Goal: Transaction & Acquisition: Purchase product/service

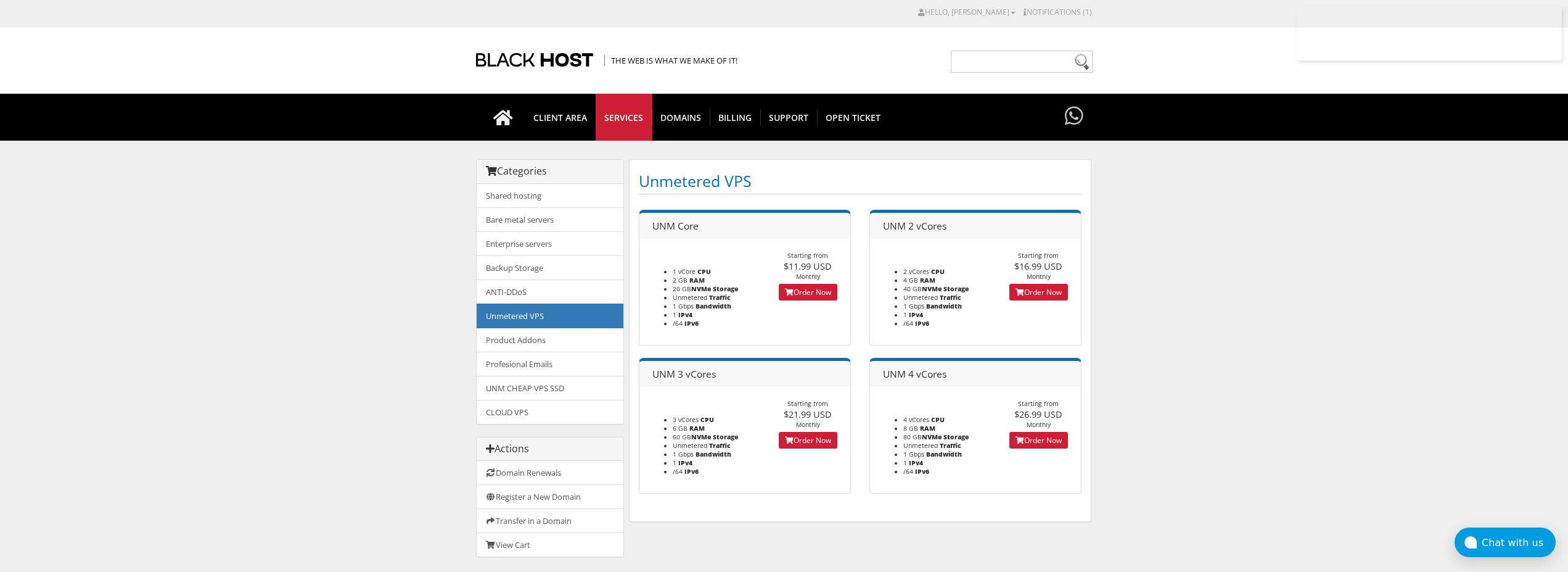
click at [803, 298] on link "Order Now" at bounding box center [808, 292] width 59 height 16
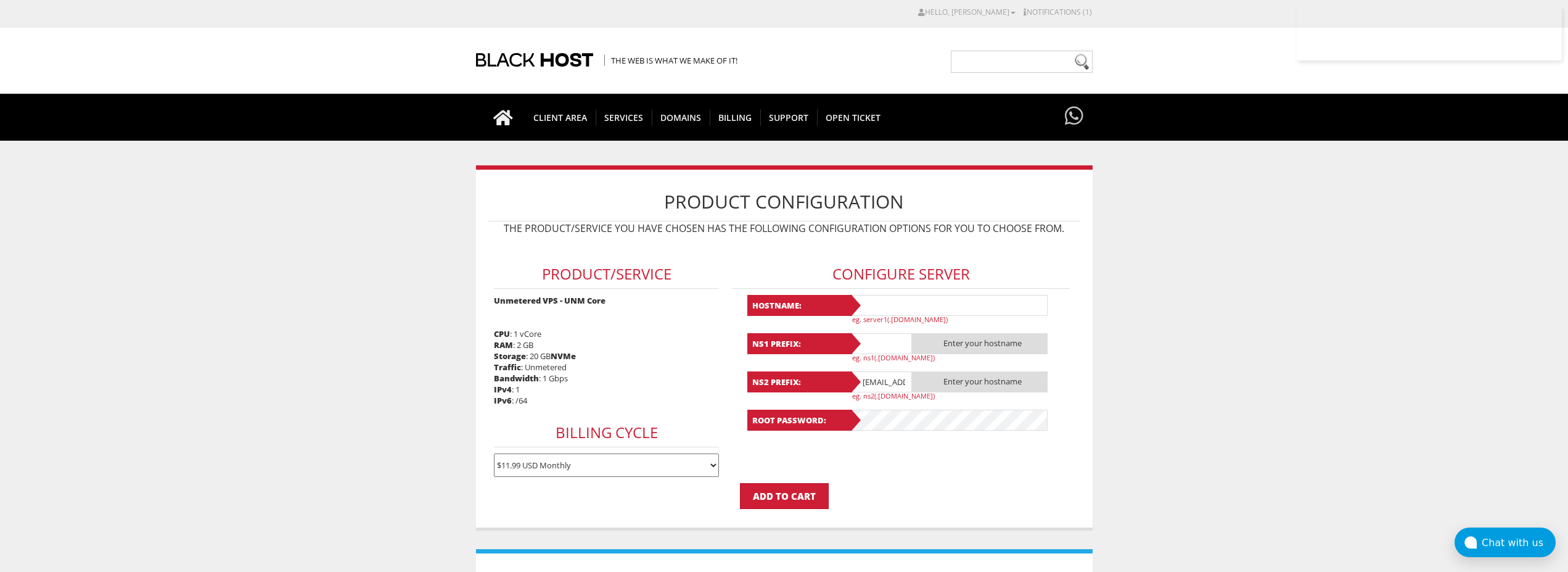
click at [900, 300] on input "text" at bounding box center [949, 305] width 197 height 21
type input "Lavanda"
click at [883, 306] on input "Lavanda" at bounding box center [949, 305] width 197 height 21
click at [875, 345] on input "text" at bounding box center [881, 343] width 62 height 21
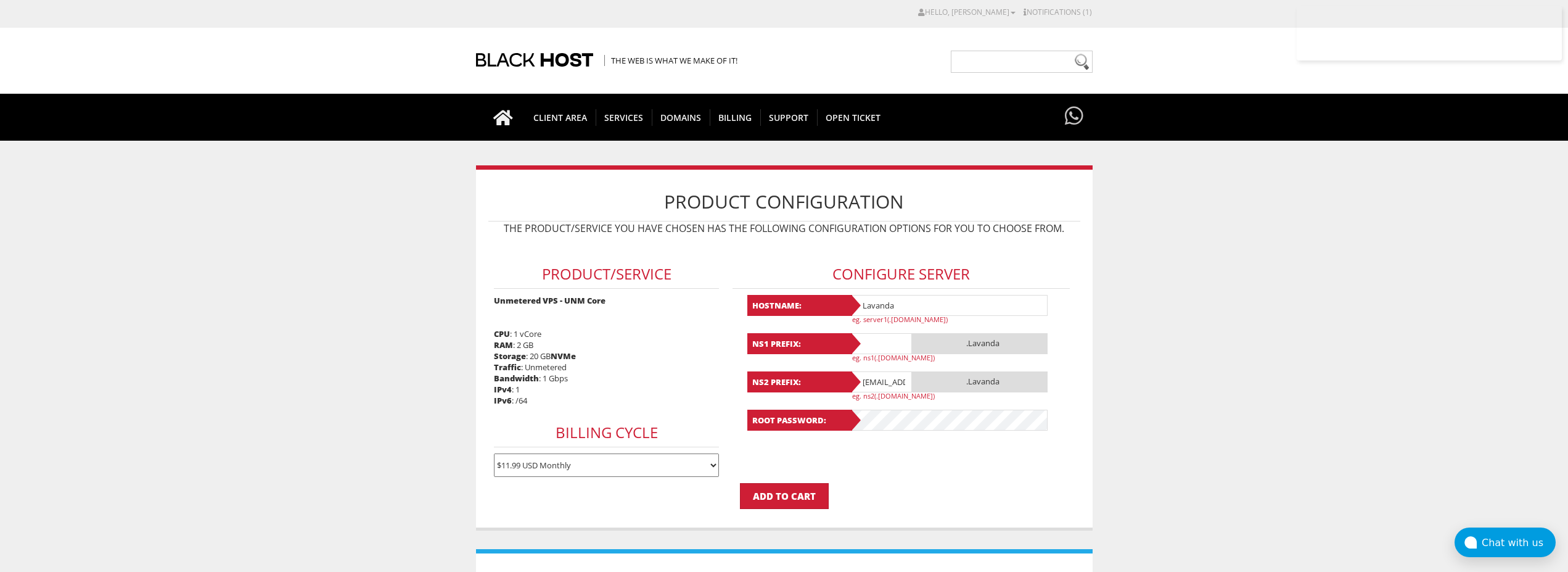
paste input "Lavanda"
type input "Lavanda"
click at [881, 385] on input "[EMAIL_ADDRESS][DOMAIN_NAME]" at bounding box center [881, 381] width 62 height 21
click at [881, 385] on input "lavandaaa88f@gmail.com" at bounding box center [881, 381] width 62 height 21
paste input "Lavanda"
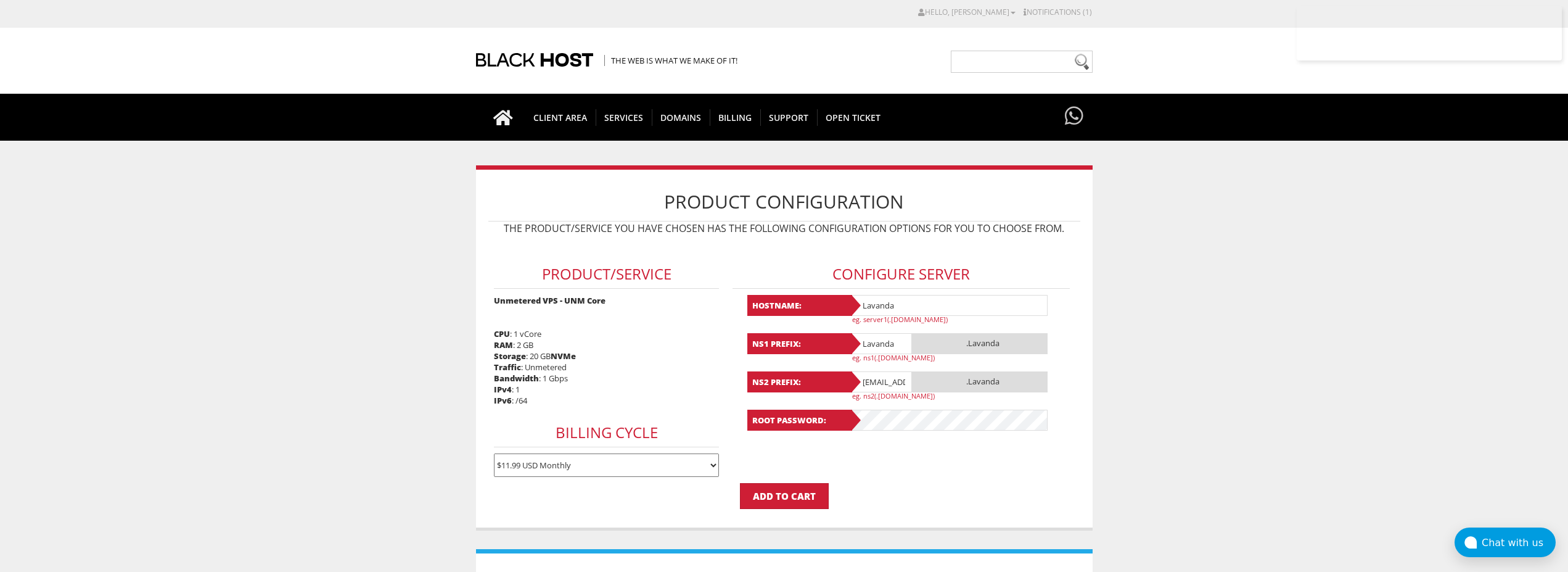
click at [894, 385] on input "Lavanda@gmail.com" at bounding box center [881, 381] width 62 height 21
paste input "text"
type input "Lavanda"
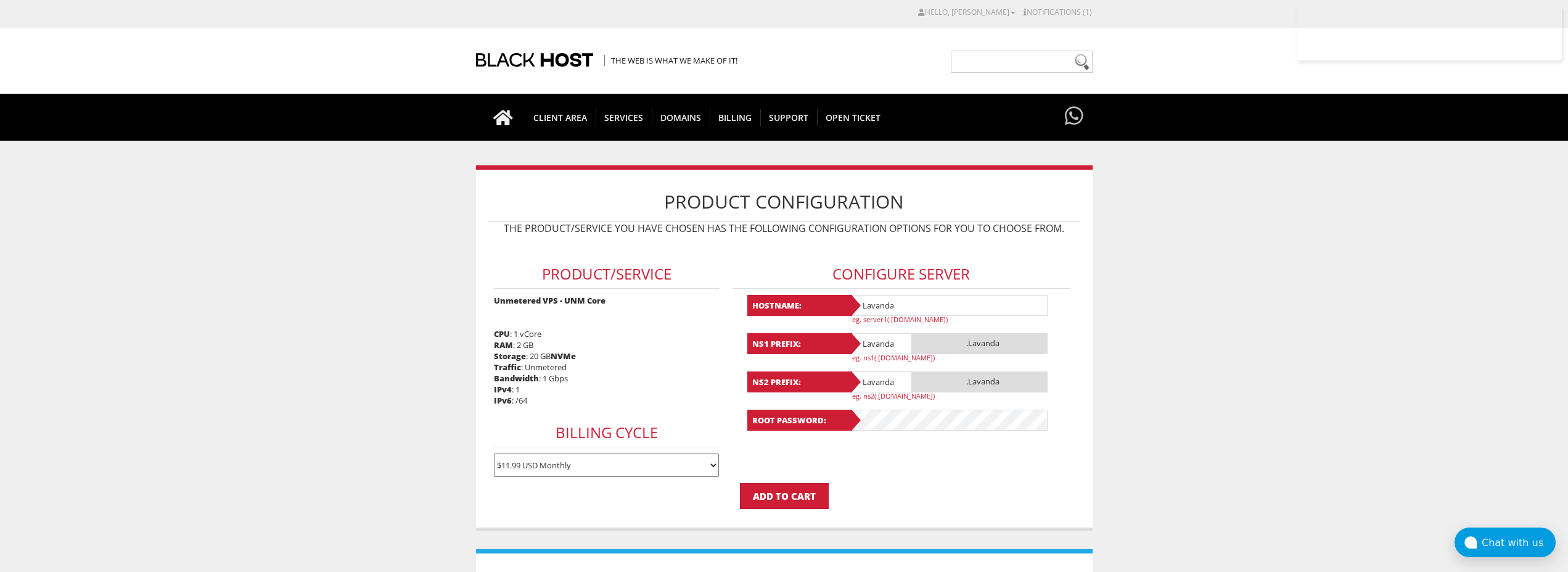
click at [905, 477] on form "Product/Service Unmetered VPS - UNM Core CPU : 1 vCore RAM : 2 GB Storage : 20 …" at bounding box center [785, 375] width 592 height 268
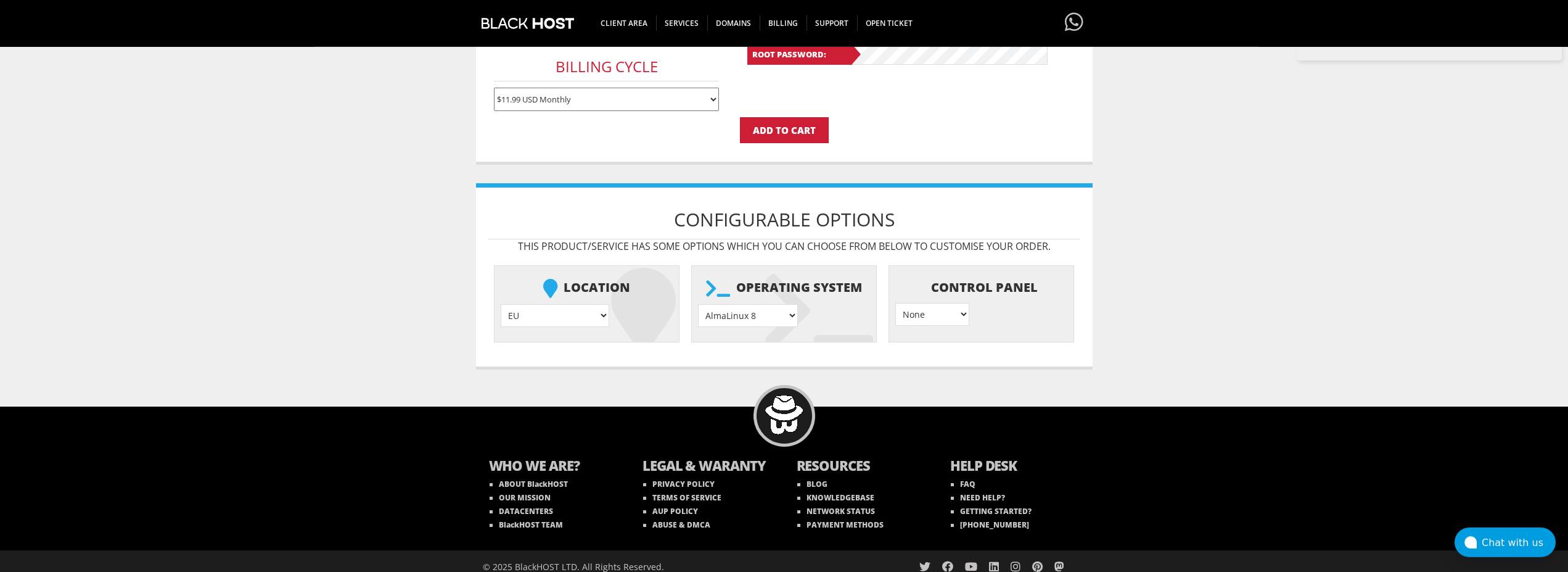
scroll to position [376, 0]
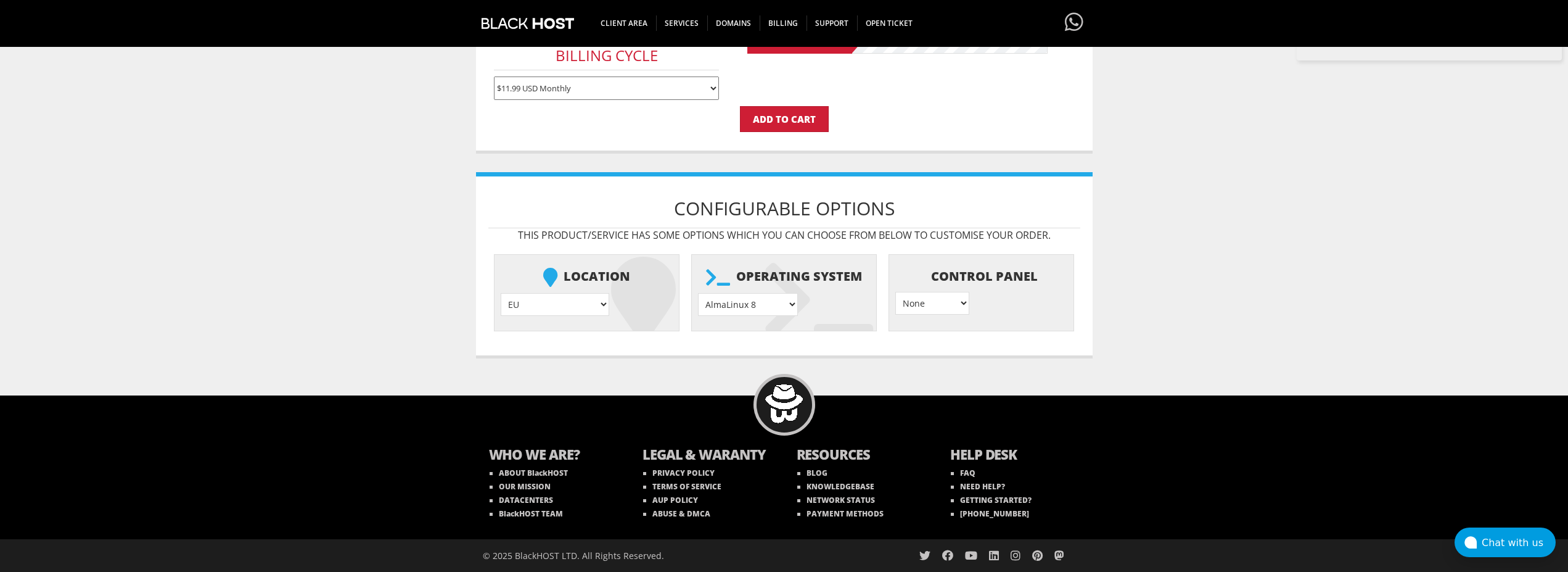
select select "1208"
click option "Ubuntu 24.04" at bounding box center [0, 0] width 0 height 0
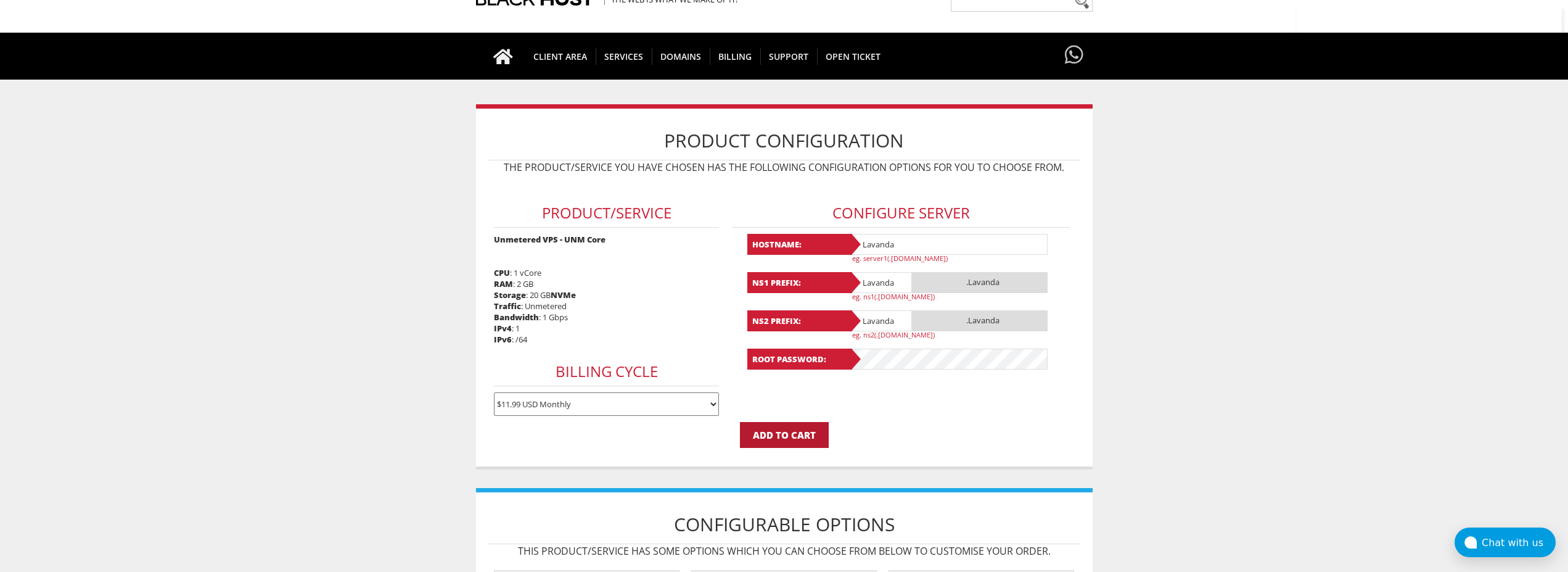
click at [791, 435] on input "Add to Cart" at bounding box center [784, 435] width 88 height 26
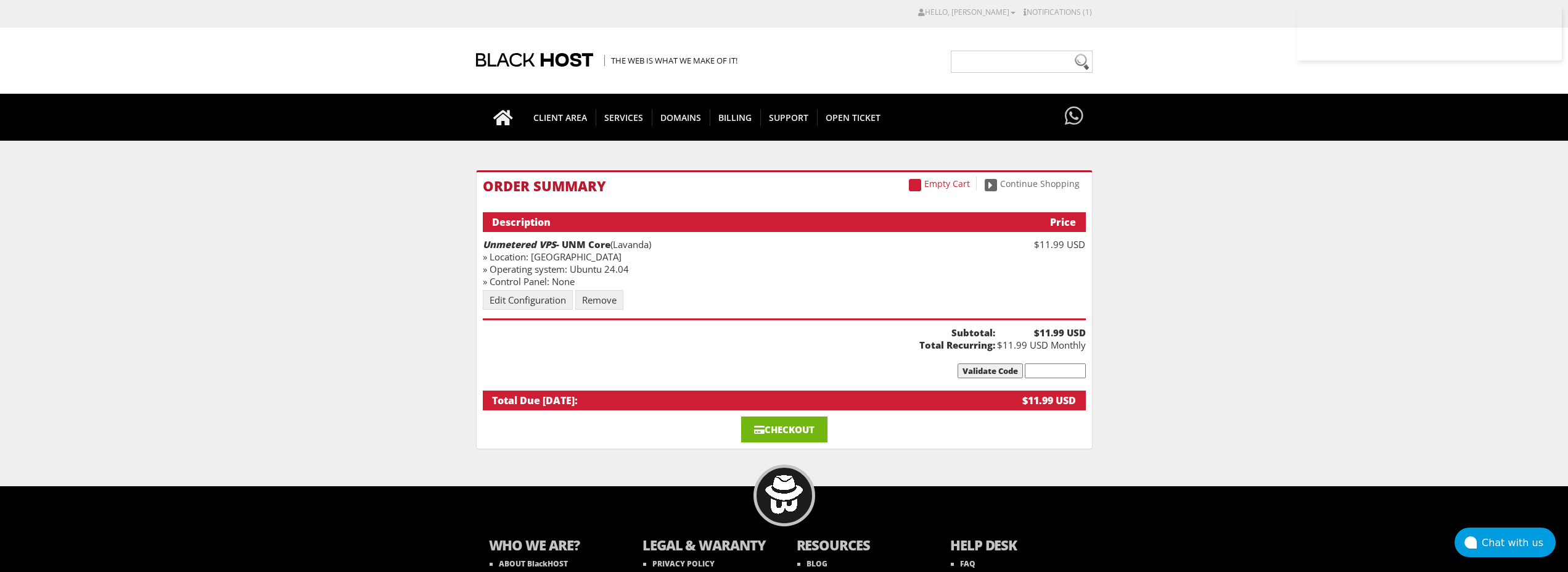
click at [788, 424] on link "Checkout" at bounding box center [784, 430] width 86 height 26
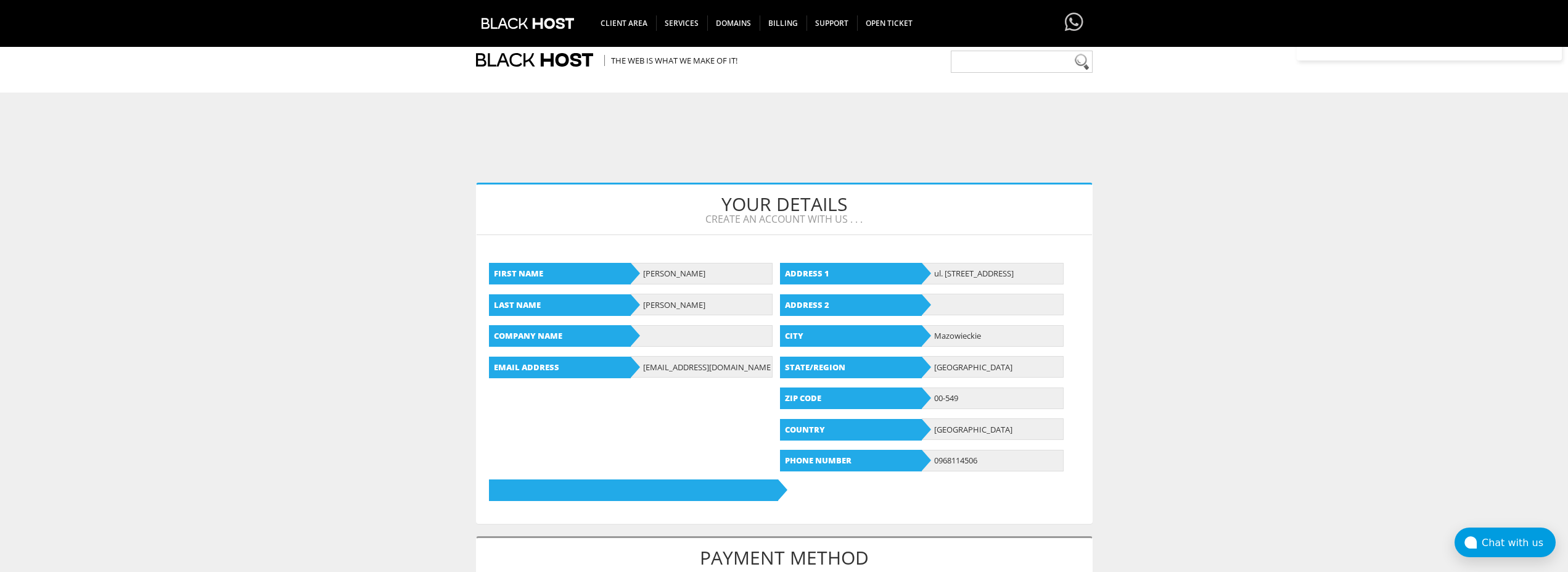
scroll to position [503, 0]
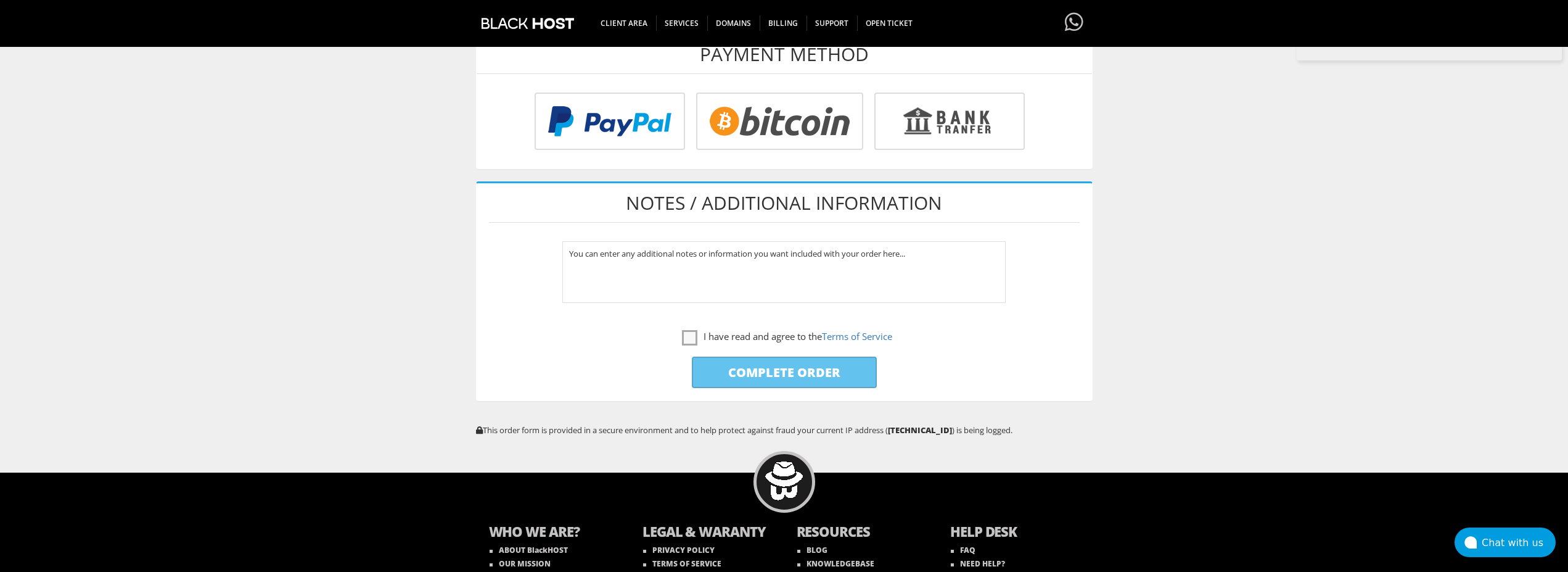
click at [779, 125] on input "radio" at bounding box center [778, 124] width 167 height 57
radio input "true"
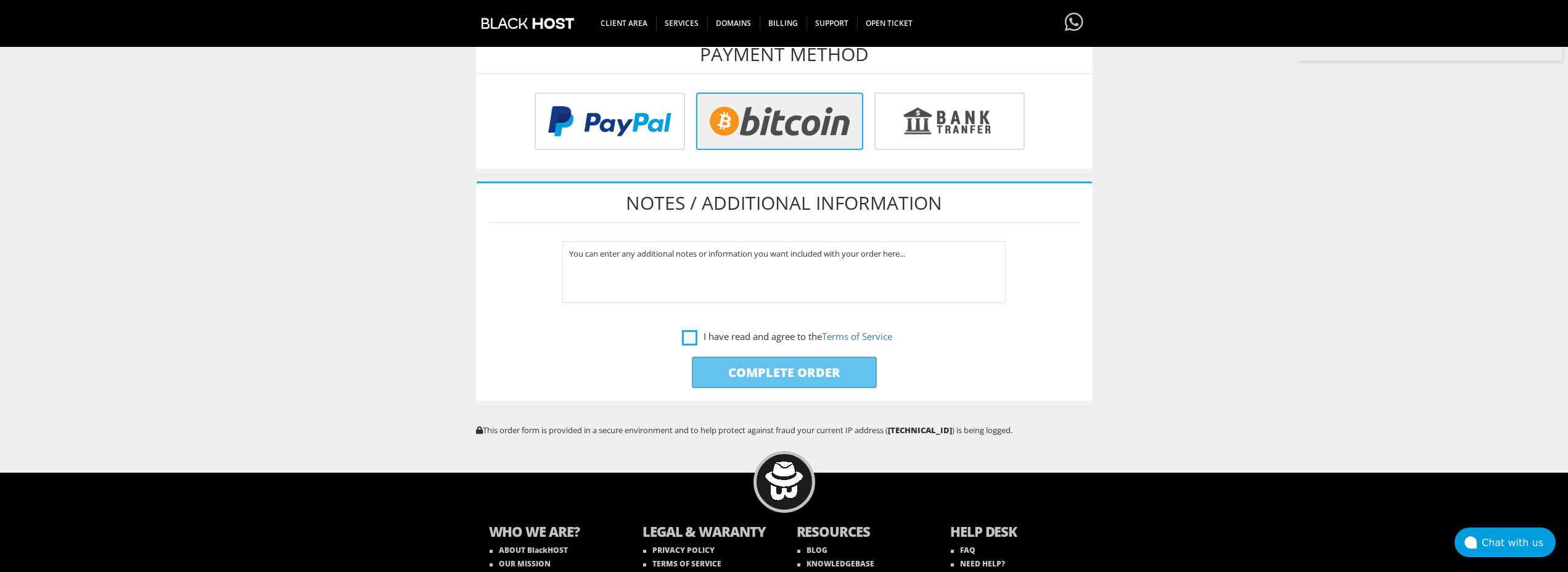
click at [685, 339] on label "I have read and agree to the Terms of Service" at bounding box center [787, 336] width 210 height 16
checkbox input "true"
click at [747, 364] on input "Complete Order" at bounding box center [785, 372] width 185 height 31
type input "Please Wait..."
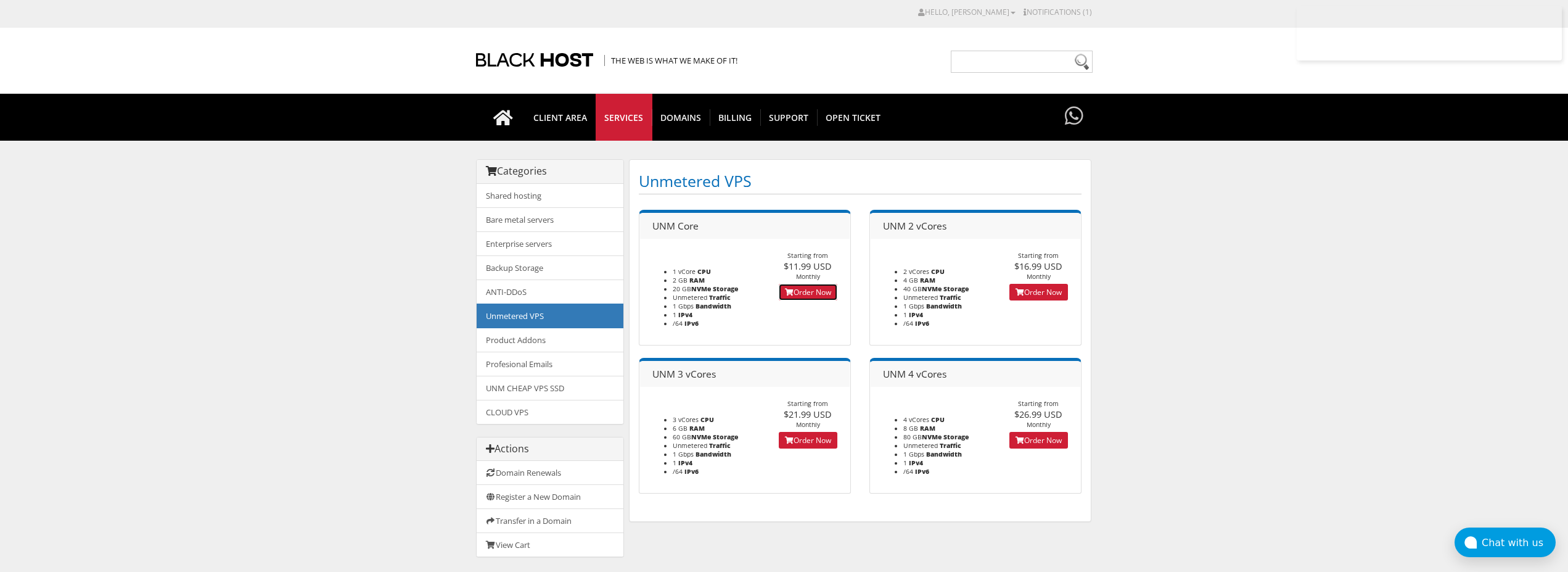
click at [807, 293] on link "Order Now" at bounding box center [808, 292] width 59 height 16
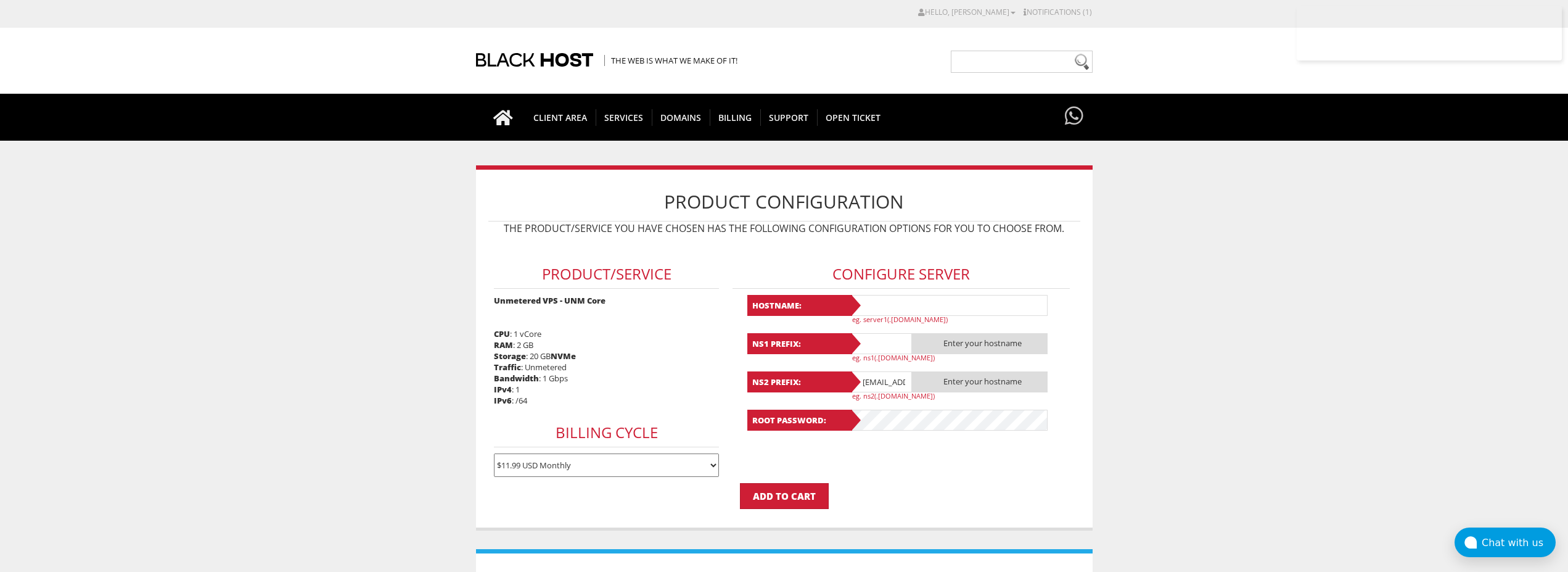
click at [905, 313] on input "text" at bounding box center [949, 305] width 197 height 21
type input "l"
click at [900, 309] on input "Lavanda4" at bounding box center [949, 305] width 197 height 21
type input "Lavanda4"
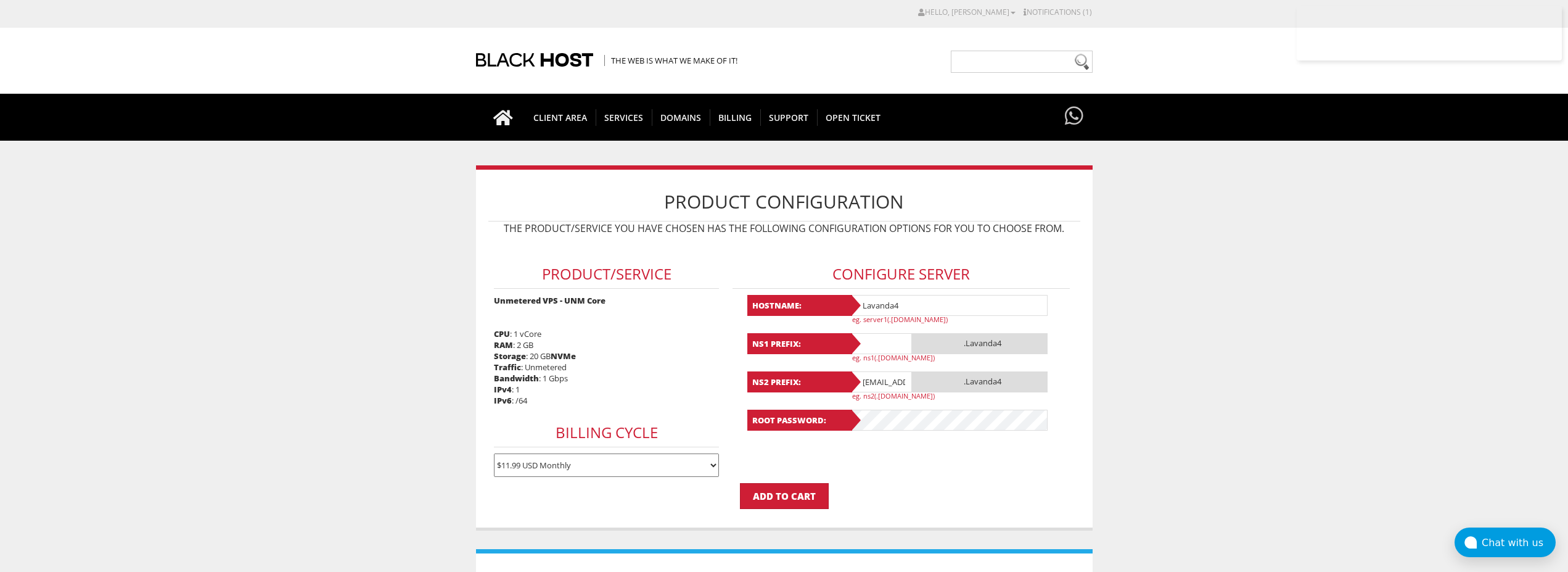
click at [878, 334] on input "text" at bounding box center [881, 343] width 62 height 21
paste input "Lavanda4"
type input "Lavanda4"
click at [876, 378] on input "lavandaaa88f@gmail.com" at bounding box center [881, 381] width 62 height 21
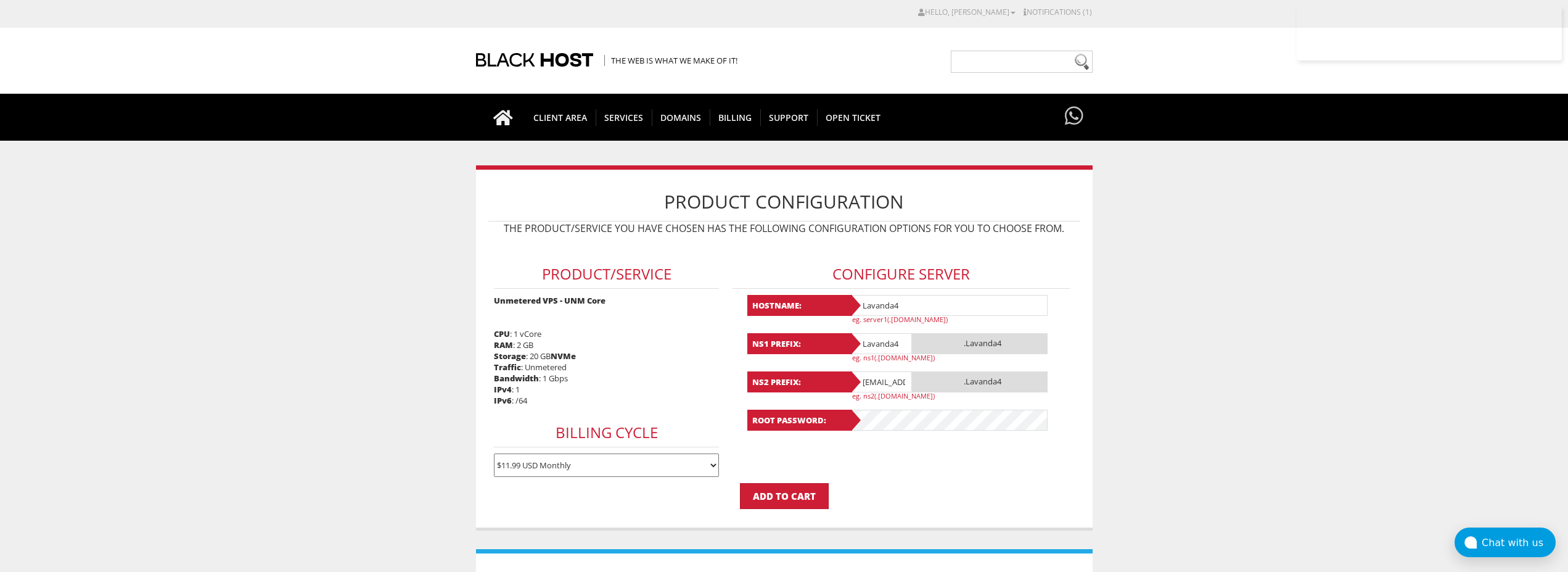
paste input "Lavanda4"
click at [903, 383] on input "Lavanda4@gmail.com" at bounding box center [881, 381] width 62 height 21
paste input "text"
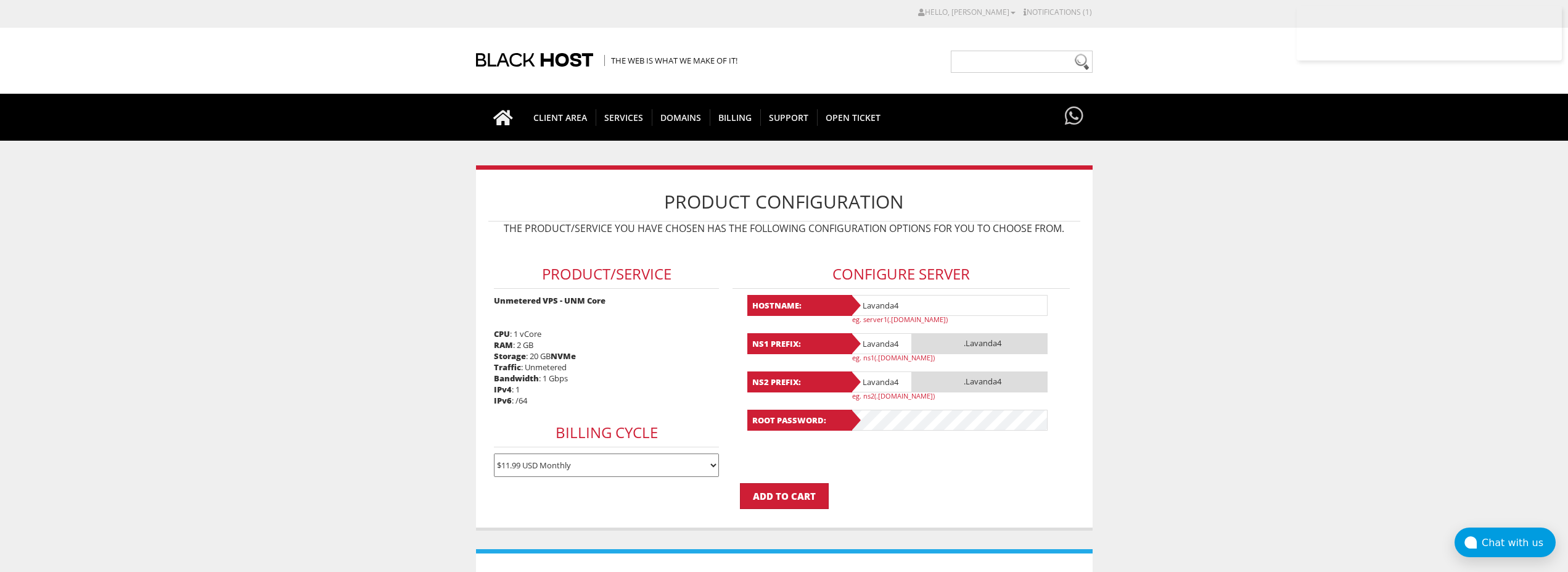
type input "Lavanda4"
click at [327, 292] on body "CAD CHF EUR GBP JPY MKD RUB USD Hello, Daniel Credit Card Details Contacts/Sub-…" at bounding box center [784, 477] width 1568 height 943
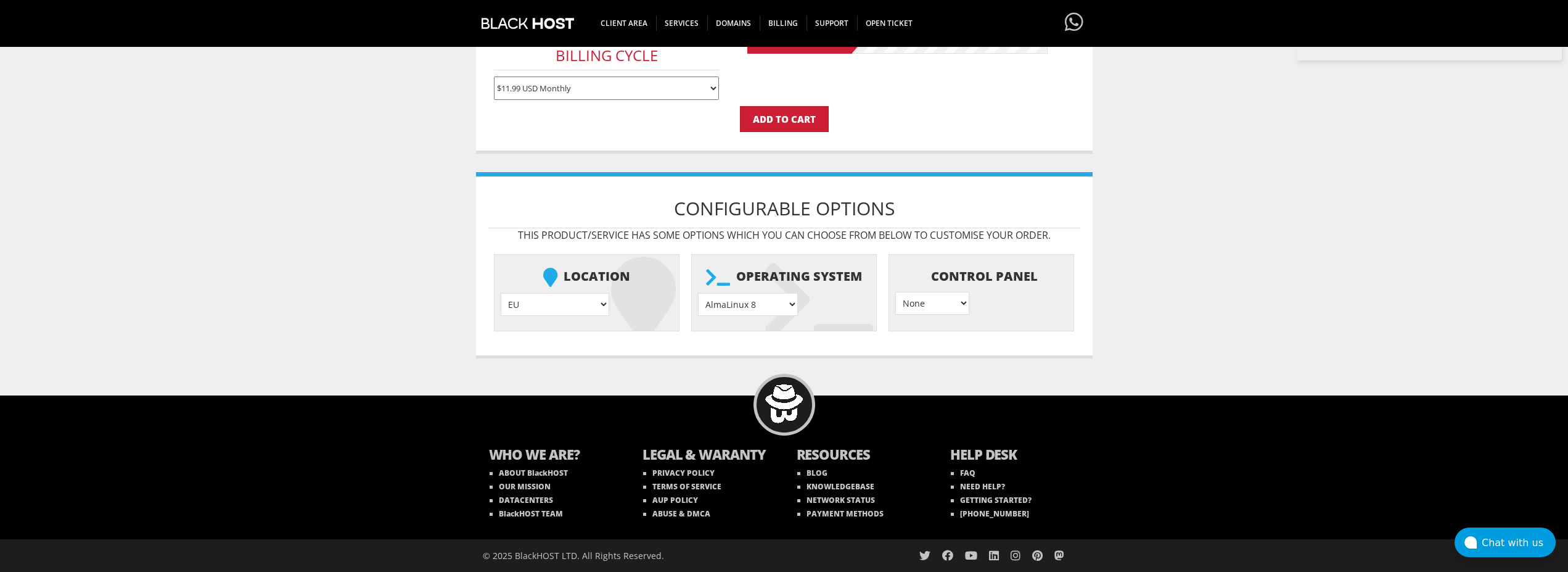
select select "1208"
click option "Ubuntu 24.04" at bounding box center [0, 0] width 0 height 0
click at [784, 118] on input "Add to Cart" at bounding box center [784, 119] width 88 height 26
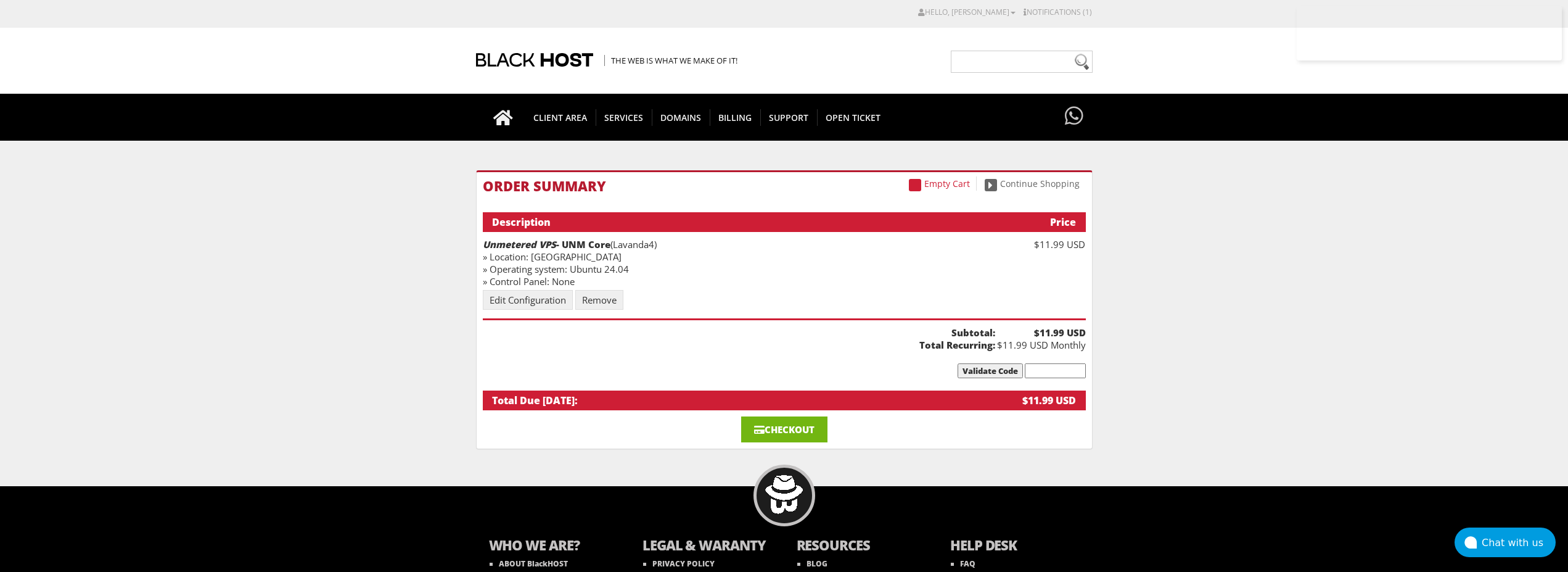
click at [811, 424] on link "Checkout" at bounding box center [784, 430] width 86 height 26
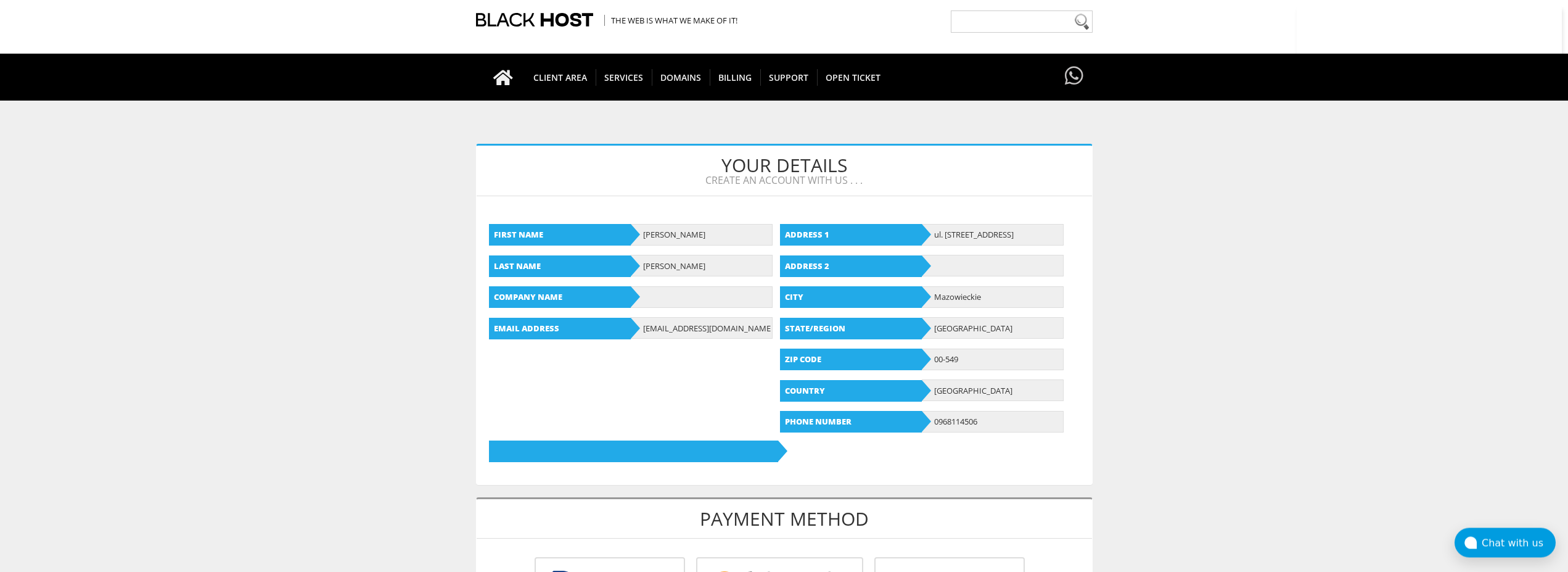
scroll to position [378, 0]
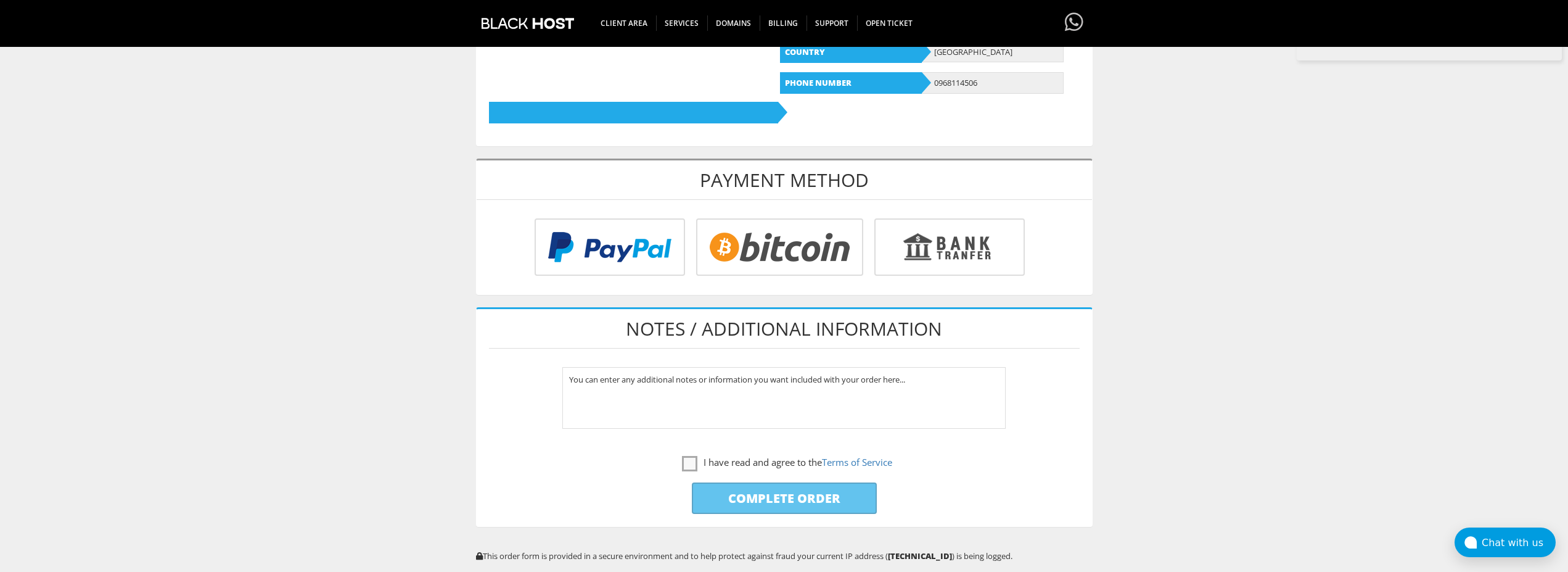
click at [793, 268] on input "radio" at bounding box center [778, 249] width 167 height 57
radio input "true"
click at [687, 458] on label "I have read and agree to the Terms of Service" at bounding box center [787, 462] width 210 height 16
checkbox input "true"
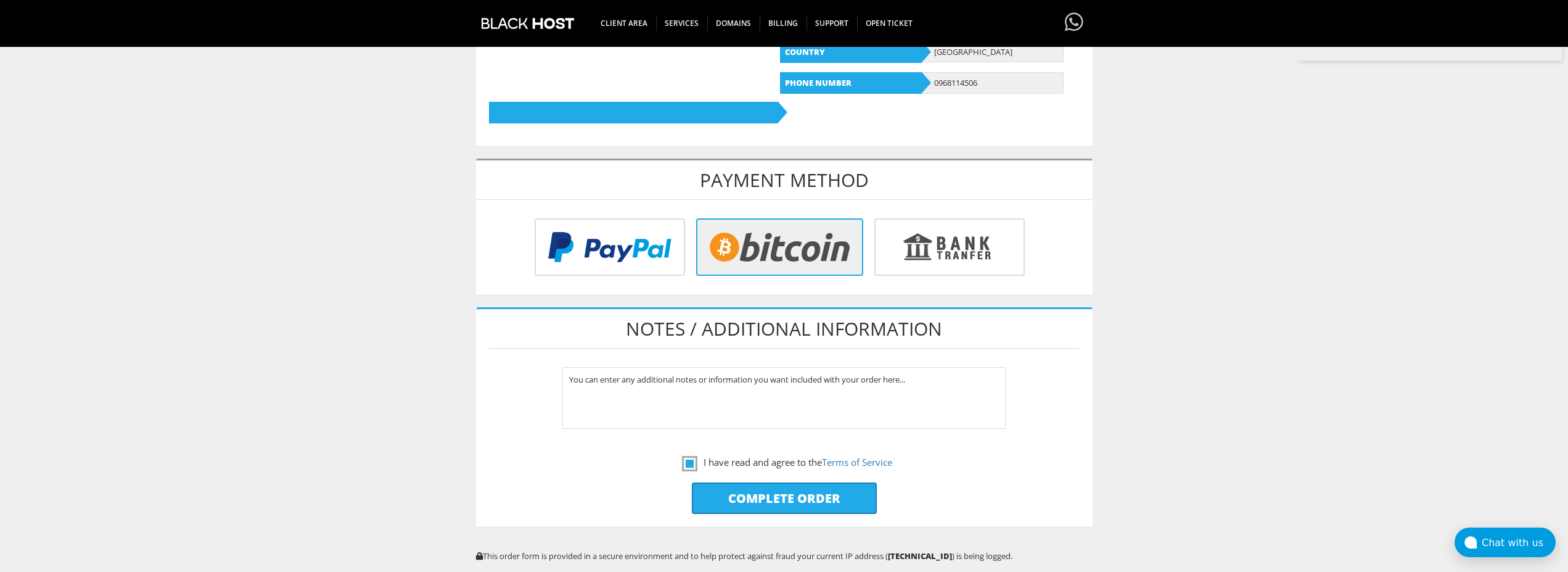
click at [762, 500] on input "Complete Order" at bounding box center [785, 498] width 185 height 31
type input "Please Wait..."
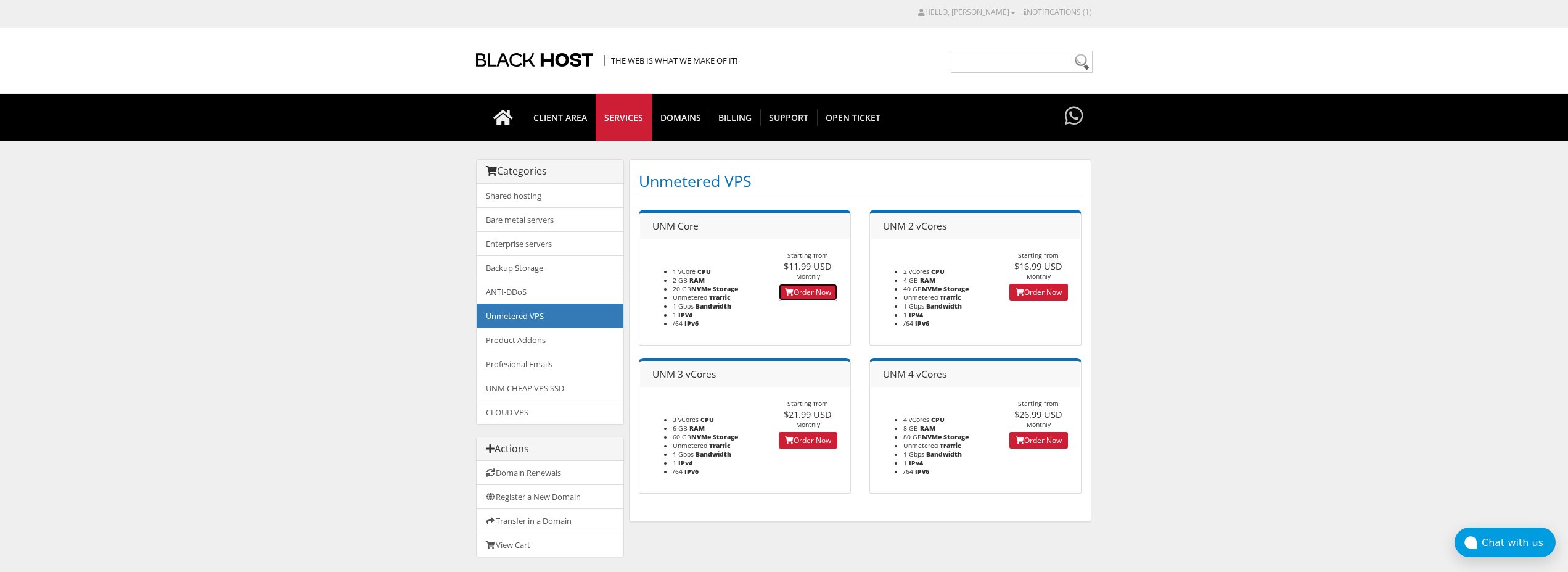
click at [802, 291] on link "Order Now" at bounding box center [808, 292] width 59 height 16
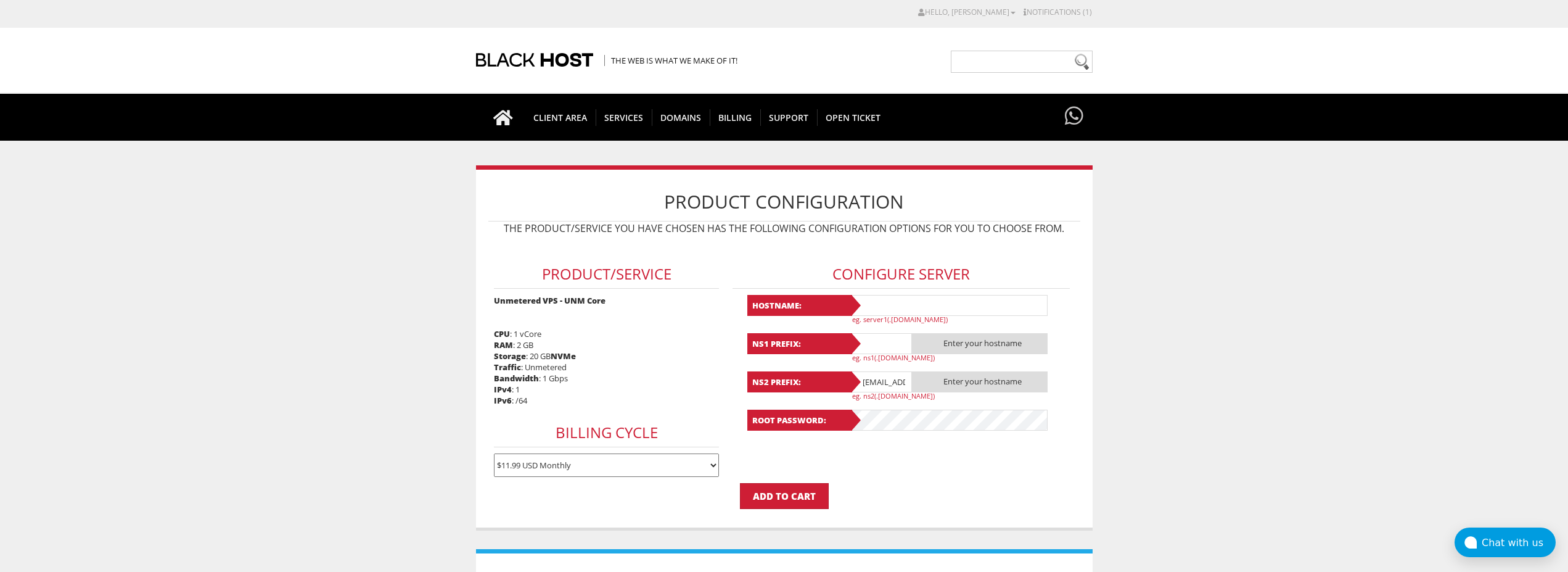
click at [887, 299] on input "text" at bounding box center [949, 305] width 197 height 21
click at [887, 299] on input "Lavanda6" at bounding box center [949, 305] width 197 height 21
type input "Lavanda6"
click at [877, 340] on input "text" at bounding box center [881, 343] width 62 height 21
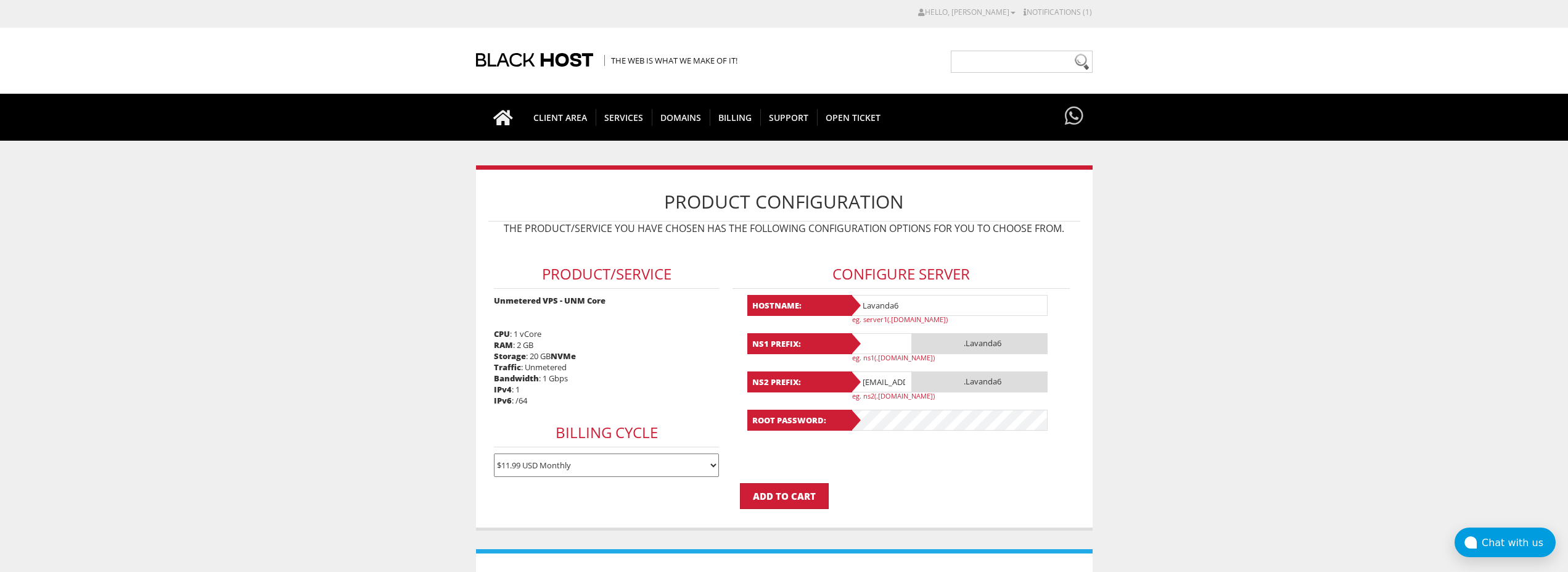
paste input "Lavanda6"
type input "Lavanda6"
click at [877, 383] on input "lavandaaa88f@gmail.com" at bounding box center [881, 381] width 62 height 21
paste input "Lavanda6"
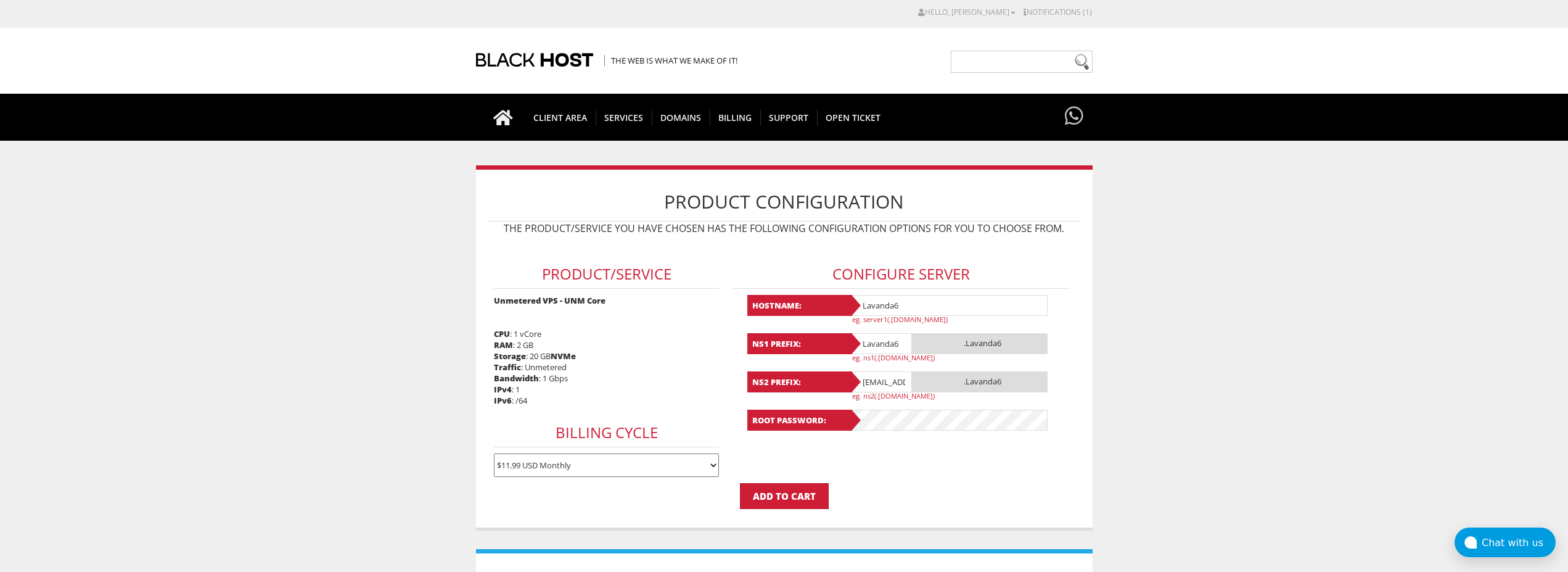
click at [881, 383] on input "Lavanda6@gmail.com" at bounding box center [881, 381] width 62 height 21
paste input "text"
click at [910, 381] on input "Lavanda6" at bounding box center [881, 381] width 62 height 21
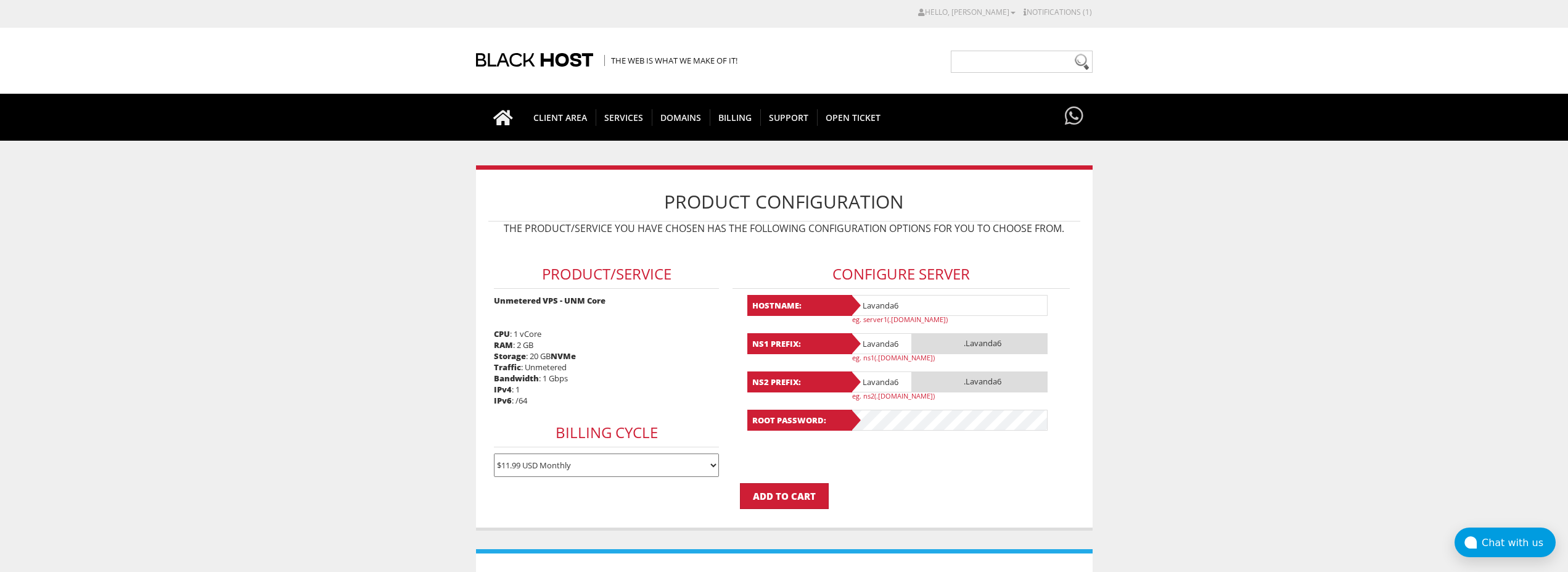
type input "Lavanda6"
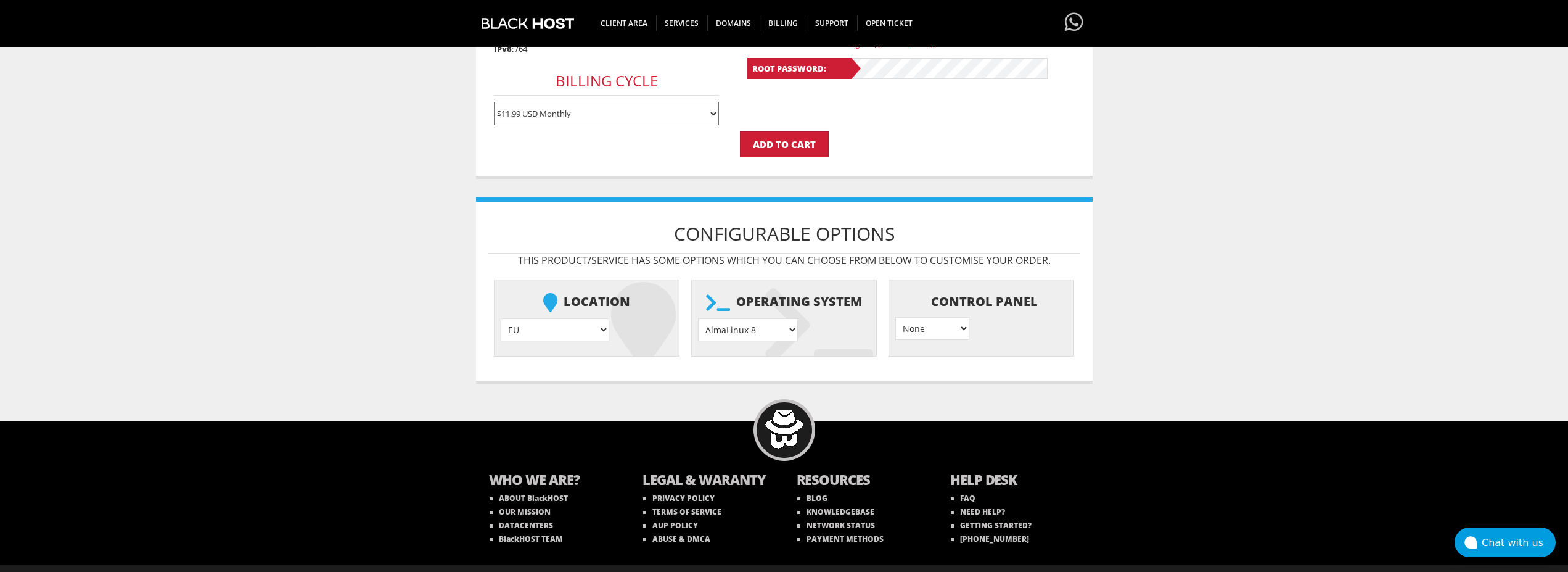
scroll to position [376, 0]
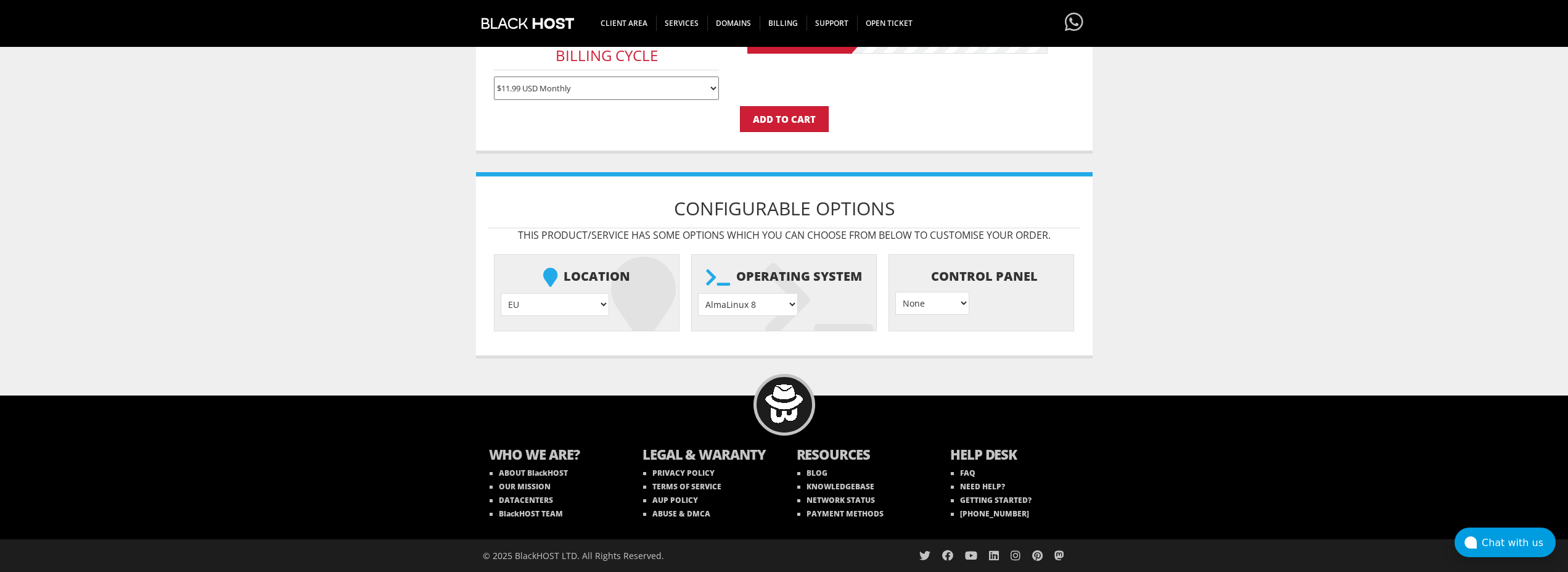
click at [698, 293] on select "AlmaLinux 8 } AlmaLinux 9 } AlmaLinux 10 } Rocky Linux 8 } Rocky Linux 9 } Cent…" at bounding box center [748, 304] width 100 height 23
select select "1208"
click option "Ubuntu 24.04" at bounding box center [0, 0] width 0 height 0
click at [772, 126] on input "Add to Cart" at bounding box center [784, 119] width 88 height 26
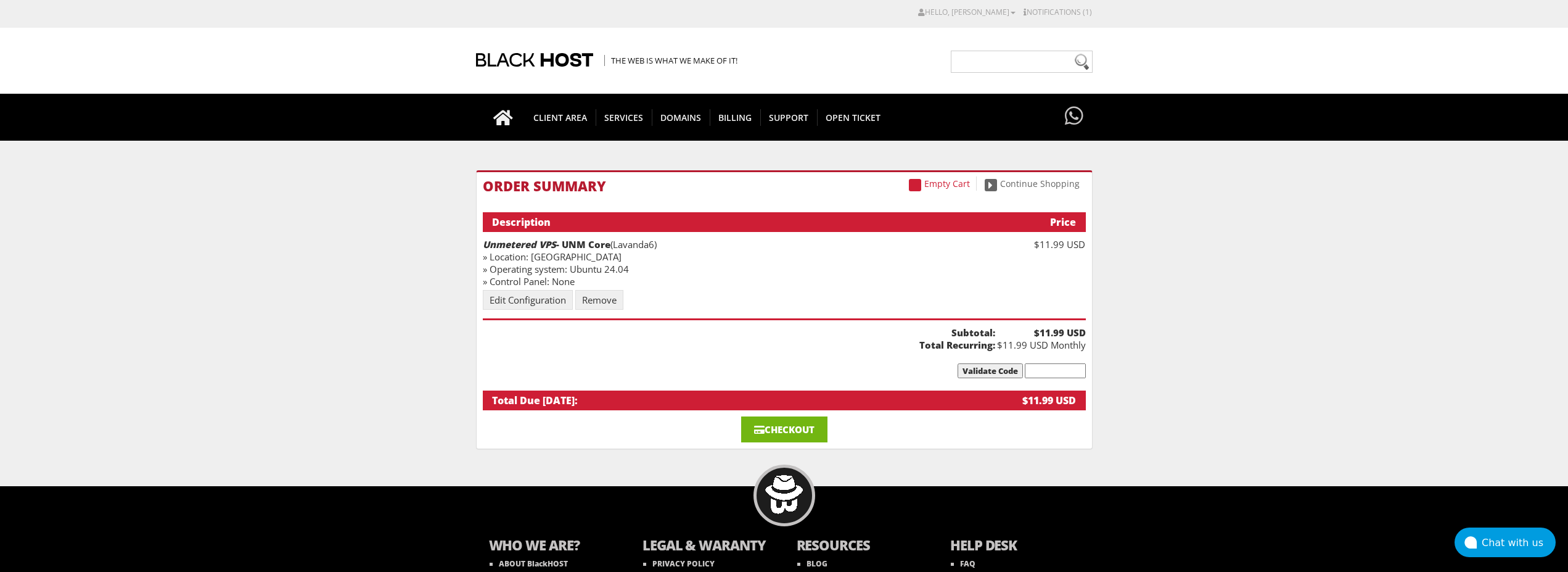
click at [804, 424] on link "Checkout" at bounding box center [784, 430] width 86 height 26
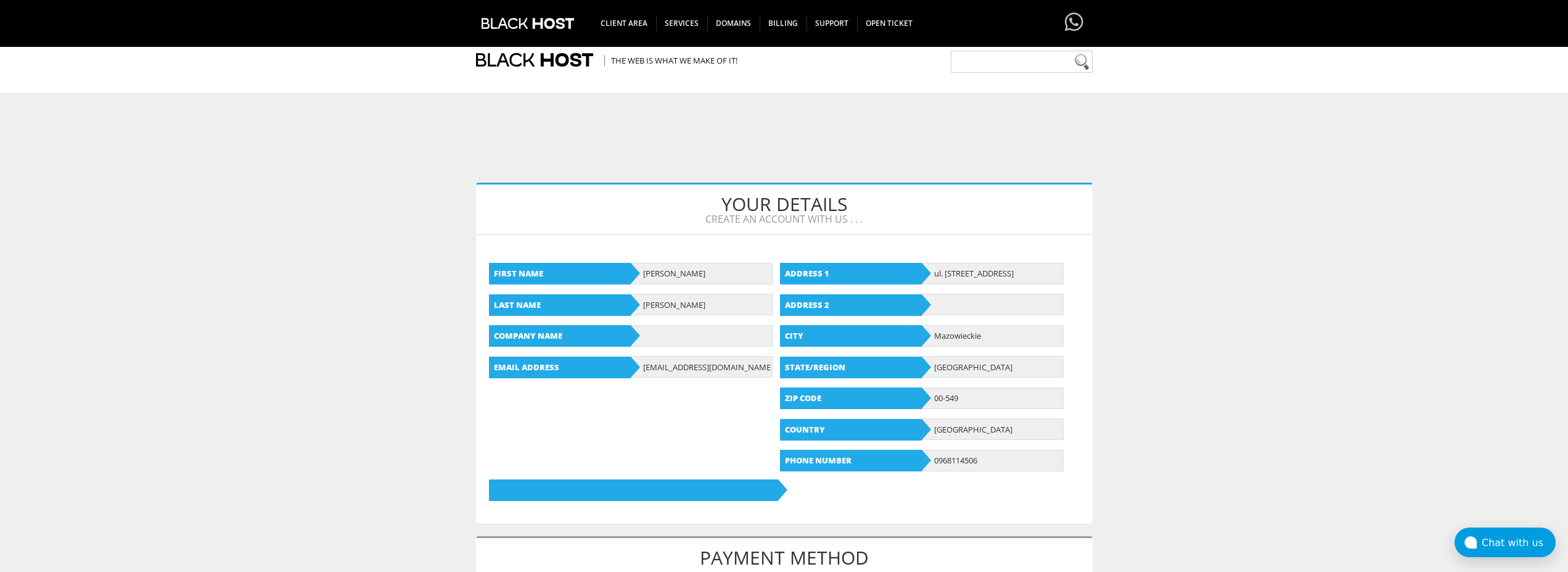
scroll to position [378, 0]
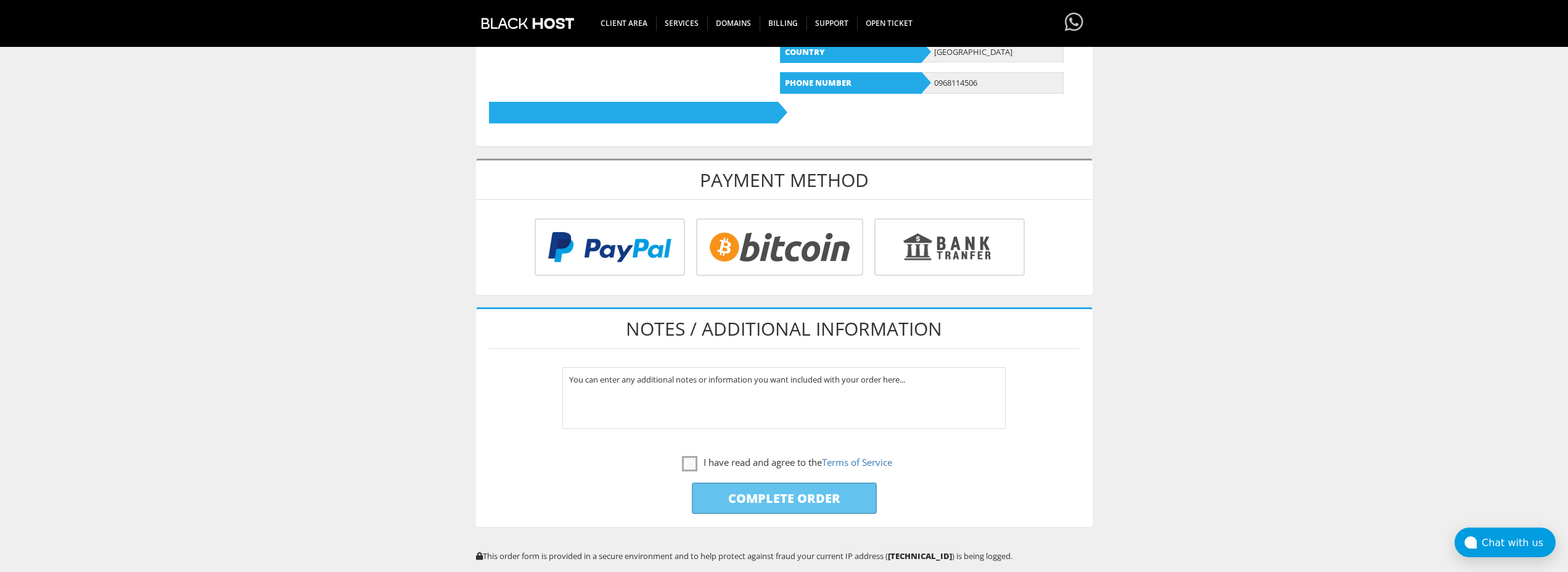
click at [762, 253] on input "radio" at bounding box center [778, 249] width 167 height 57
radio input "true"
click at [682, 464] on label "I have read and agree to the Terms of Service" at bounding box center [787, 462] width 210 height 16
checkbox input "true"
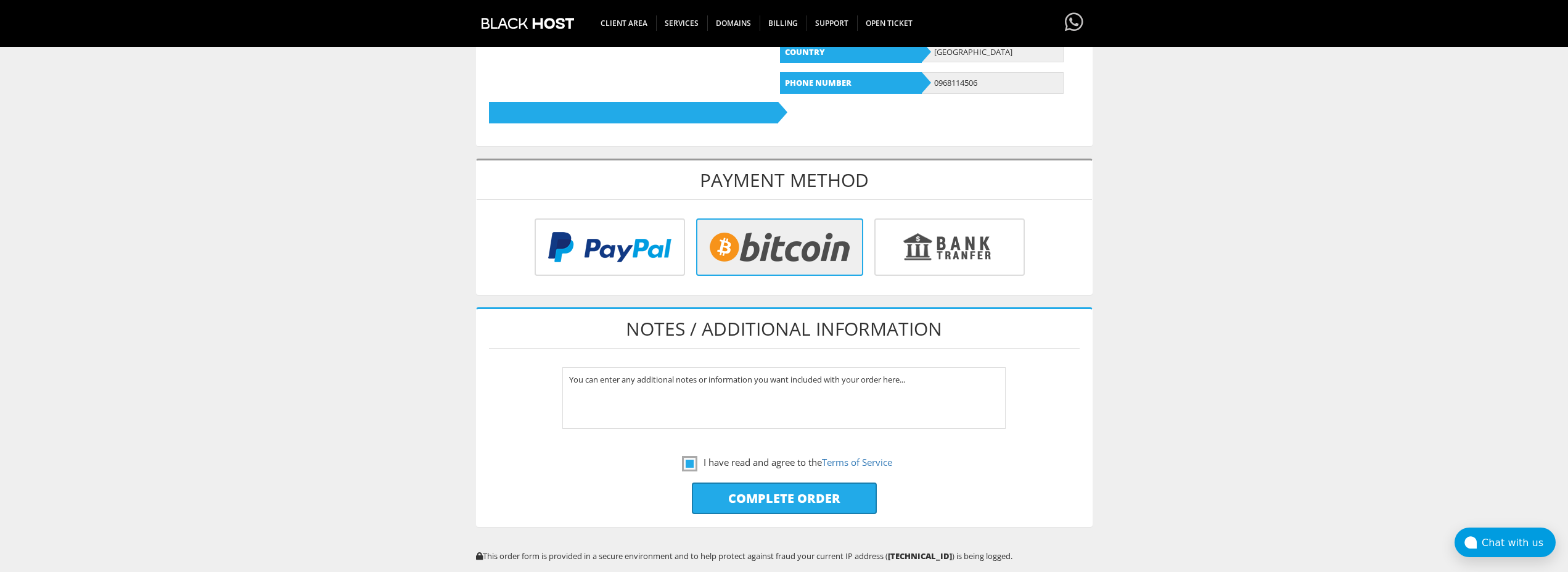
click at [773, 491] on input "Complete Order" at bounding box center [785, 498] width 185 height 31
type input "Please Wait..."
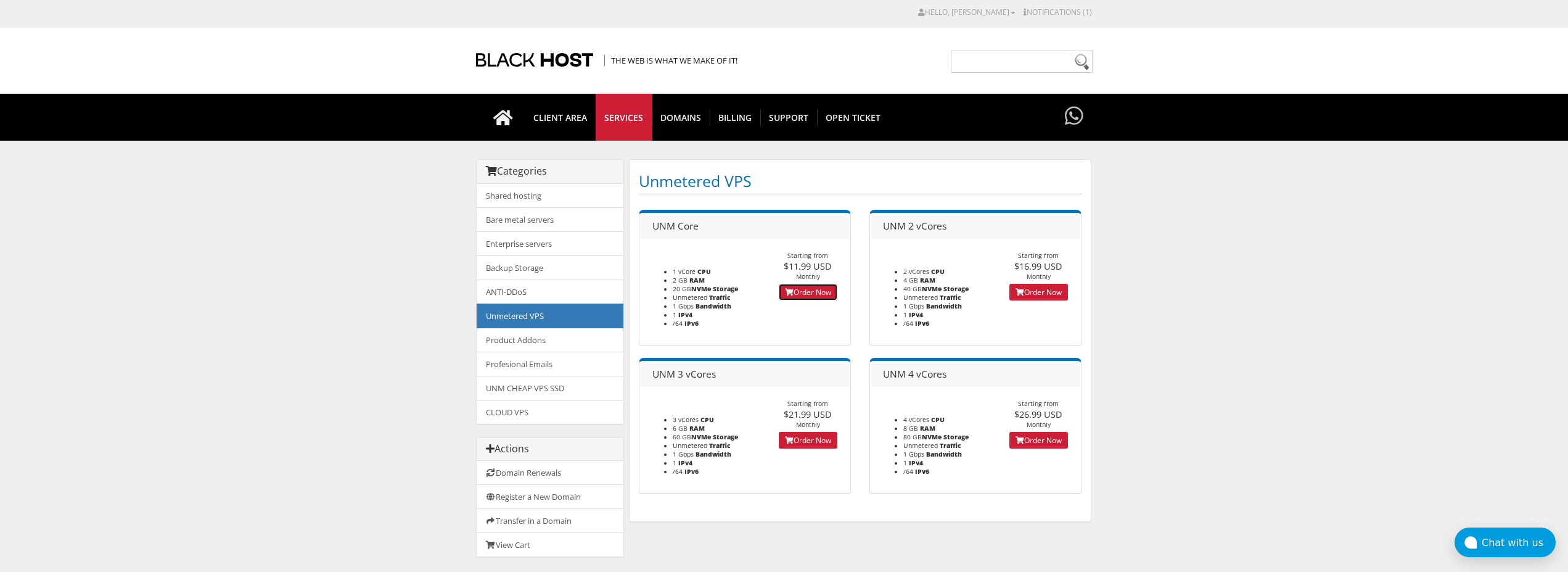
click at [804, 290] on link "Order Now" at bounding box center [808, 292] width 59 height 16
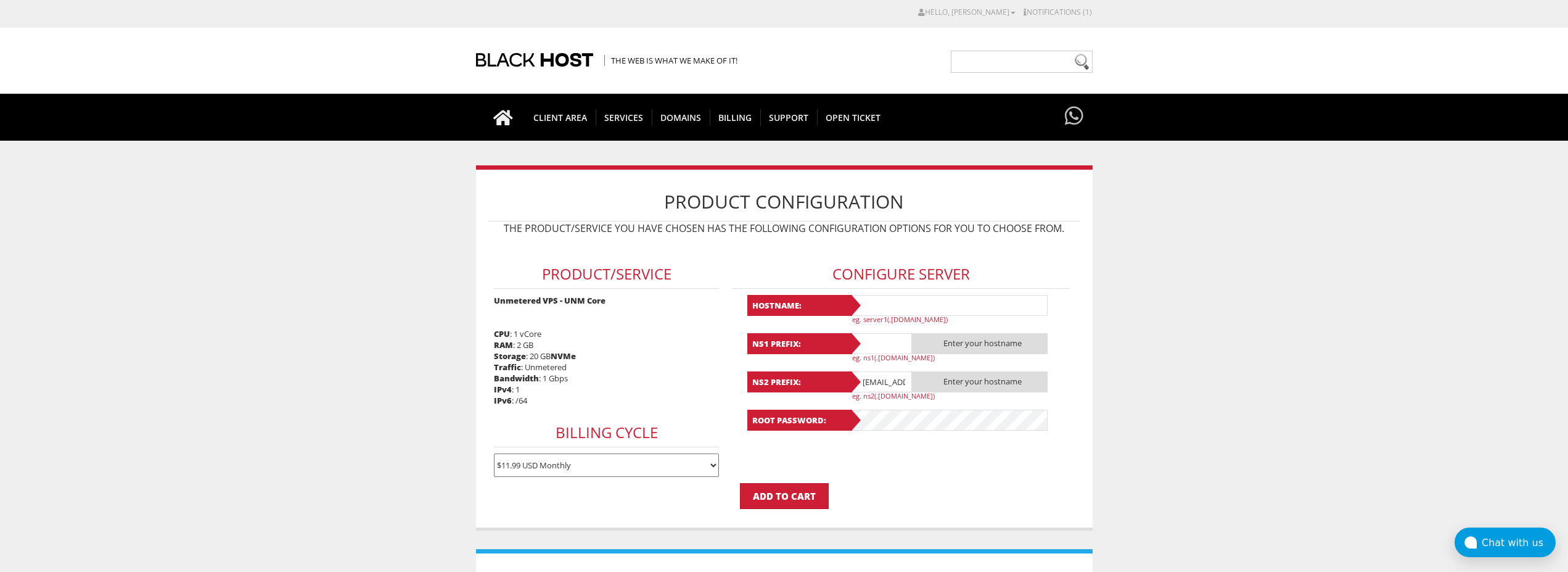
click at [889, 304] on input "text" at bounding box center [949, 305] width 197 height 21
click at [878, 307] on input "Lavanda7" at bounding box center [949, 305] width 197 height 21
type input "Lavanda7"
click at [876, 342] on input "text" at bounding box center [881, 343] width 62 height 21
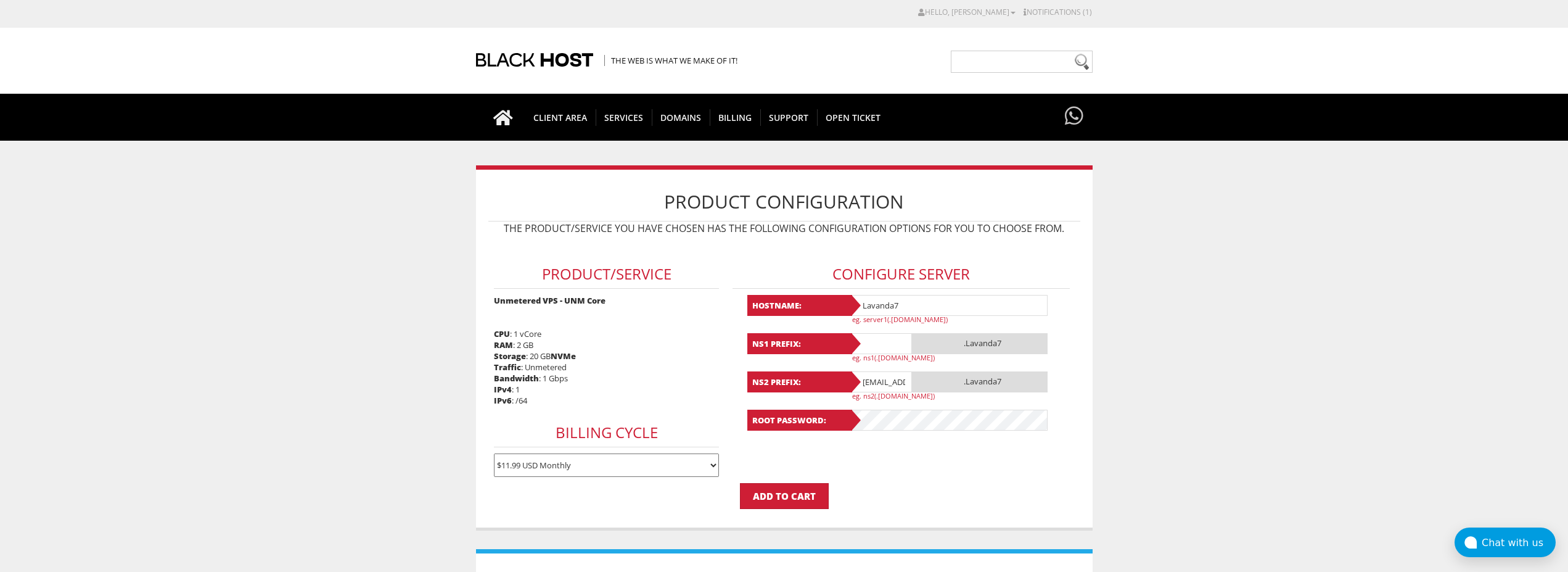
paste input "Lavanda7"
type input "Lavanda7"
click at [875, 380] on input "lavandaaa88f@gmail.com" at bounding box center [881, 381] width 62 height 21
type input "@gmail.com"
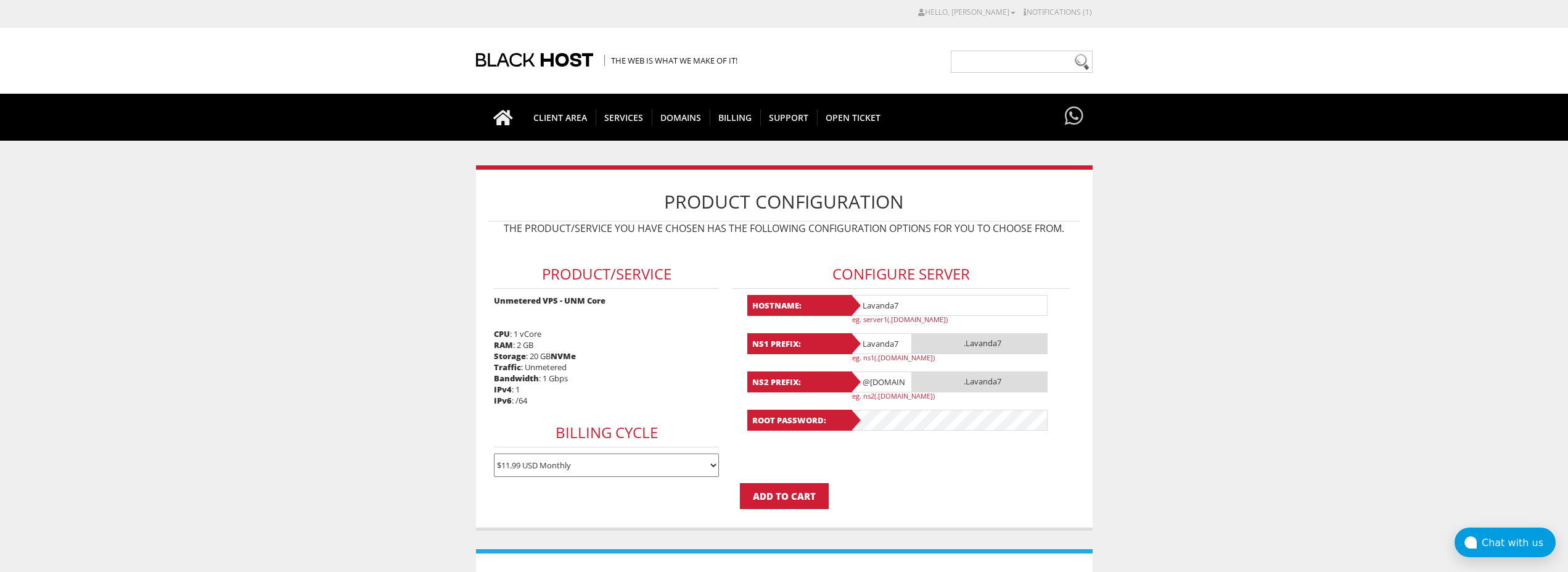
click at [875, 380] on input "@gmail.com" at bounding box center [881, 381] width 62 height 21
paste input "Lavanda7"
type input "Lavanda7"
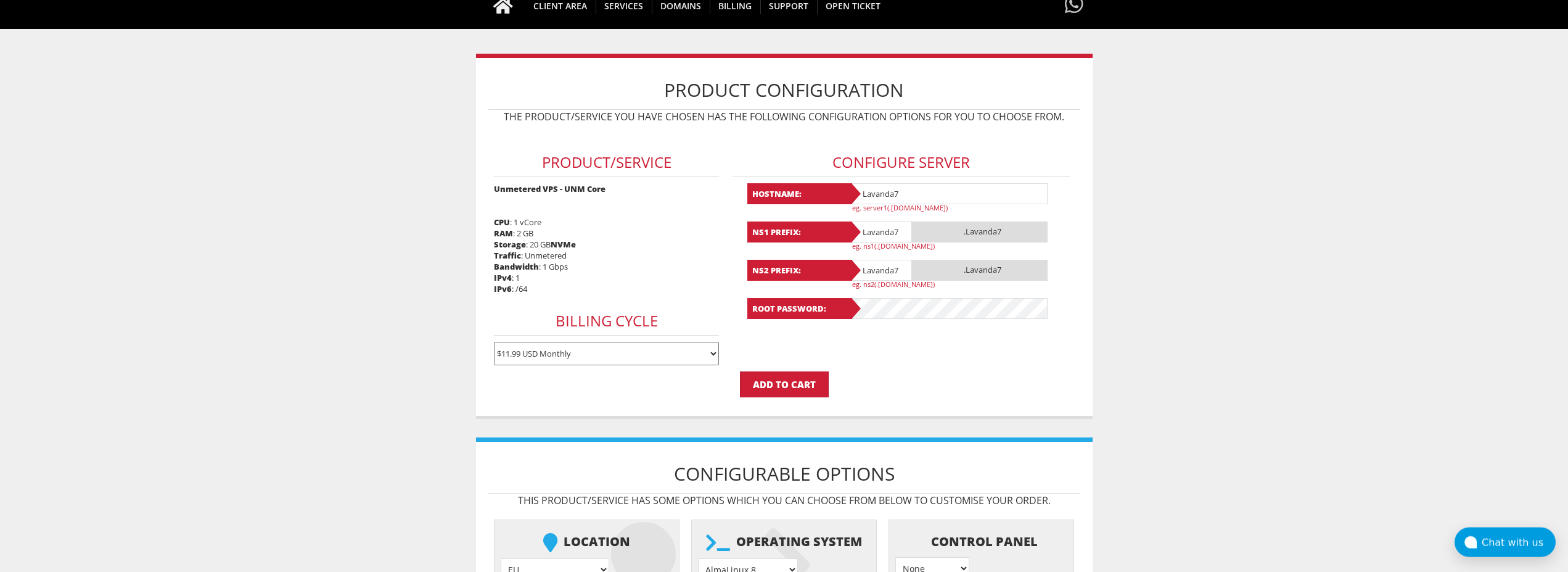
scroll to position [376, 0]
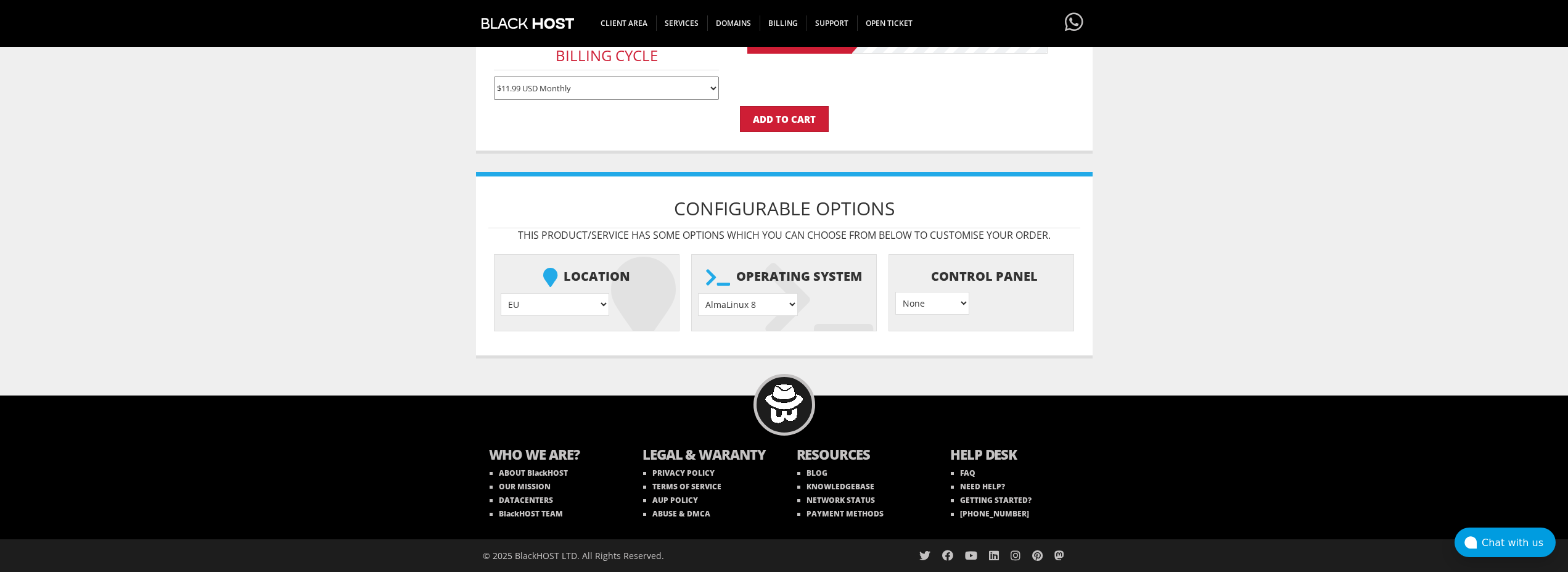
select select "1208"
click option "Ubuntu 24.04" at bounding box center [0, 0] width 0 height 0
click at [789, 116] on input "Add to Cart" at bounding box center [784, 119] width 88 height 26
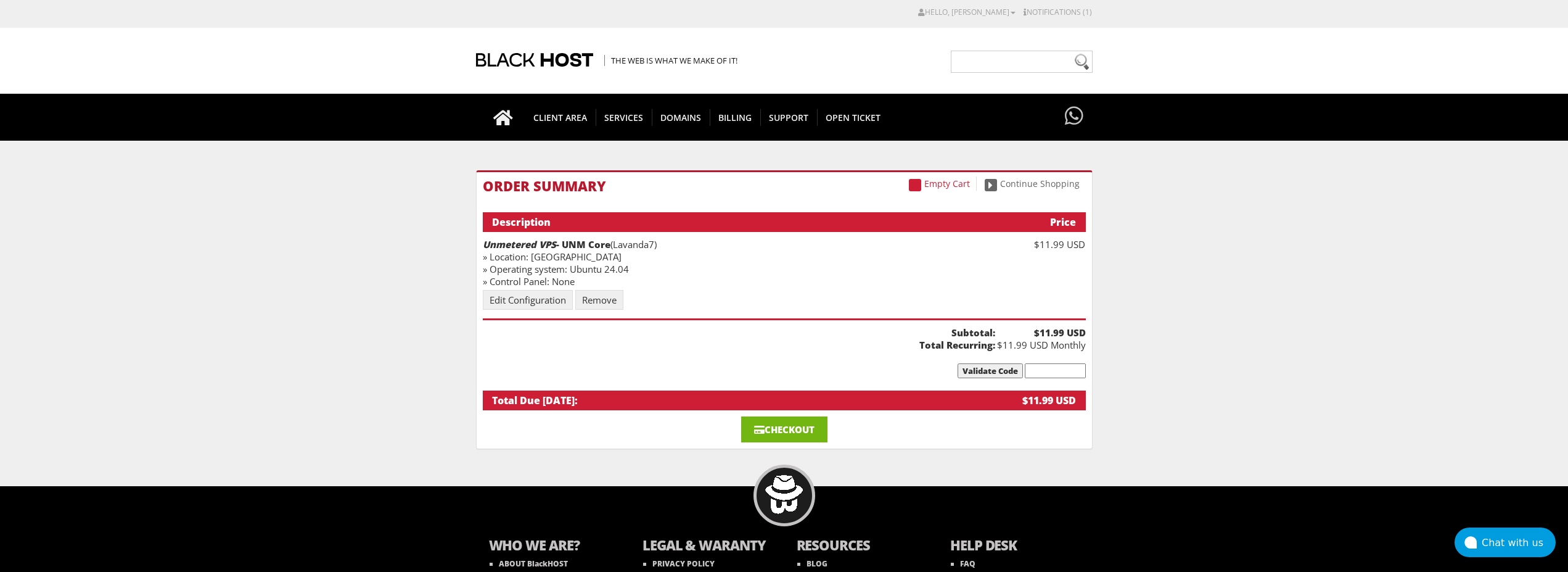
click at [774, 424] on link "Checkout" at bounding box center [784, 430] width 86 height 26
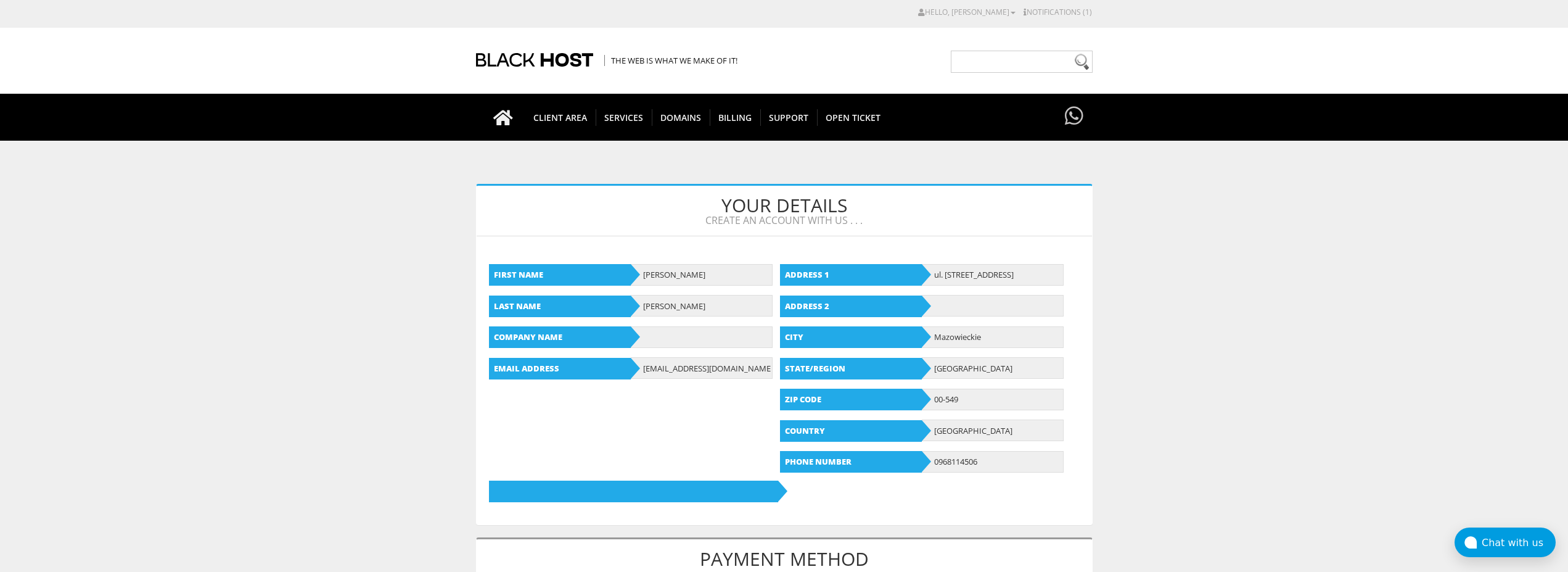
type input "lavandaaa88f@gmail.com"
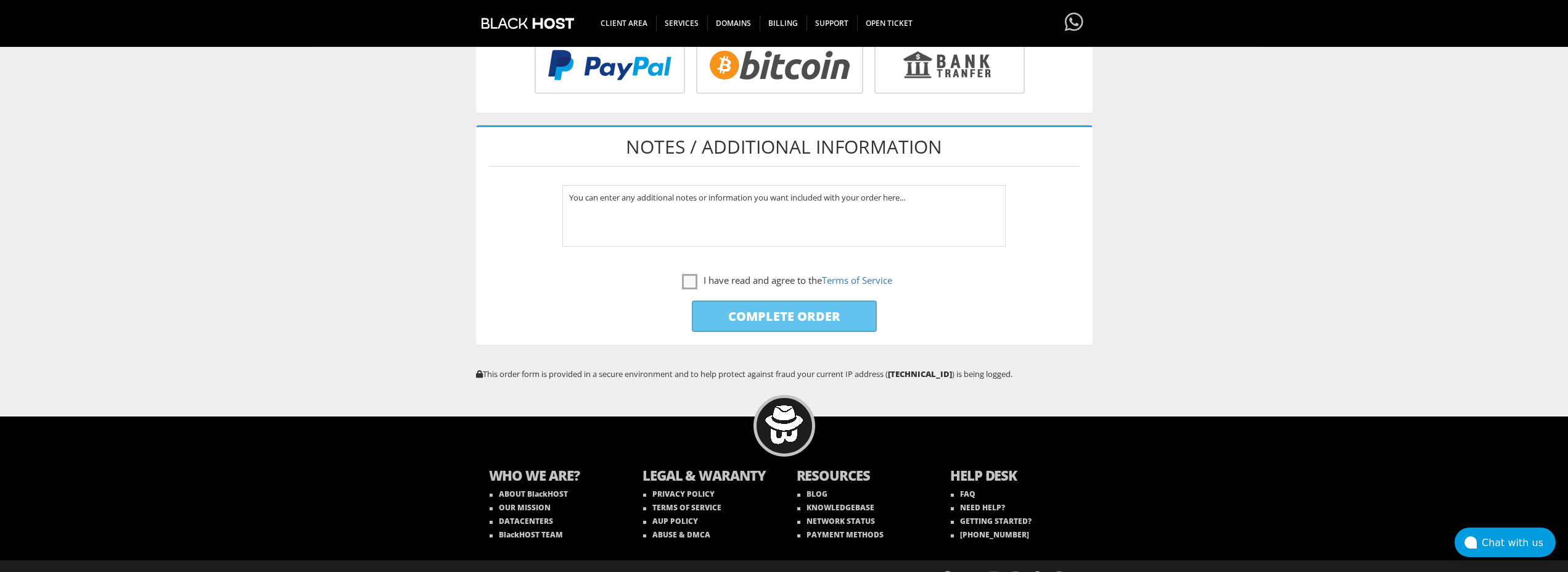
scroll to position [567, 0]
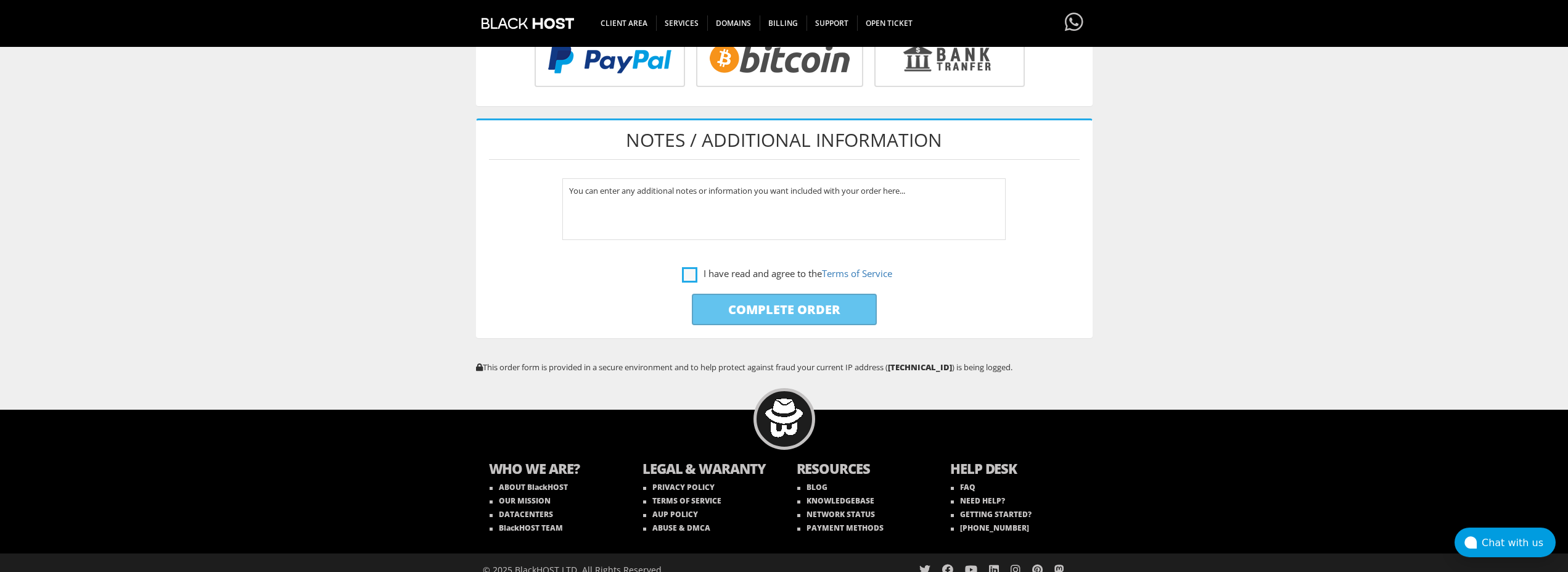
click at [682, 272] on label "I have read and agree to the Terms of Service" at bounding box center [787, 274] width 210 height 16
checkbox input "true"
click at [763, 298] on input "Complete Order" at bounding box center [785, 309] width 185 height 31
type input "Please Wait..."
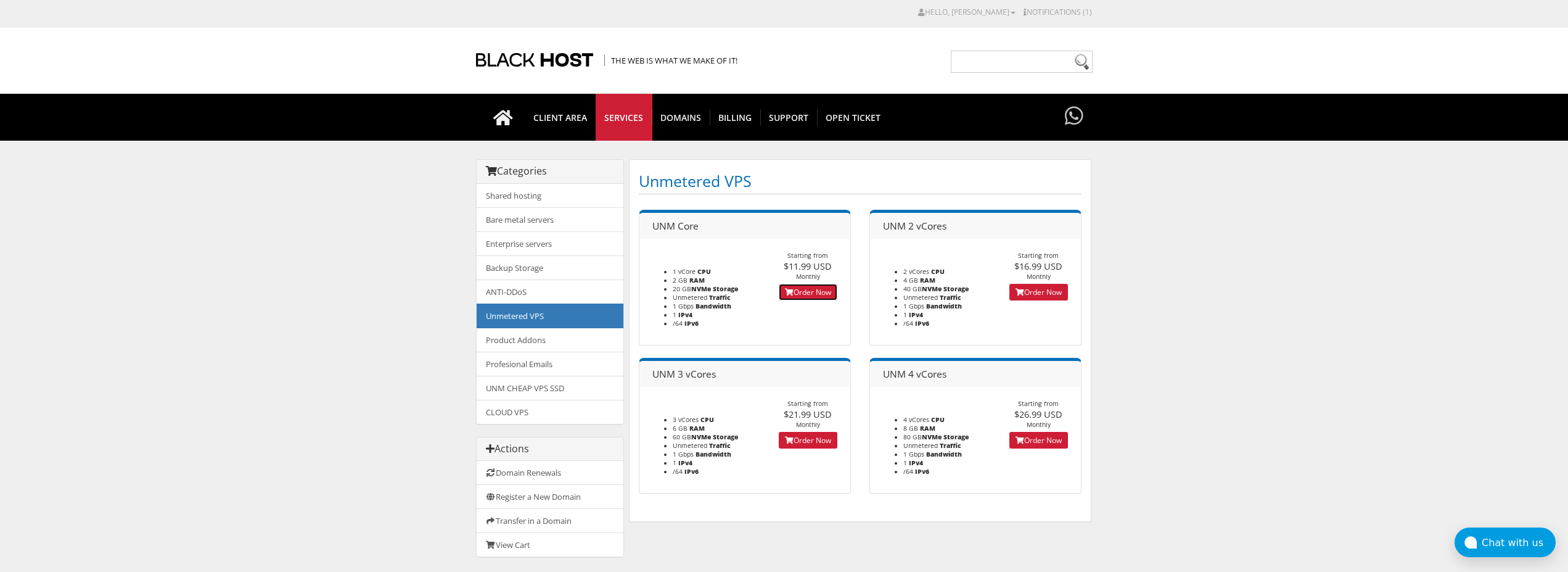
click at [803, 296] on link "Order Now" at bounding box center [808, 292] width 59 height 16
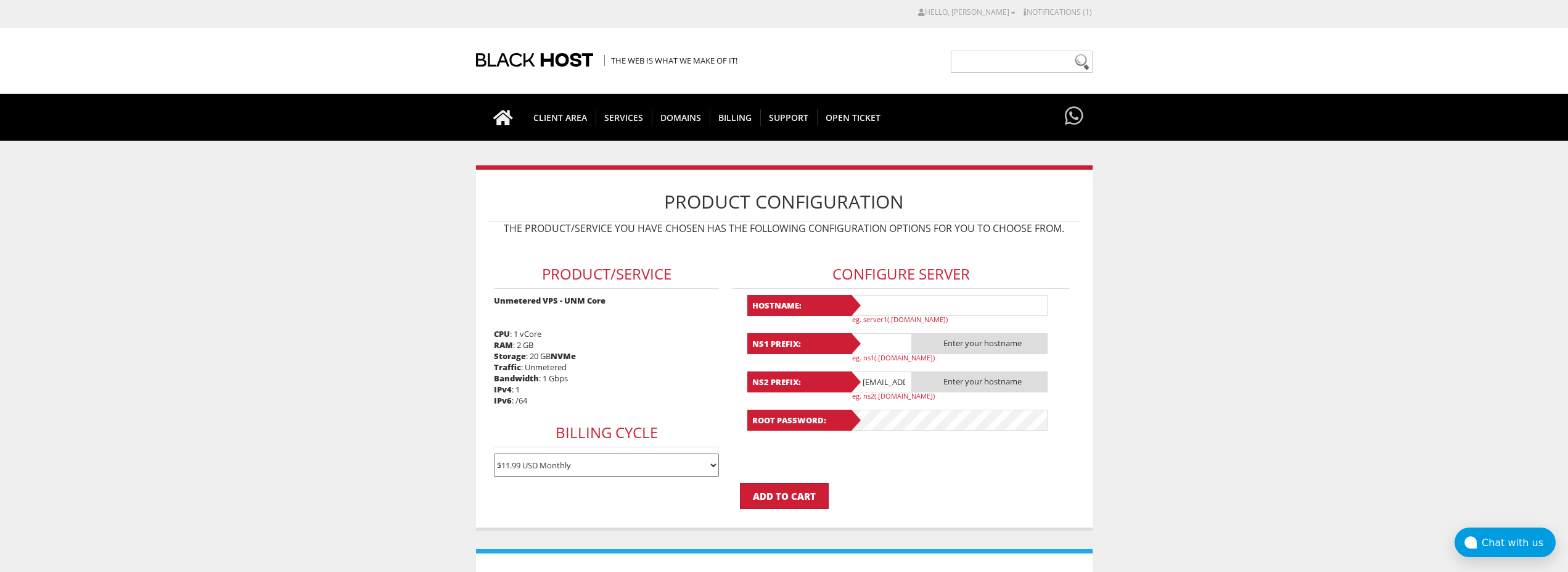
click at [852, 302] on b "Hostname:" at bounding box center [800, 305] width 105 height 21
click at [870, 305] on input "text" at bounding box center [949, 305] width 197 height 21
click at [870, 305] on input "Lavanda8" at bounding box center [949, 305] width 197 height 21
type input "Lavanda8"
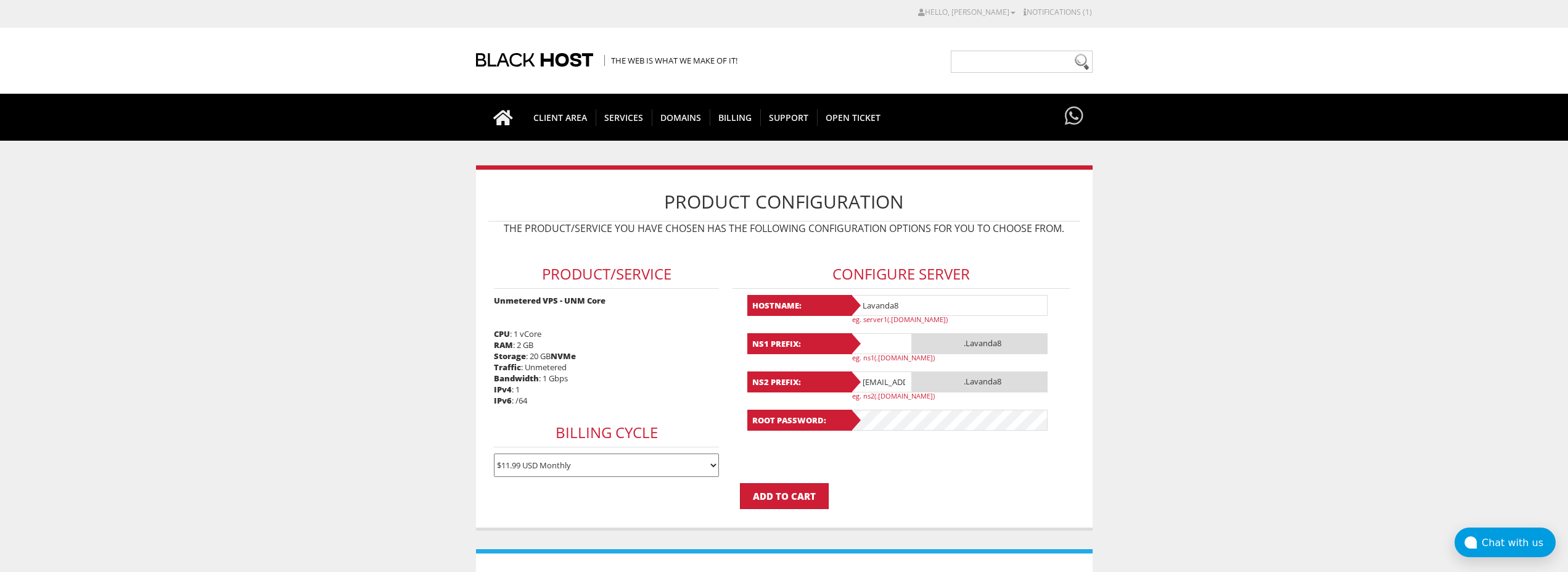
click at [877, 349] on input "text" at bounding box center [881, 343] width 62 height 21
paste input "Lavanda8"
type input "Lavanda8"
click at [877, 377] on input "[EMAIL_ADDRESS][DOMAIN_NAME]" at bounding box center [881, 381] width 62 height 21
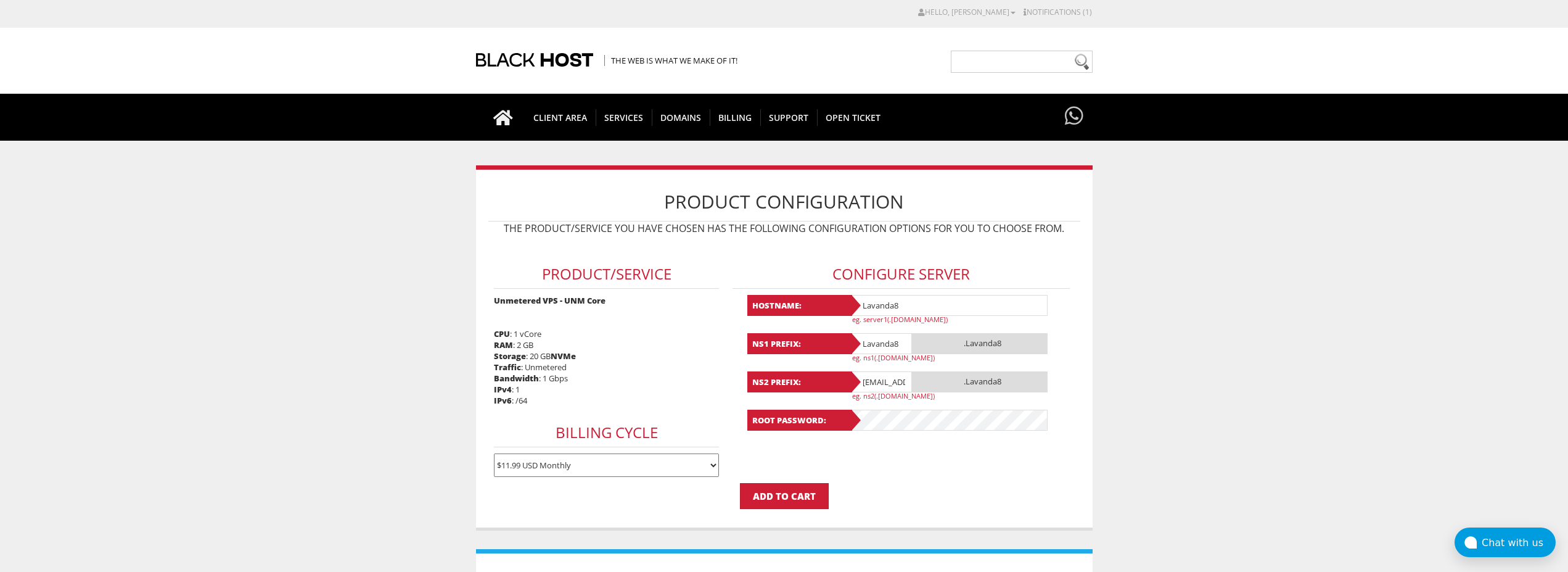
click at [877, 377] on input "[EMAIL_ADDRESS][DOMAIN_NAME]" at bounding box center [881, 381] width 62 height 21
click at [877, 377] on input "text" at bounding box center [881, 381] width 62 height 21
paste input "Lavanda8"
type input "Lavanda8"
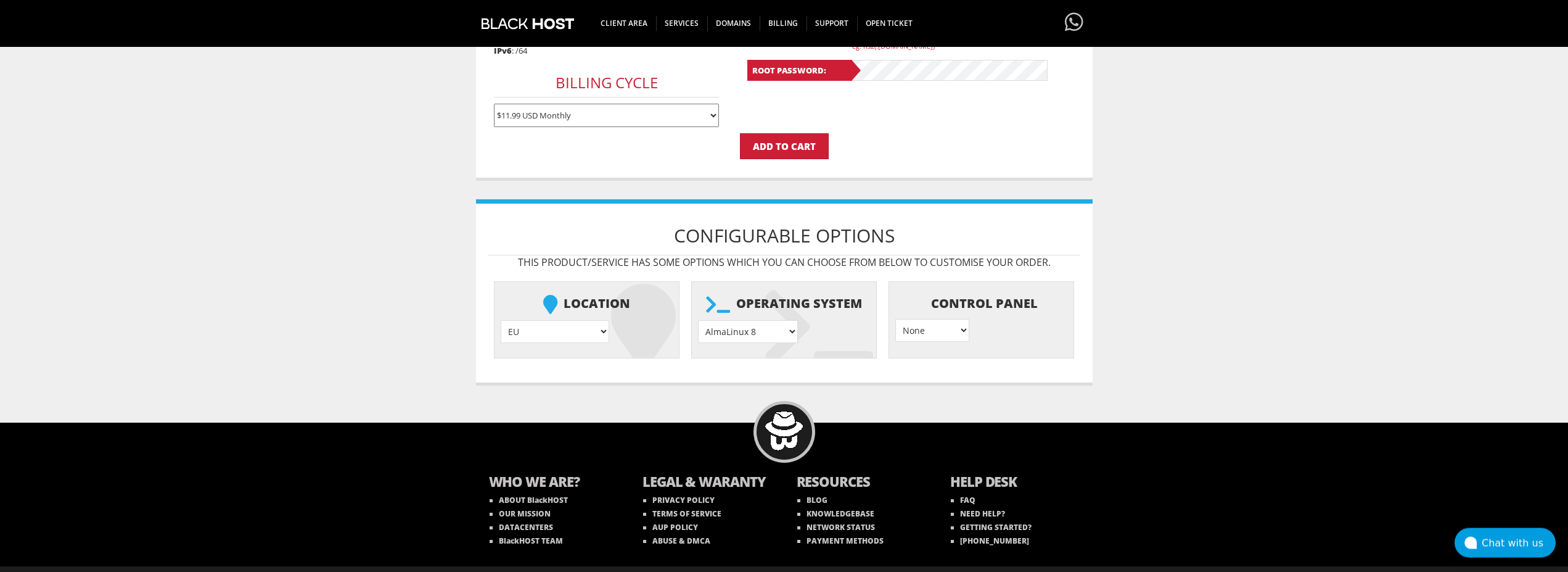
scroll to position [376, 0]
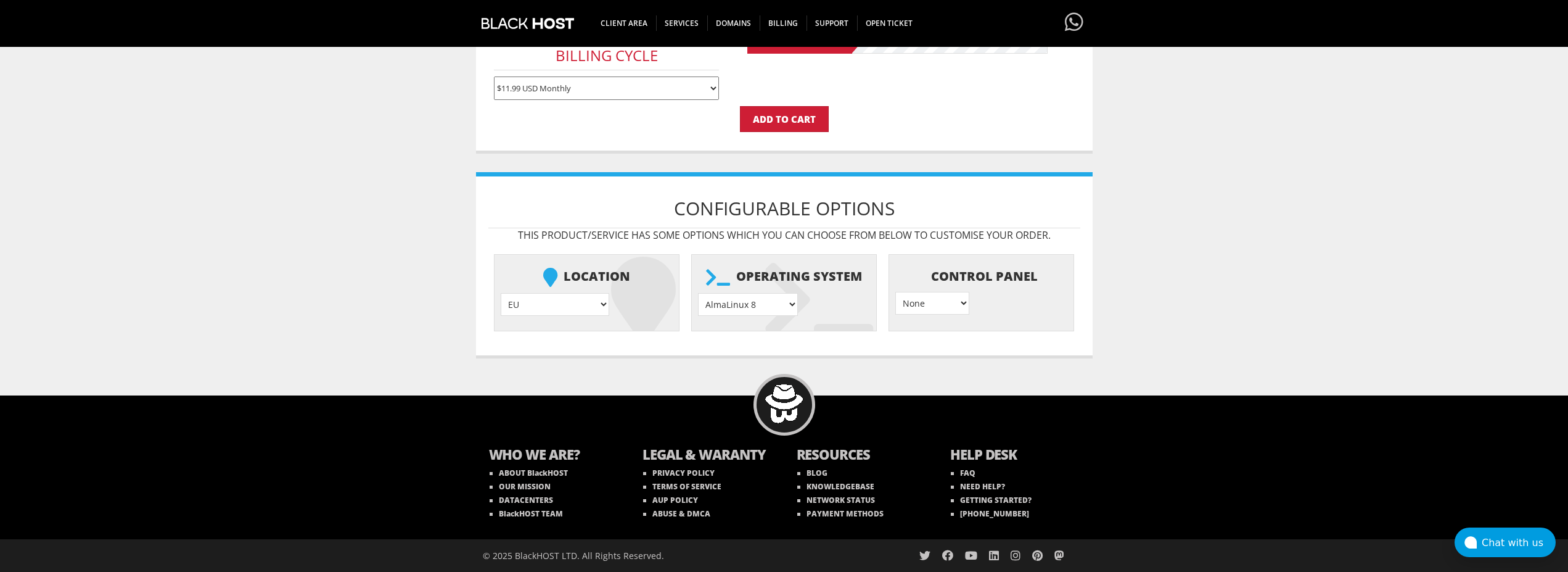
click at [698, 293] on select "AlmaLinux 8 } AlmaLinux 9 } AlmaLinux 10 } Rocky Linux 8 } Rocky Linux 9 } Cent…" at bounding box center [748, 304] width 100 height 23
select select "1208"
click option "Ubuntu 24.04" at bounding box center [0, 0] width 0 height 0
click at [782, 125] on input "Add to Cart" at bounding box center [784, 119] width 88 height 26
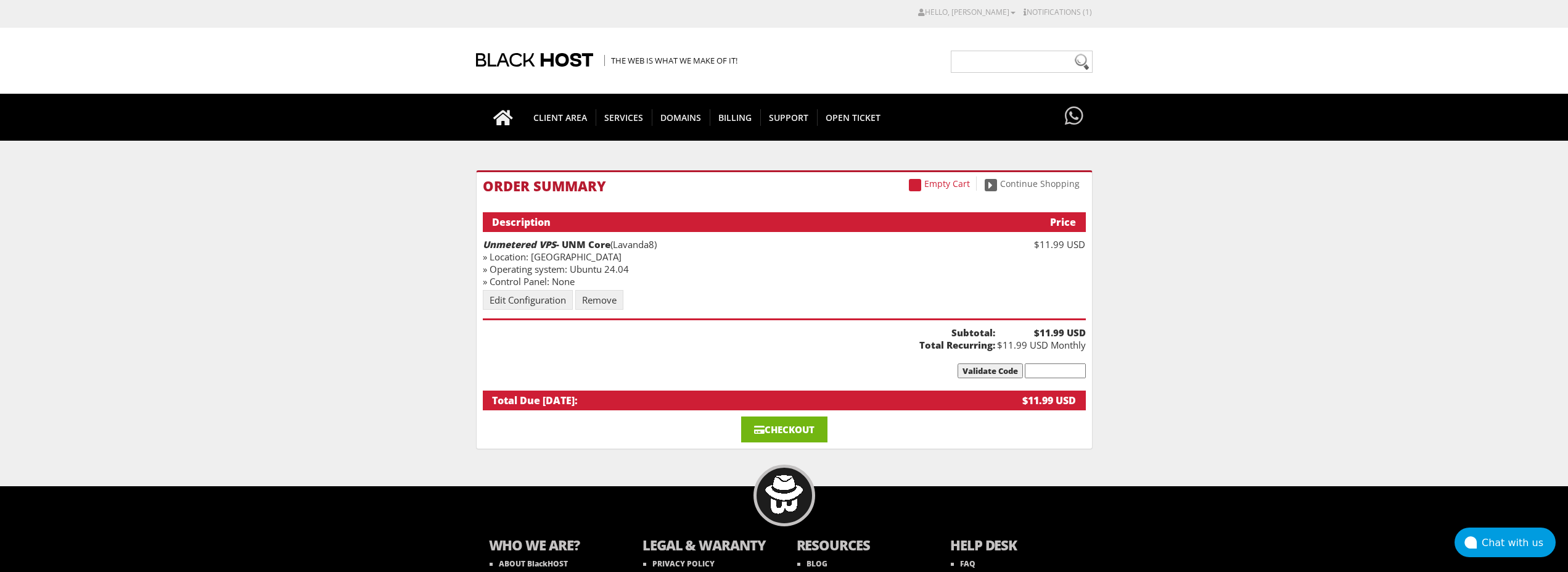
click at [785, 431] on link "Checkout" at bounding box center [784, 430] width 86 height 26
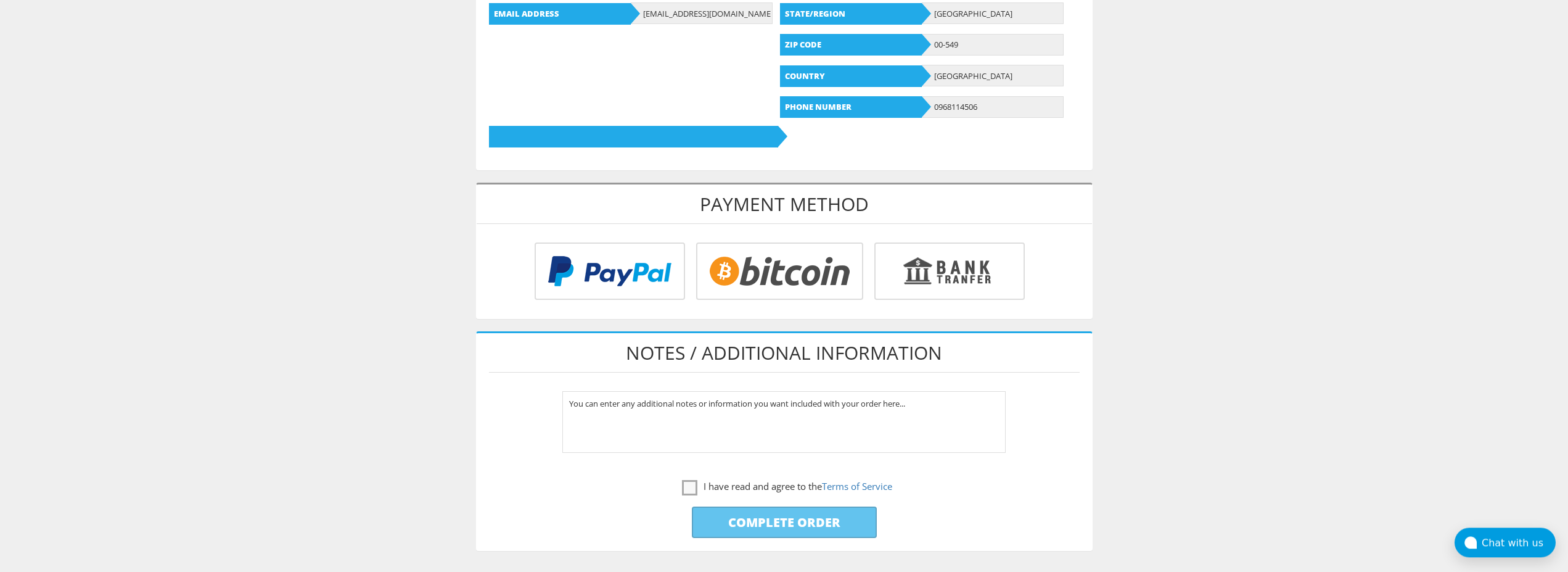
scroll to position [378, 0]
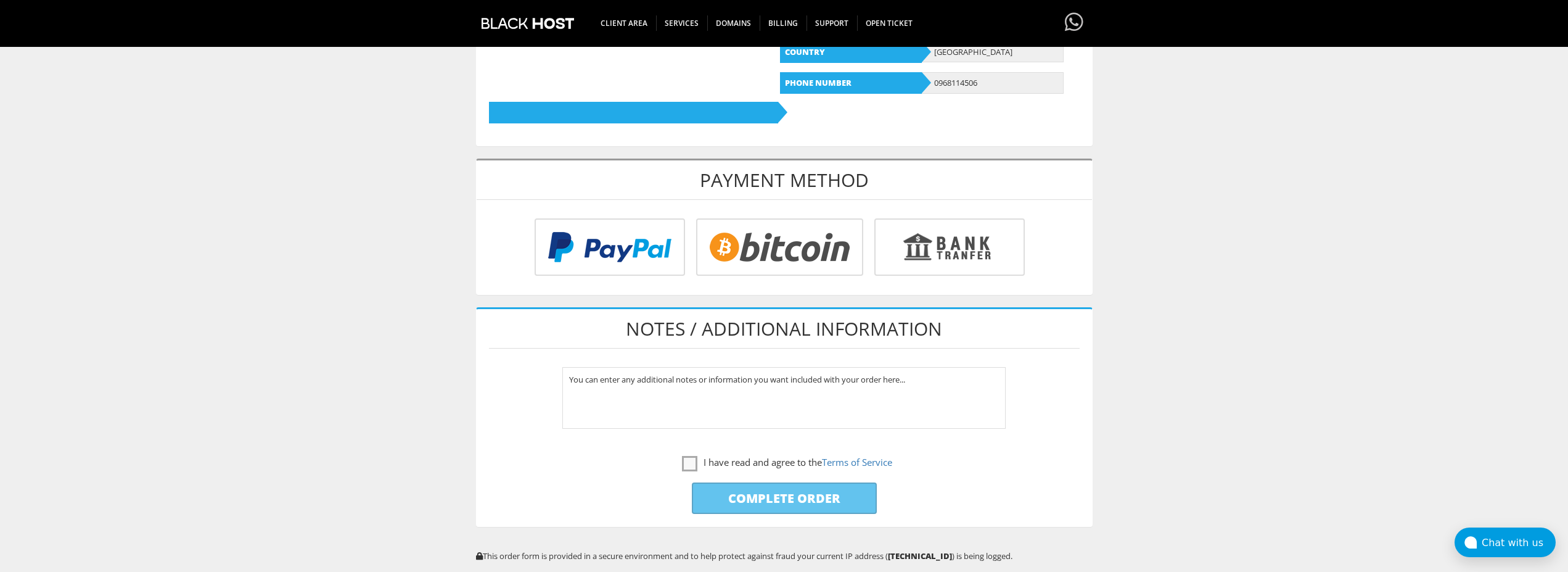
click at [755, 254] on input "radio" at bounding box center [778, 249] width 167 height 57
radio input "true"
click at [683, 462] on label "I have read and agree to the Terms of Service" at bounding box center [787, 462] width 210 height 16
checkbox input "true"
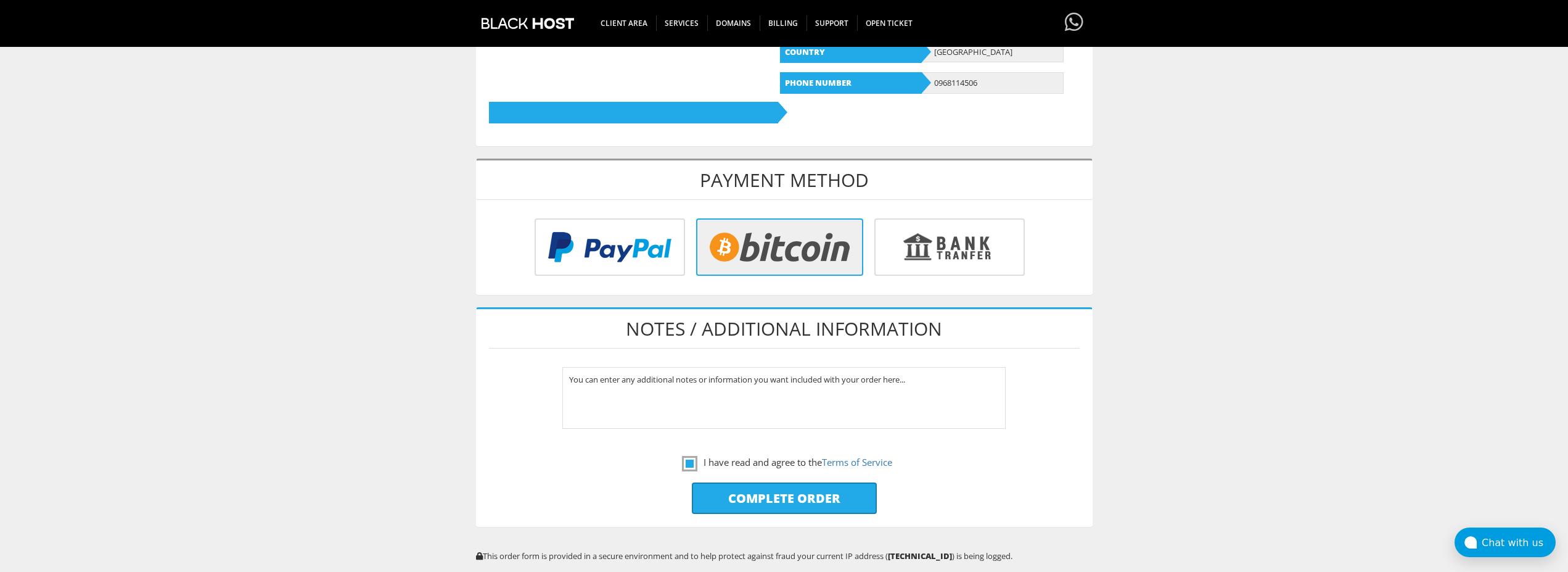
click at [754, 493] on input "Complete Order" at bounding box center [785, 498] width 185 height 31
type input "Please Wait..."
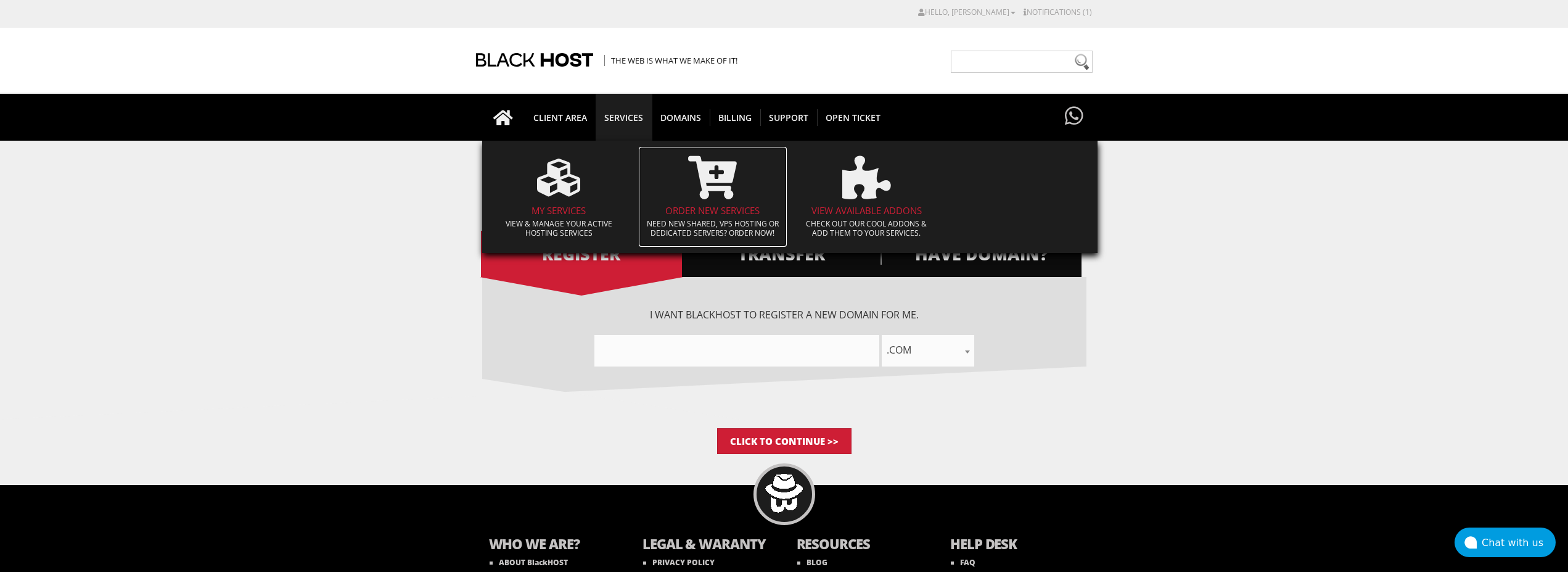
click at [723, 194] on icon at bounding box center [713, 177] width 49 height 43
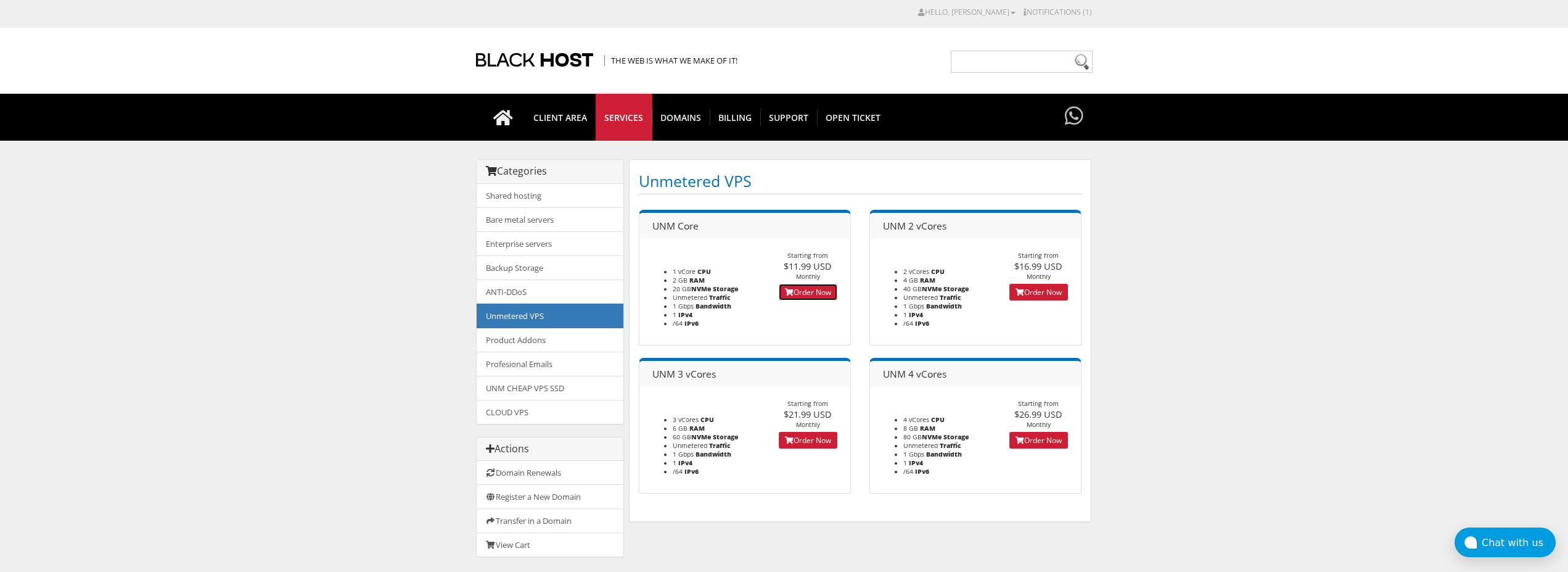
click at [803, 291] on link "Order Now" at bounding box center [808, 292] width 59 height 16
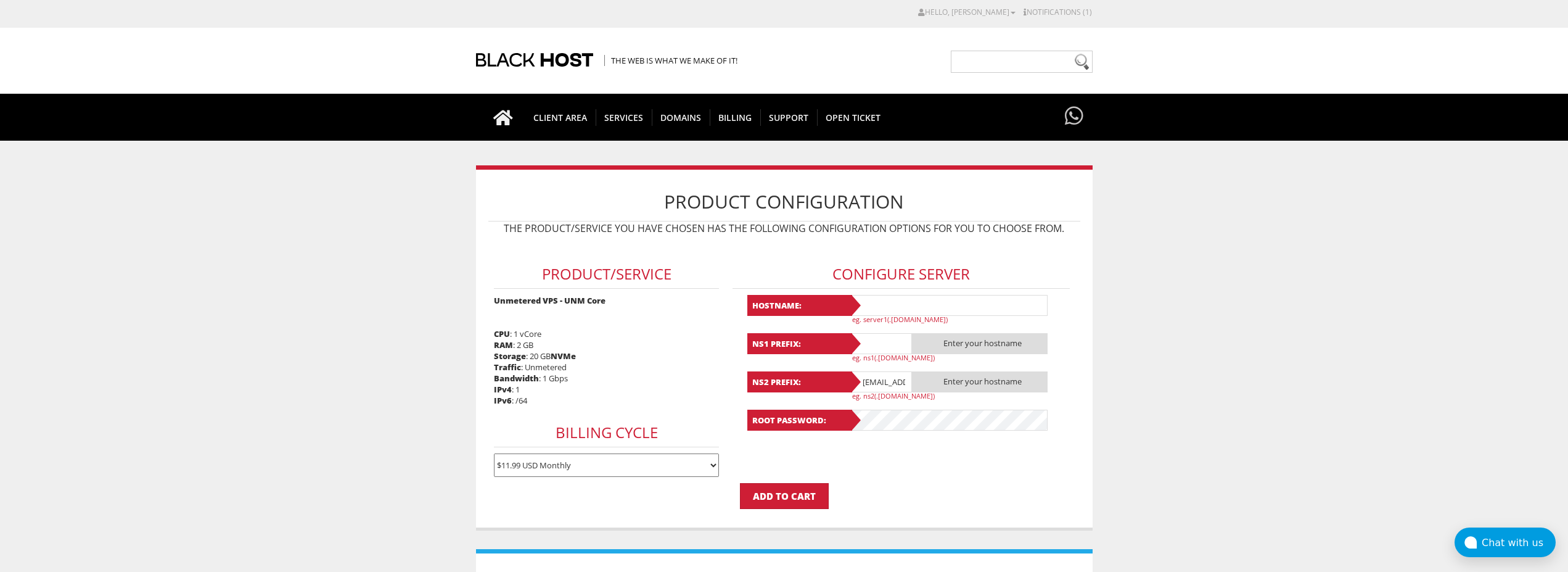
click at [876, 308] on input "text" at bounding box center [949, 305] width 197 height 21
click at [877, 304] on input "Lavanda9" at bounding box center [949, 305] width 197 height 21
type input "Lavanda9"
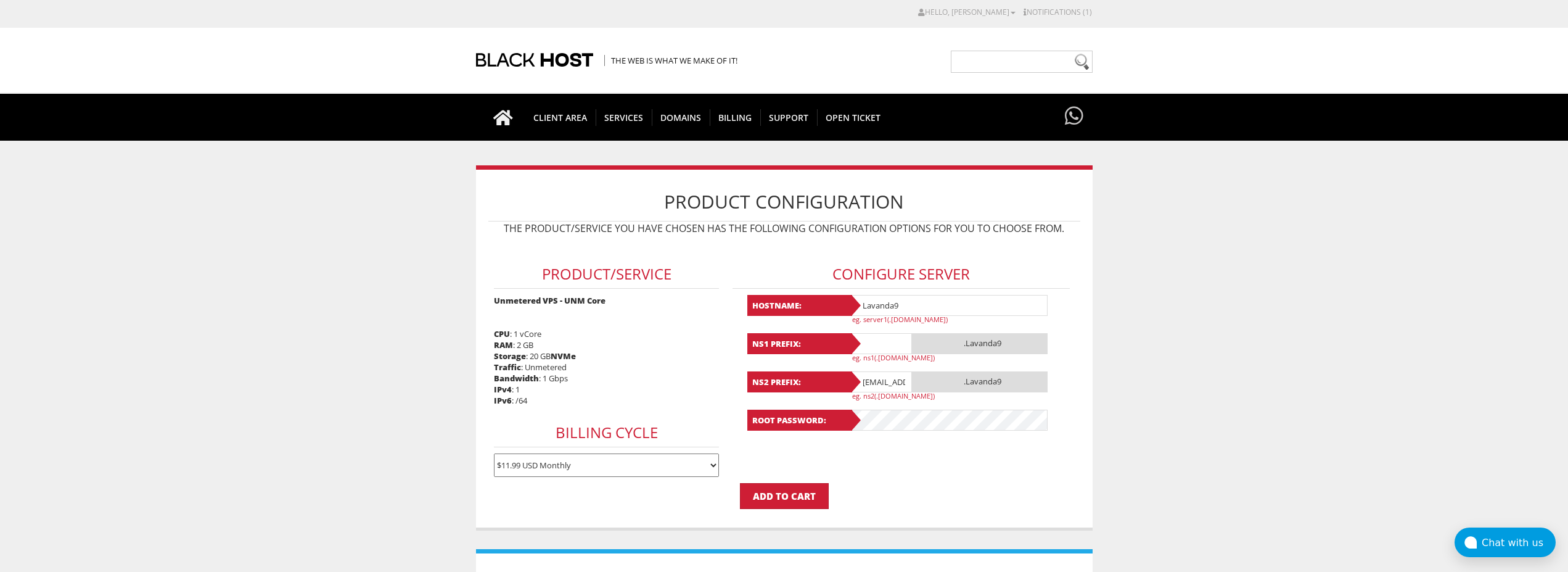
click at [883, 343] on input "text" at bounding box center [881, 343] width 62 height 21
paste input "Lavanda9"
type input "Lavanda9"
click at [880, 378] on input "[EMAIL_ADDRESS][DOMAIN_NAME]" at bounding box center [881, 381] width 62 height 21
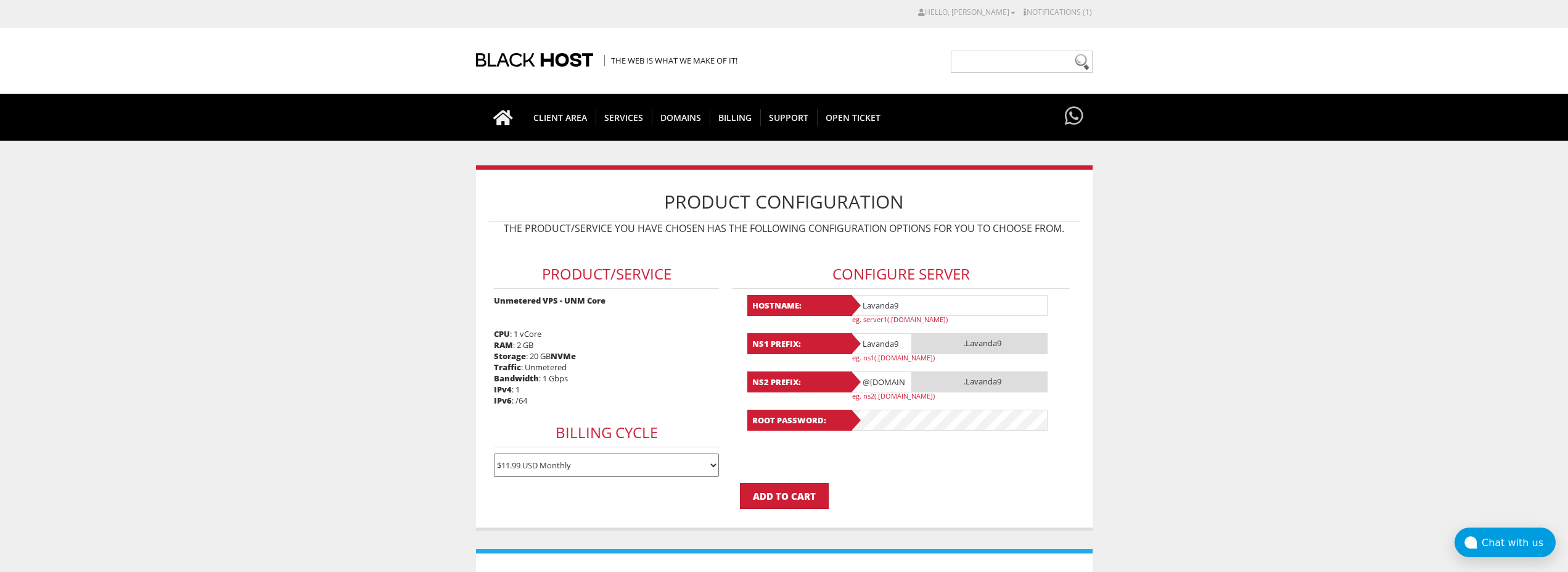
click at [881, 378] on input "@[DOMAIN_NAME]" at bounding box center [881, 381] width 62 height 21
click at [881, 378] on input "@gmail.com" at bounding box center [881, 381] width 62 height 21
paste input "Lavanda9"
type input "Lavanda9"
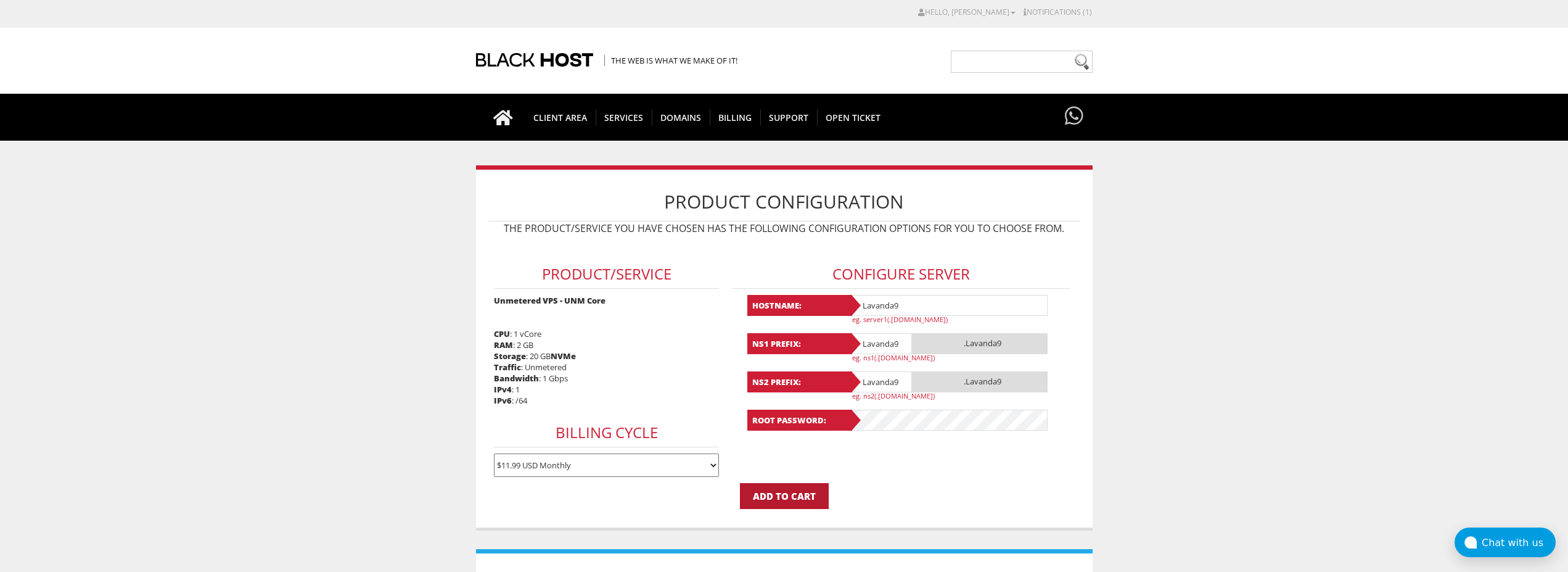
click at [805, 495] on input "Add to Cart" at bounding box center [784, 496] width 88 height 26
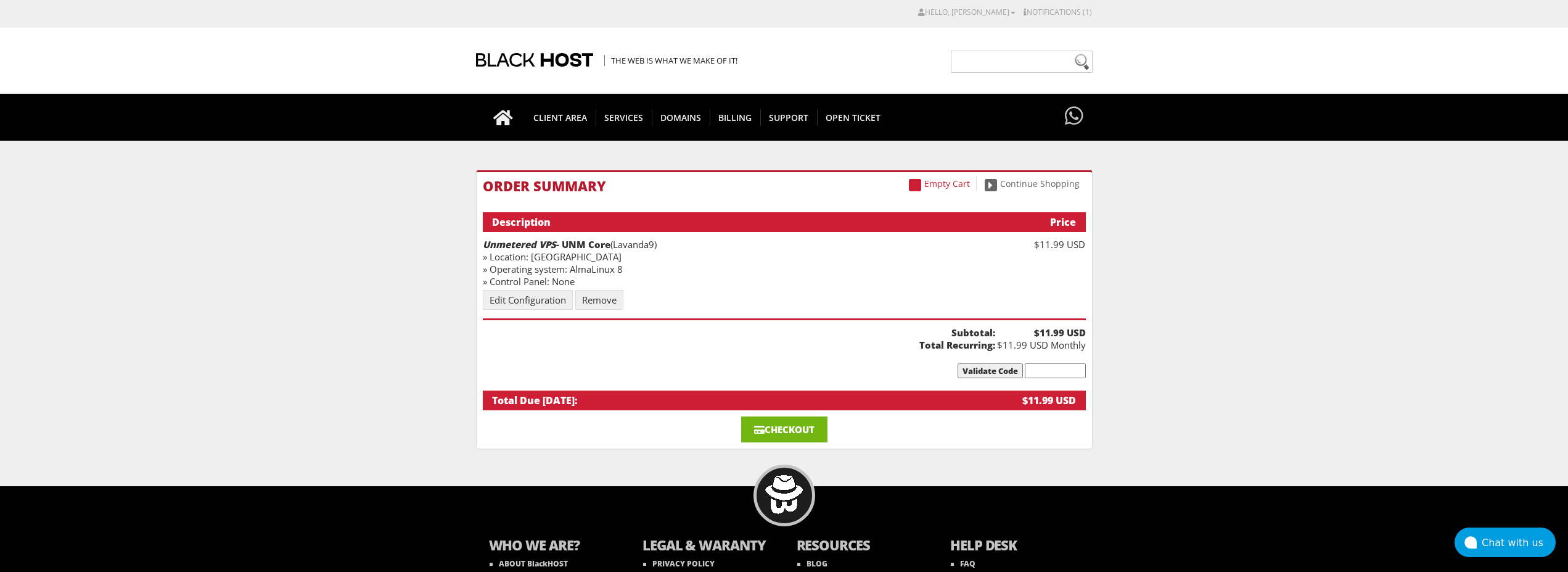
click at [793, 427] on link "Checkout" at bounding box center [784, 430] width 86 height 26
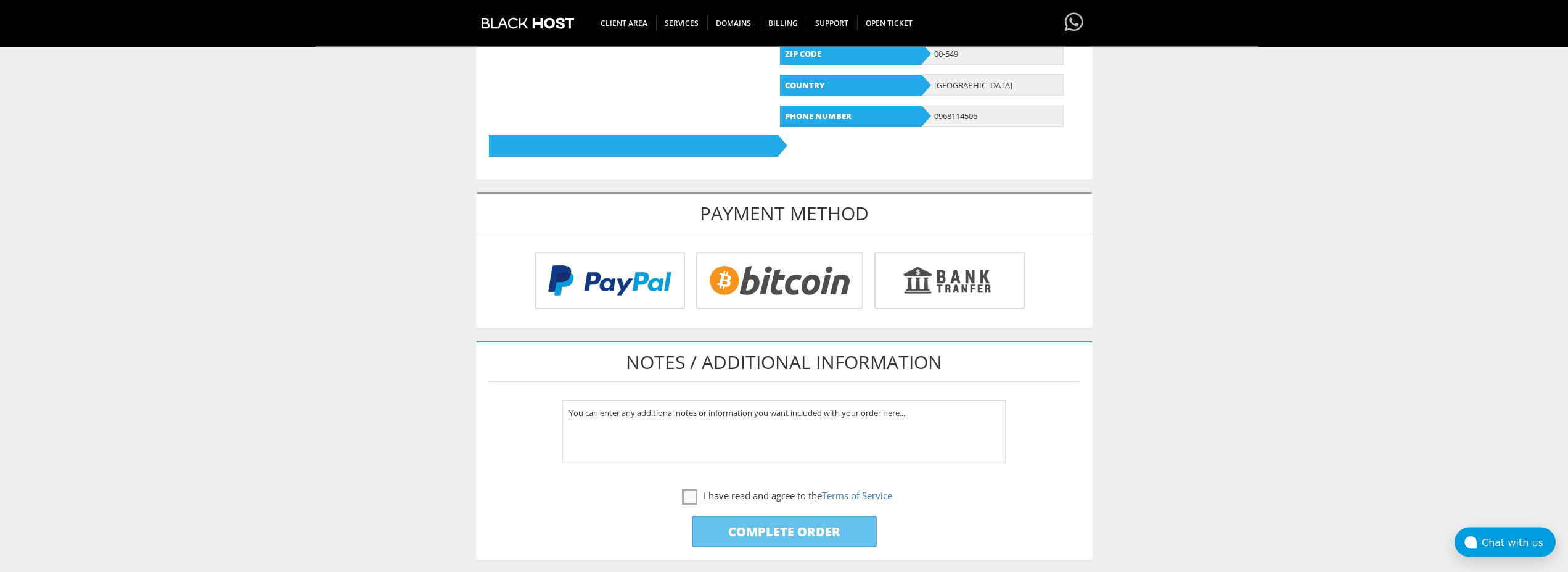
scroll to position [378, 0]
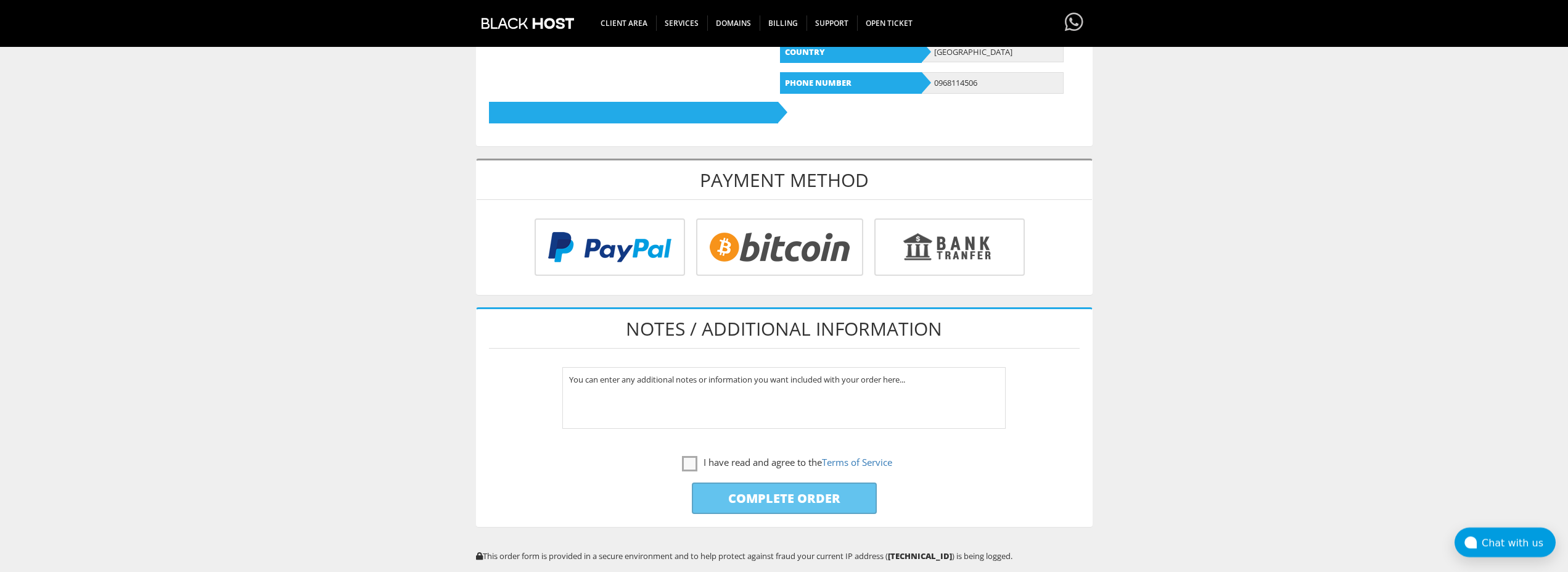
click at [768, 252] on input "radio" at bounding box center [778, 249] width 167 height 57
radio input "true"
click at [689, 468] on label "I have read and agree to the Terms of Service" at bounding box center [787, 462] width 210 height 16
checkbox input "true"
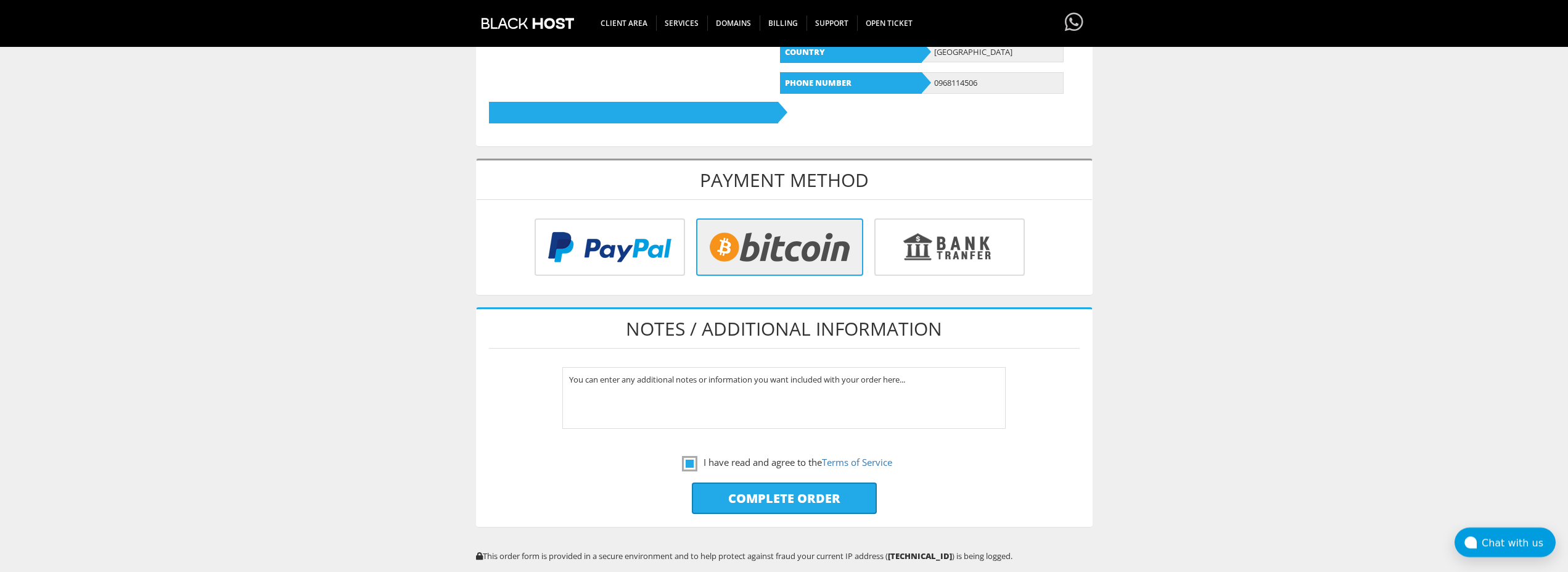
click at [755, 488] on input "Complete Order" at bounding box center [785, 498] width 185 height 31
type input "Please Wait..."
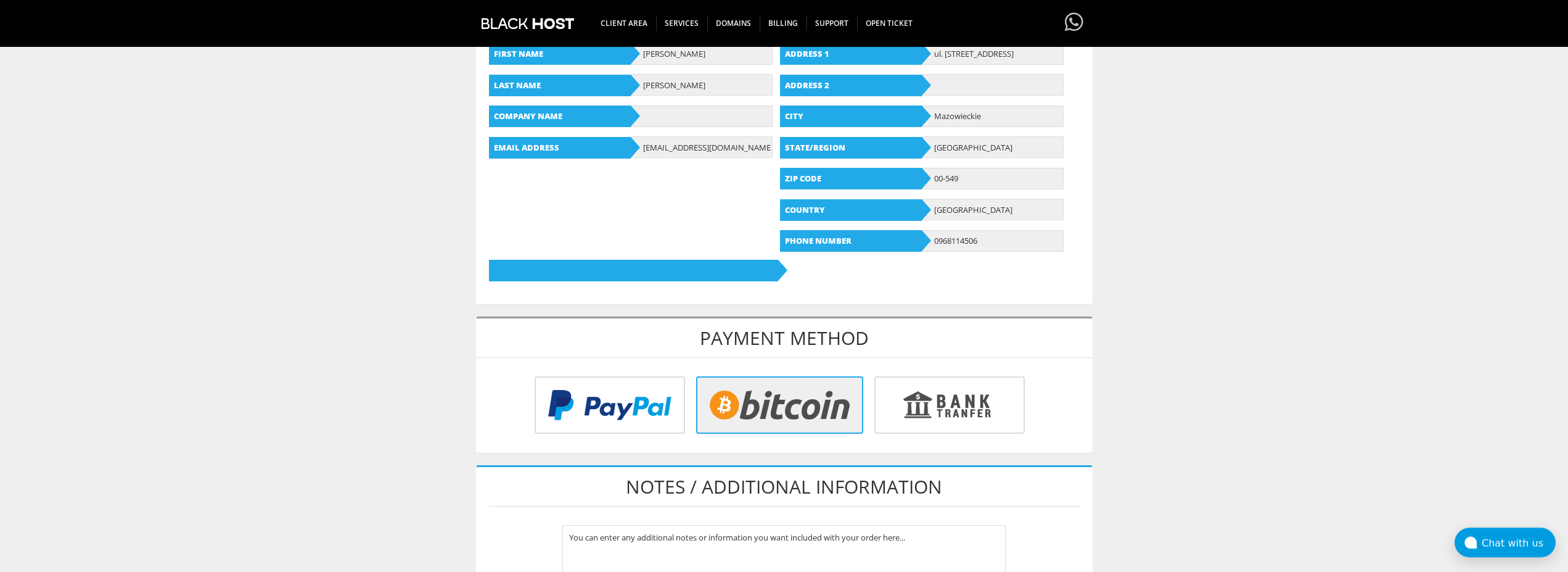
scroll to position [0, 0]
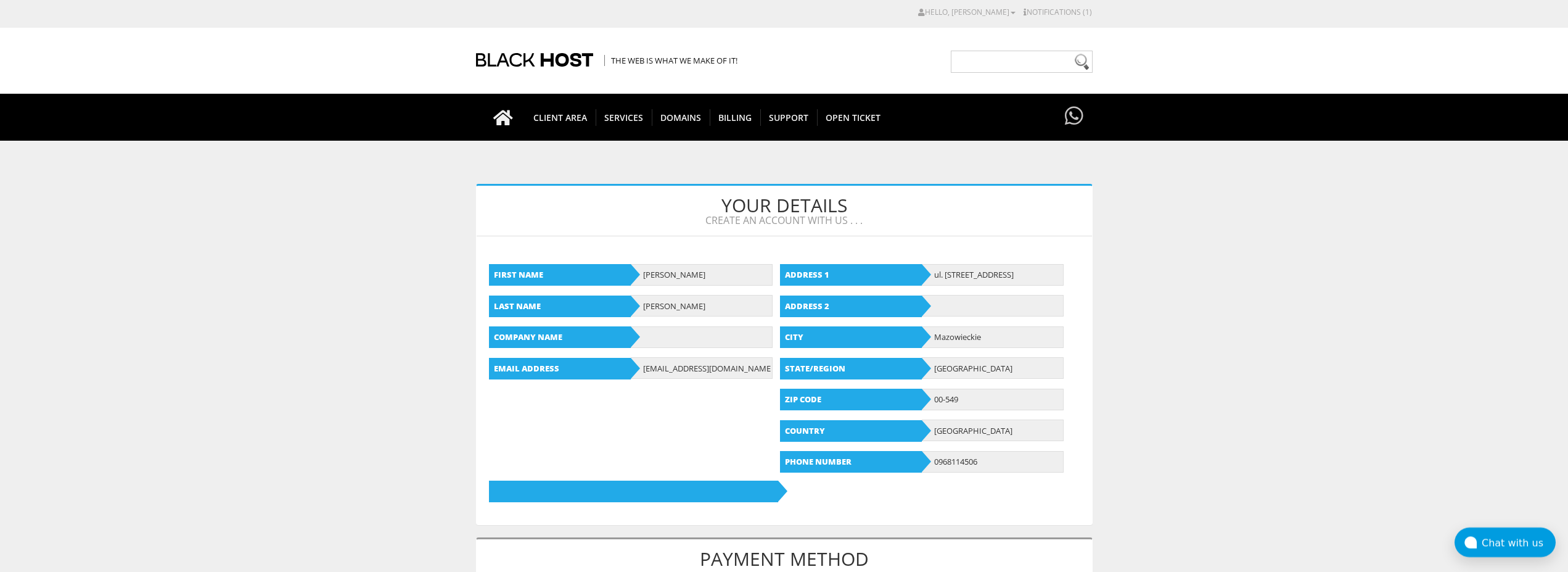
click at [336, 249] on body "CAD CHF EUR GBP JPY MKD RUB USD Hello, Daniel Credit Card Details Contacts/Sub-…" at bounding box center [784, 579] width 1568 height 1147
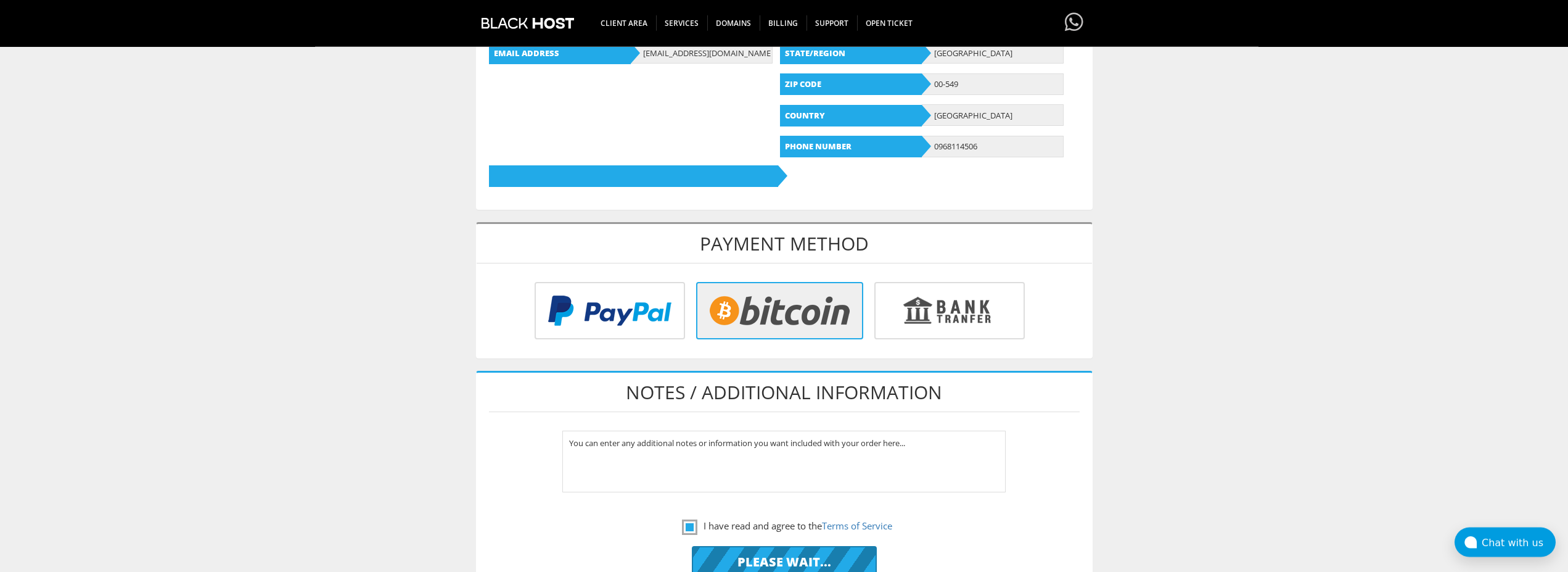
scroll to position [315, 0]
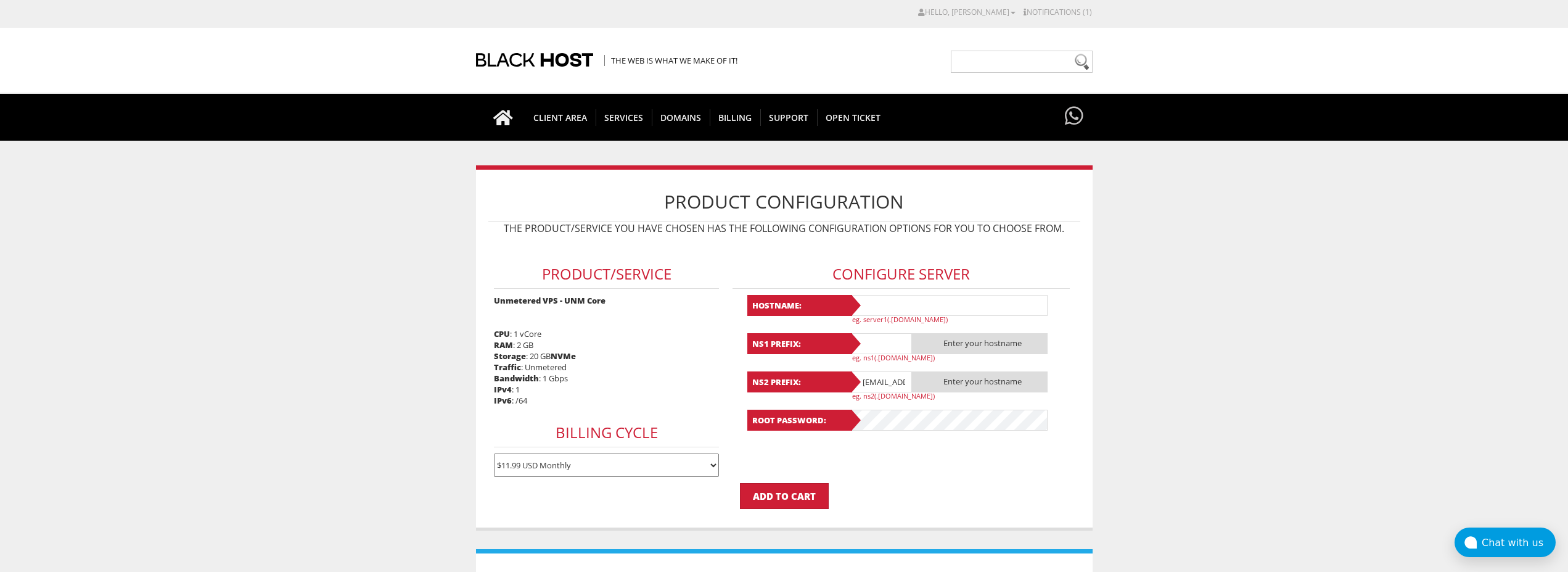
click at [876, 303] on input "text" at bounding box center [949, 305] width 197 height 21
click at [877, 308] on input "Lavanda10" at bounding box center [949, 305] width 197 height 21
type input "Lavanda10"
click at [883, 343] on input "text" at bounding box center [881, 343] width 62 height 21
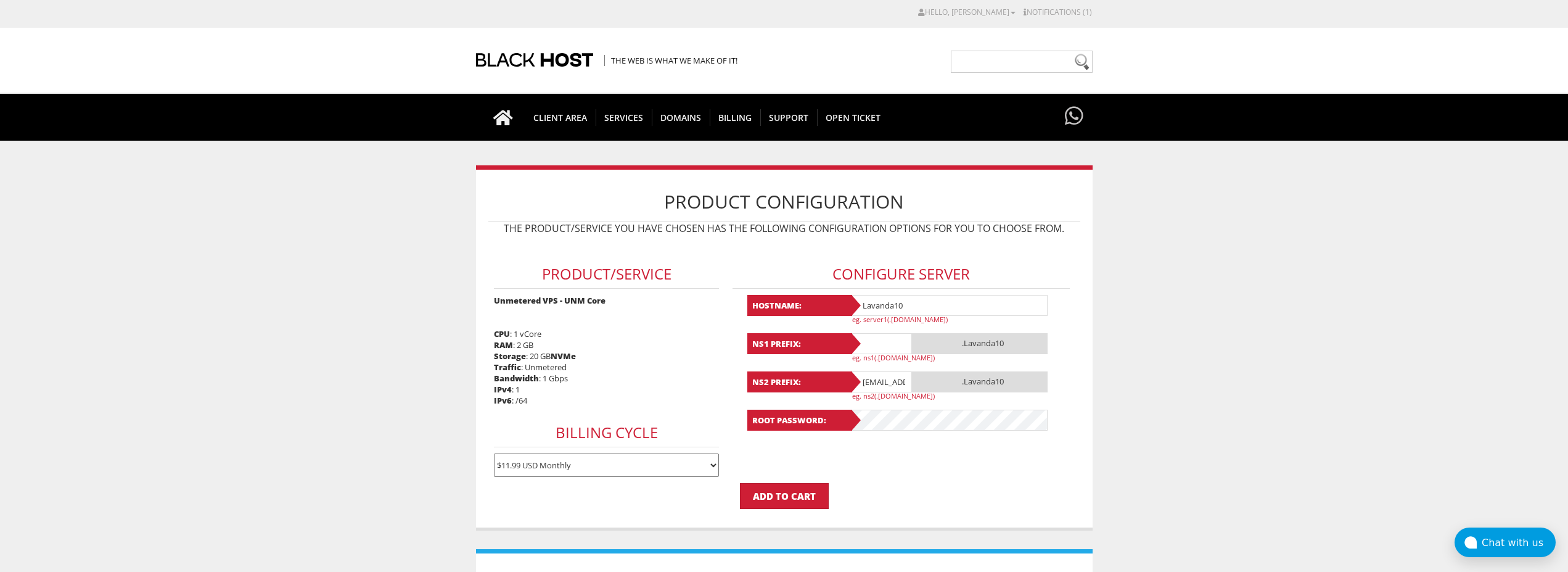
paste input "Lavanda10"
type input "Lavanda10"
click at [877, 381] on input "[EMAIL_ADDRESS][DOMAIN_NAME]" at bounding box center [881, 381] width 62 height 21
click at [877, 381] on input "@gmail.com" at bounding box center [881, 381] width 62 height 21
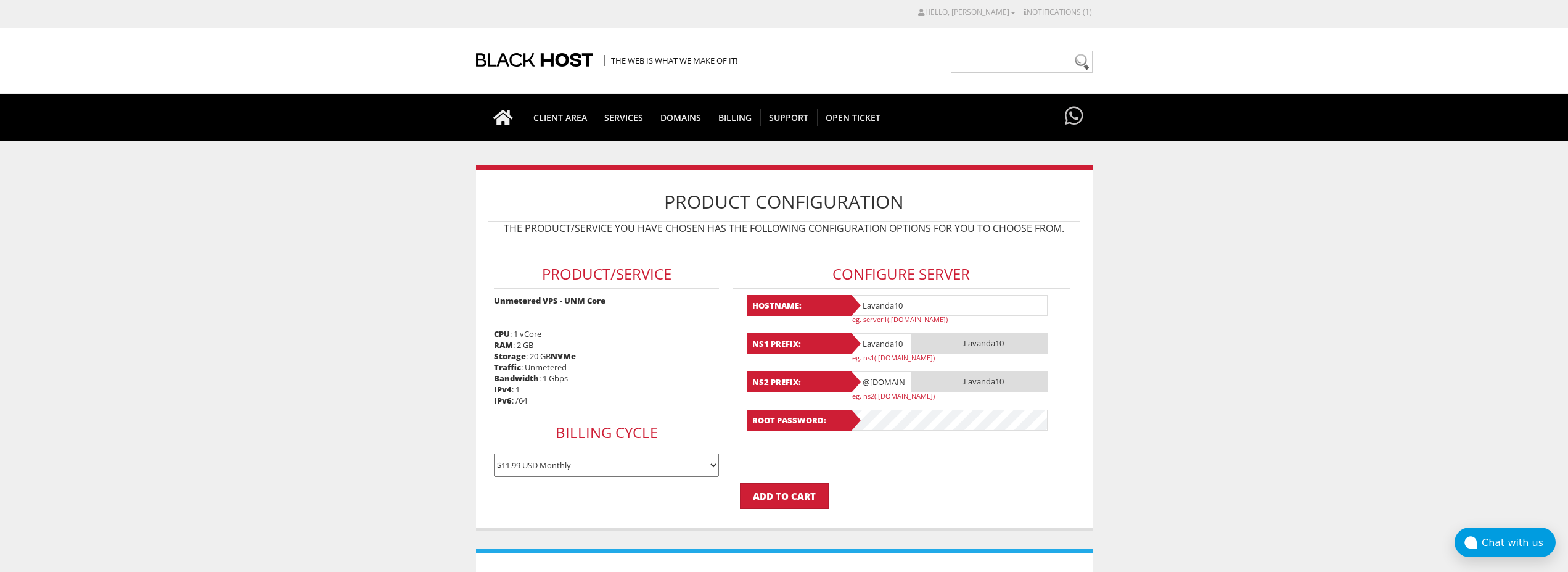
click at [877, 381] on input "@gmail.com" at bounding box center [881, 381] width 62 height 21
paste input "Lavanda10"
type input "Lavanda10"
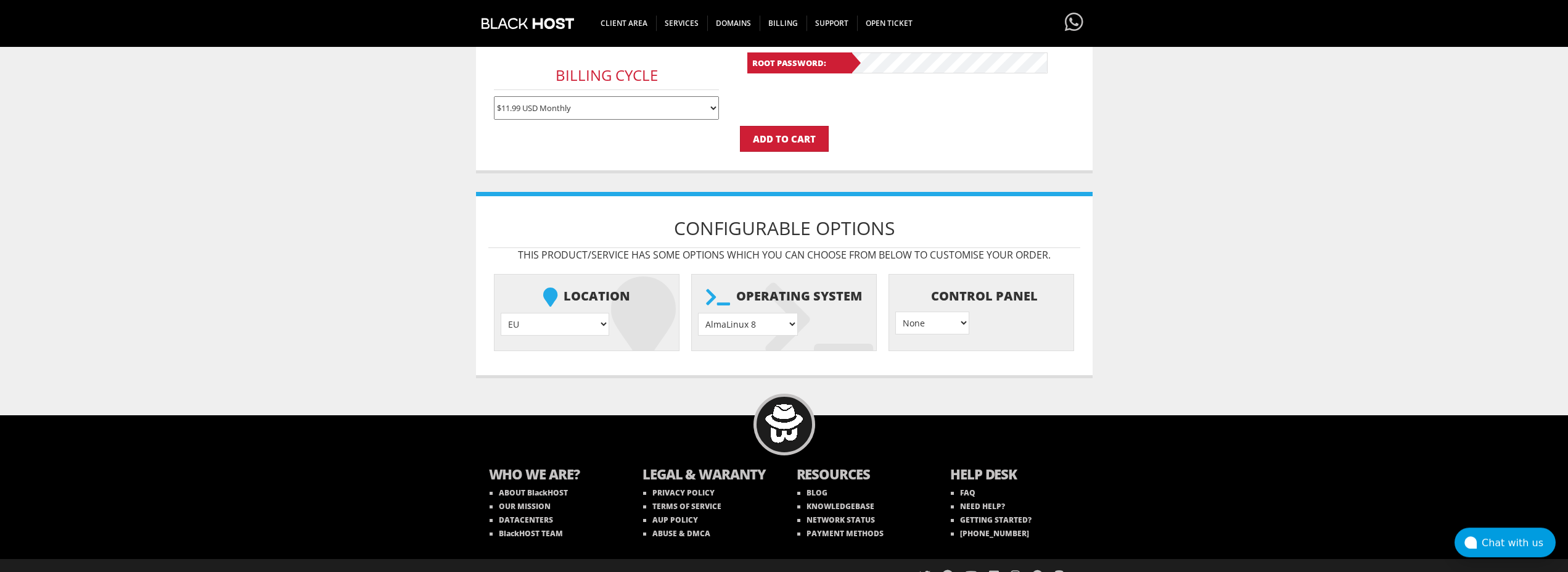
scroll to position [376, 0]
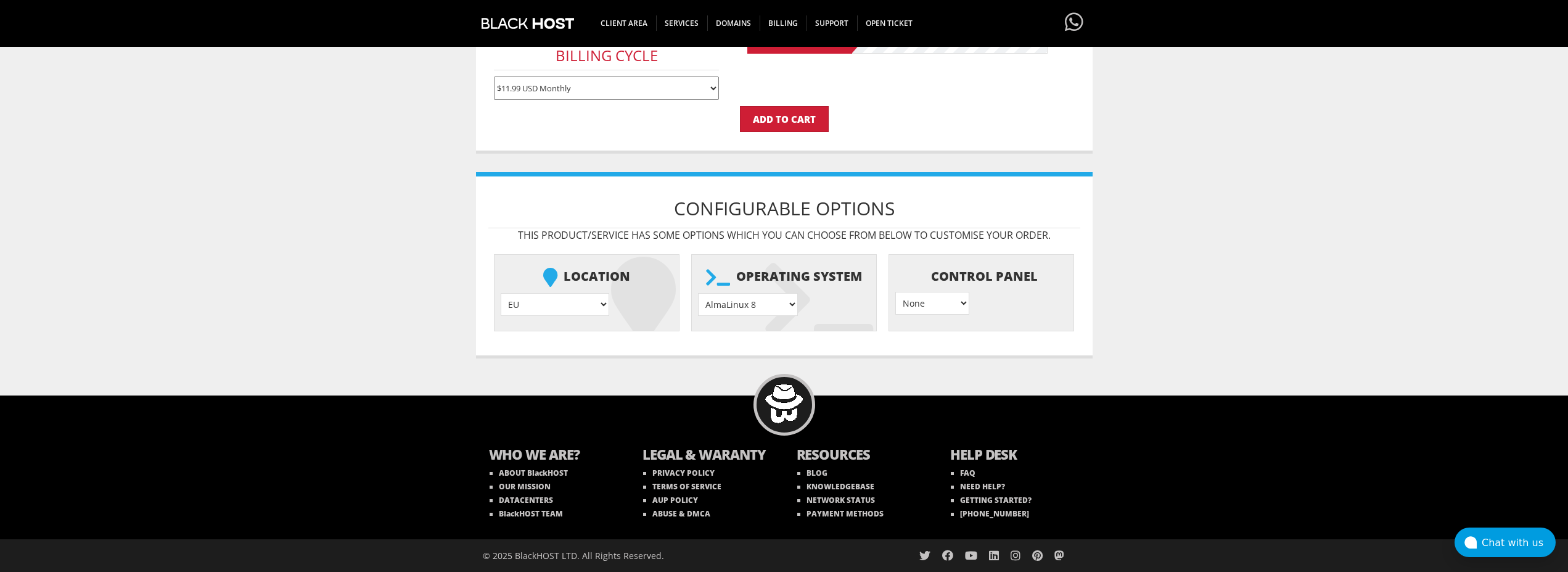
click at [698, 293] on select "AlmaLinux 8 } AlmaLinux 9 } AlmaLinux 10 } Rocky Linux 8 } Rocky Linux 9 } Cent…" at bounding box center [748, 304] width 100 height 23
select select "1208"
click option "Ubuntu 24.04" at bounding box center [0, 0] width 0 height 0
click at [799, 130] on input "Add to Cart" at bounding box center [784, 119] width 88 height 26
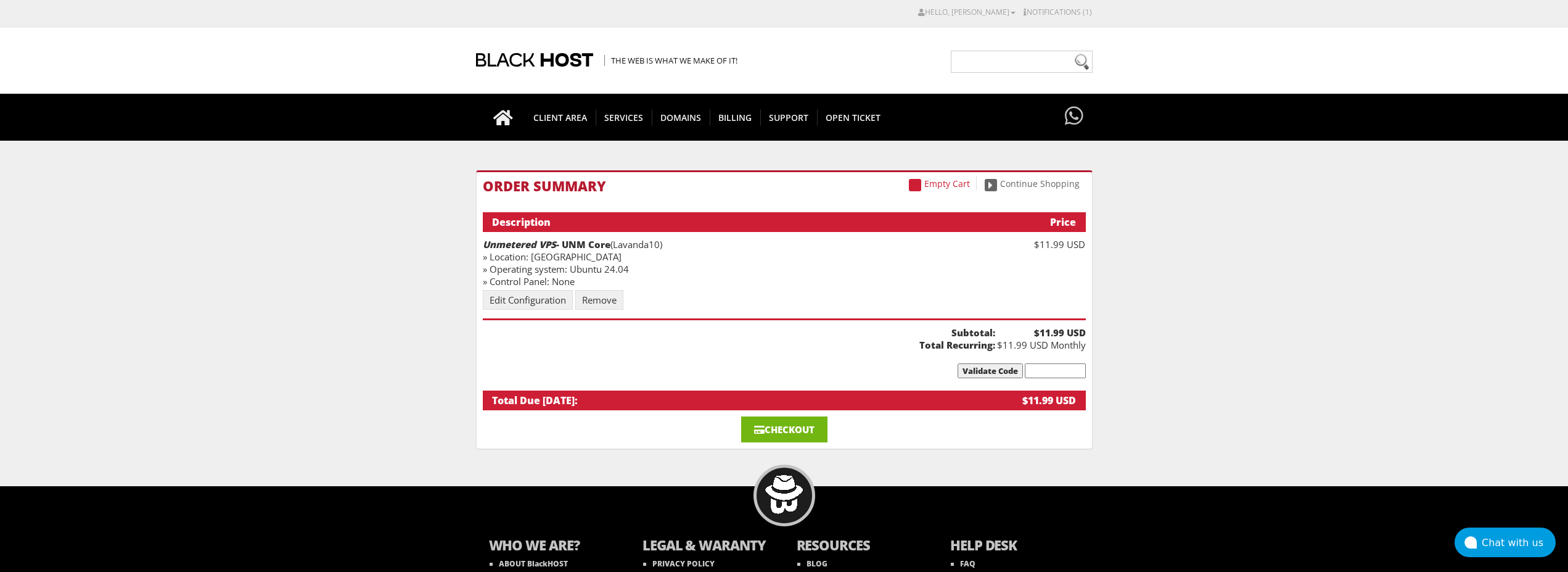
click at [772, 424] on link "Checkout" at bounding box center [784, 430] width 86 height 26
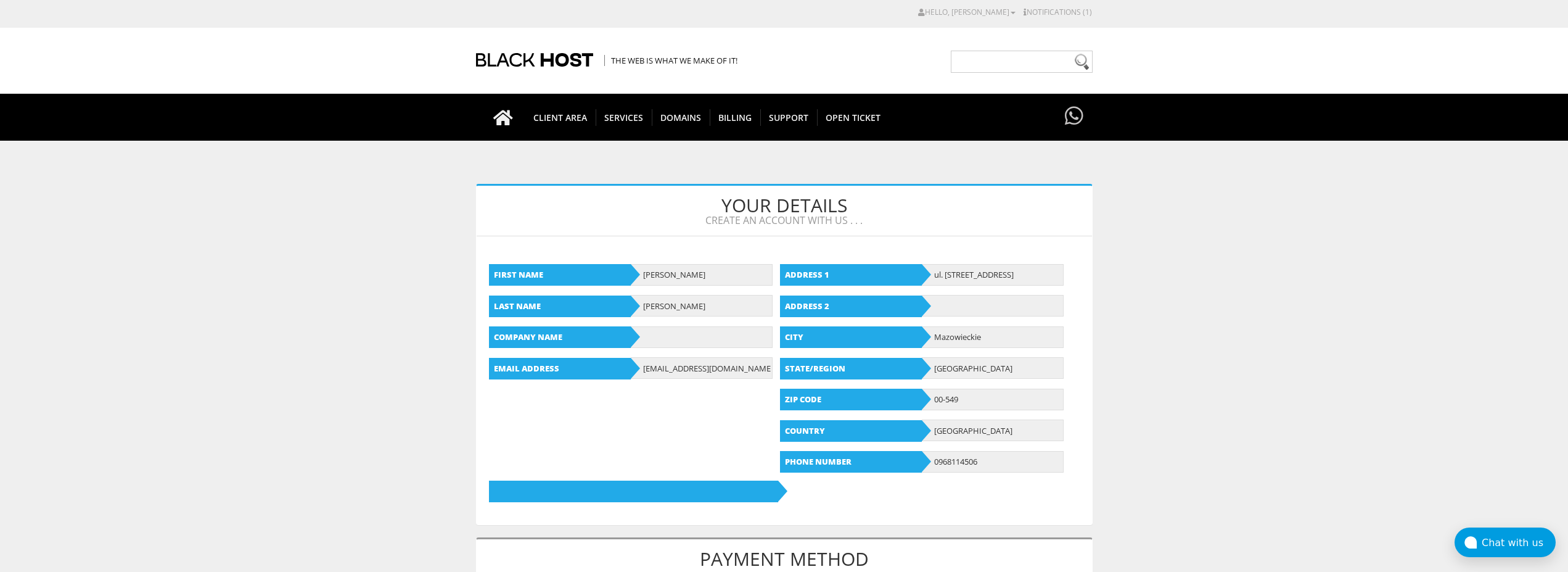
scroll to position [441, 0]
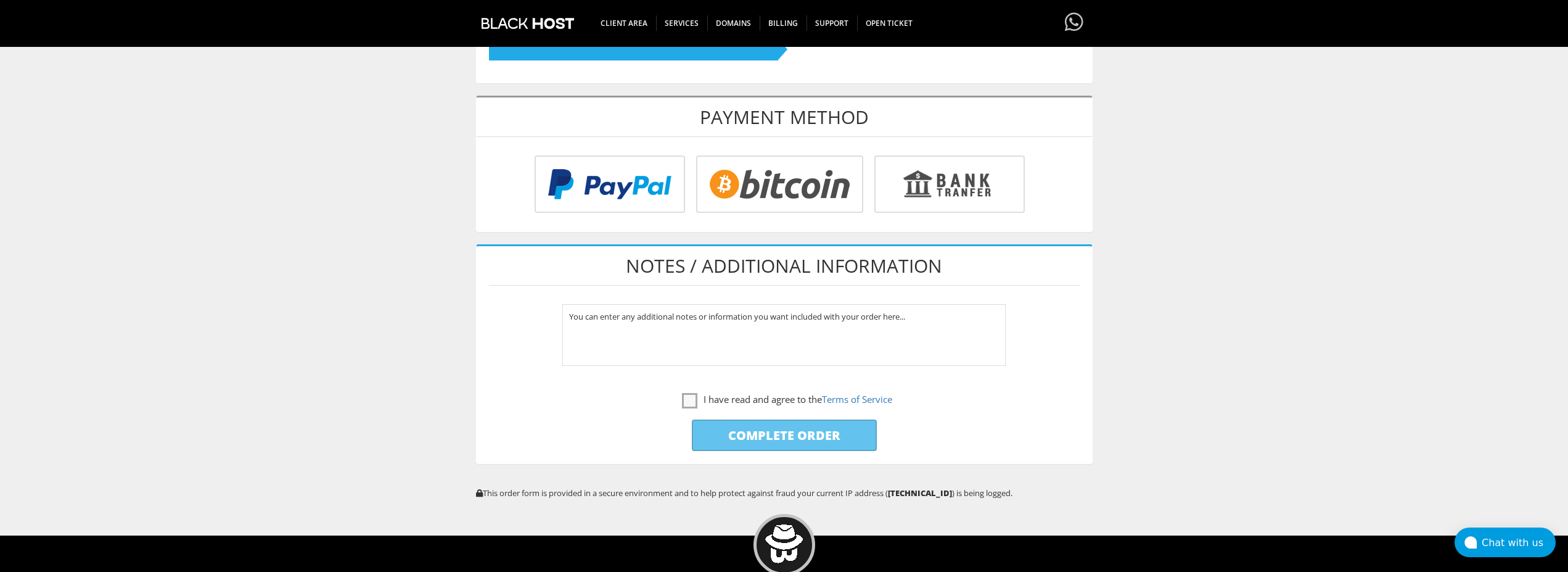
click at [761, 195] on input "radio" at bounding box center [778, 187] width 167 height 57
radio input "true"
click at [690, 402] on label "I have read and agree to the Terms of Service" at bounding box center [787, 399] width 210 height 16
checkbox input "true"
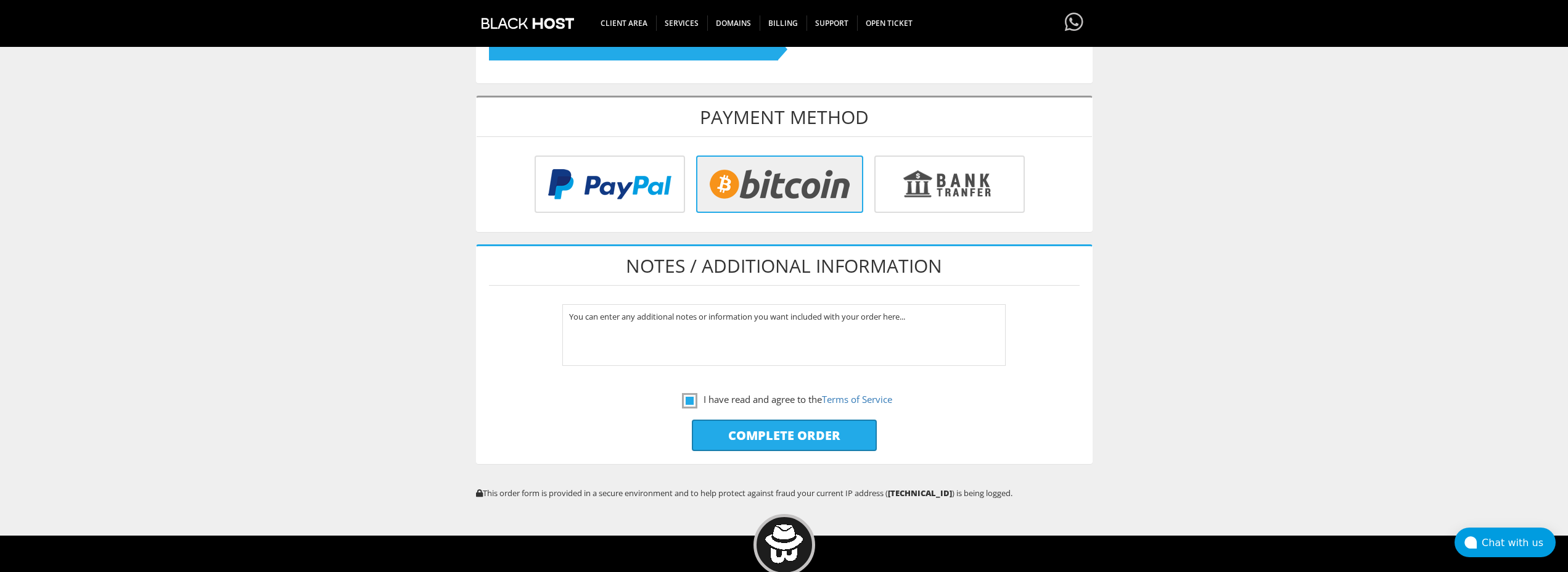
click at [751, 428] on input "Complete Order" at bounding box center [785, 435] width 185 height 31
type input "Please Wait..."
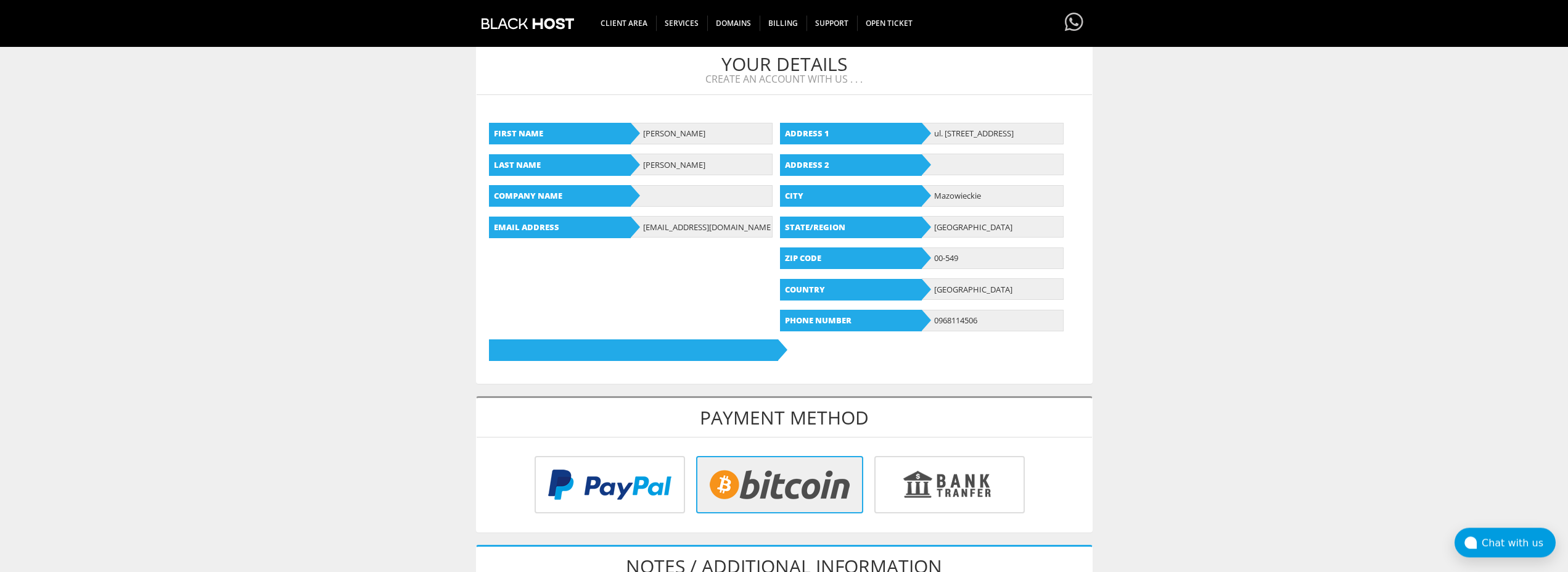
scroll to position [378, 0]
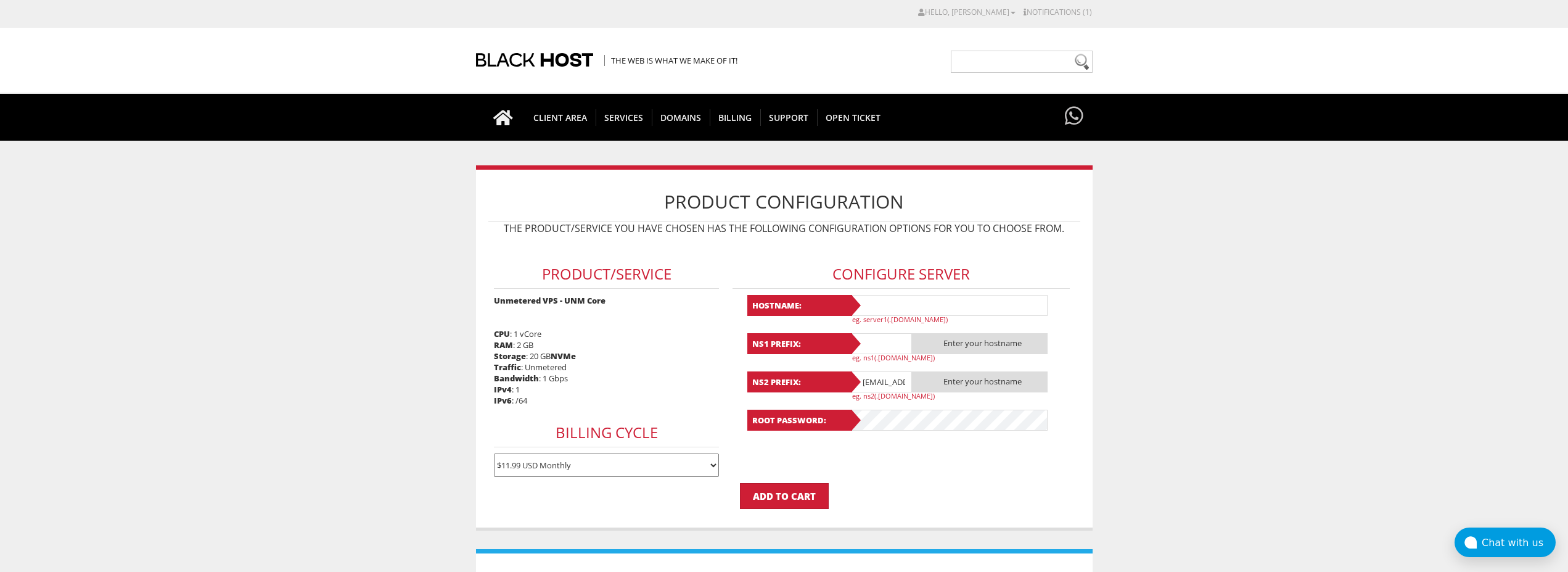
click at [892, 303] on input "text" at bounding box center [949, 305] width 197 height 21
paste input "Lavanda9"
type input "Lavanda9"
click at [874, 340] on input "text" at bounding box center [881, 343] width 62 height 21
paste input "Lavanda9"
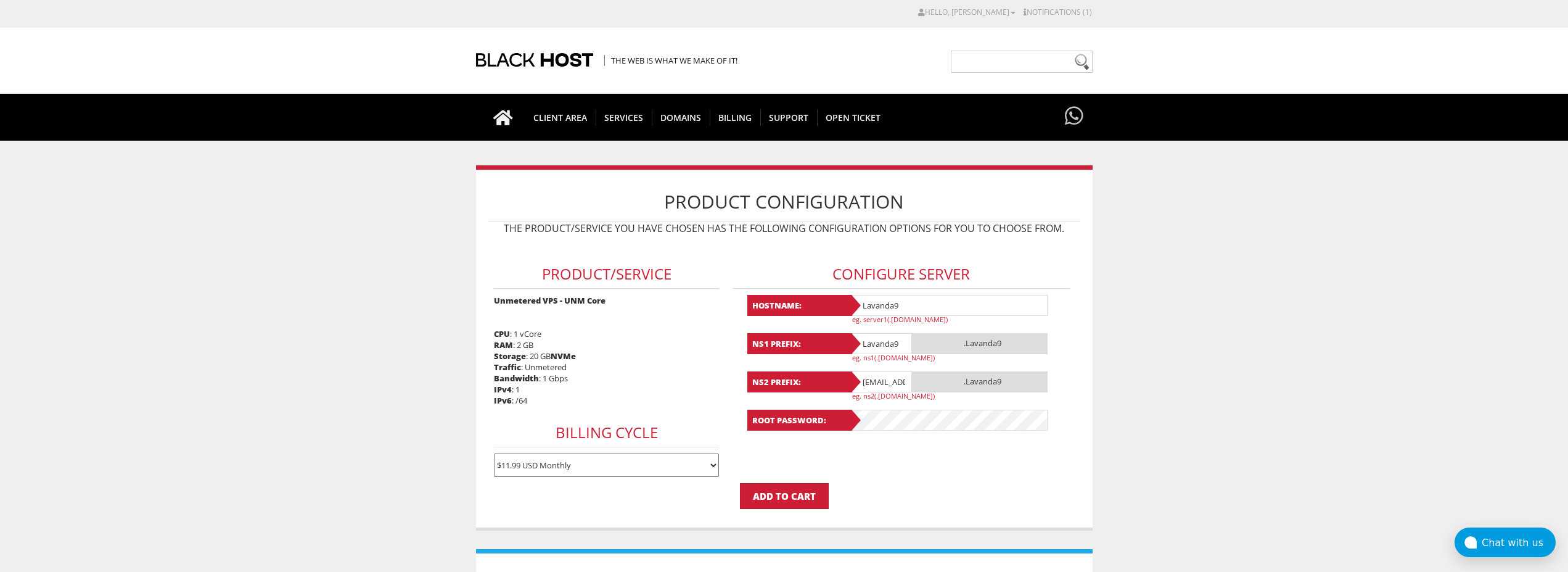
type input "Lavanda9"
click at [888, 385] on input "[EMAIL_ADDRESS][DOMAIN_NAME]" at bounding box center [881, 381] width 62 height 21
paste input "Lavanda9"
click at [890, 385] on input "Lavanda9 @[DOMAIN_NAME]" at bounding box center [881, 381] width 62 height 21
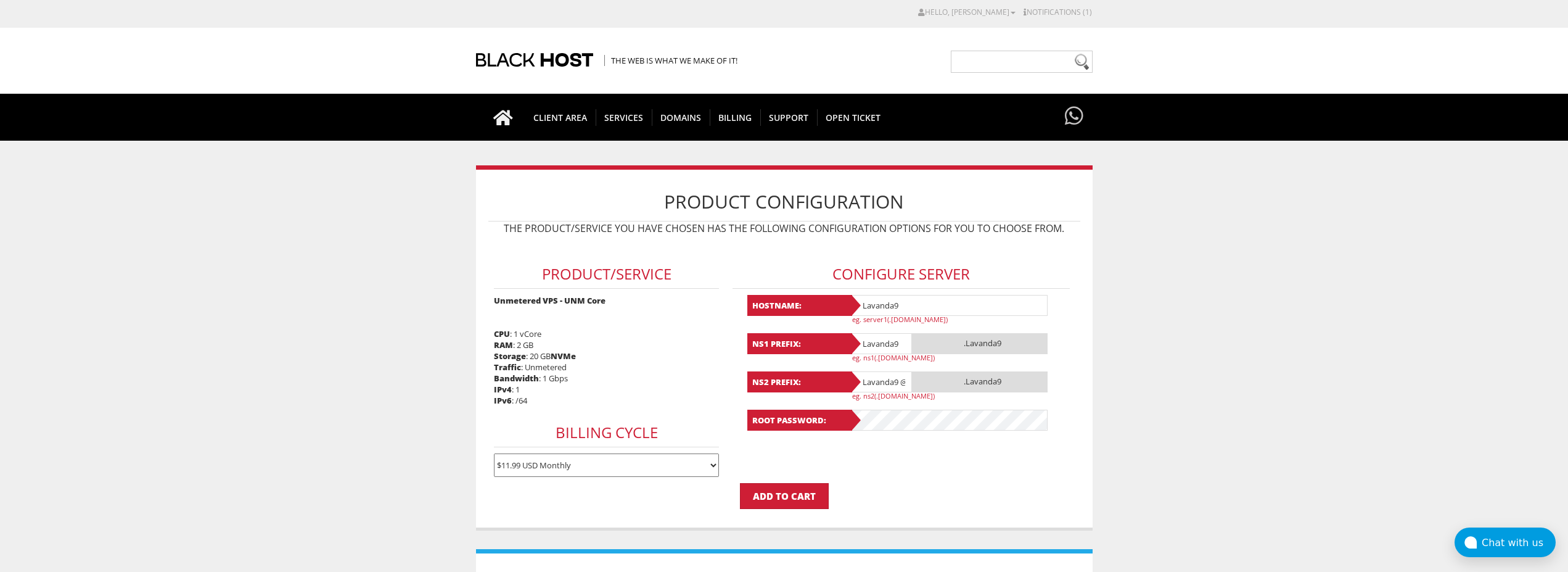
click at [890, 385] on input "Lavanda9 @[DOMAIN_NAME]" at bounding box center [881, 381] width 62 height 21
paste input "text"
click at [890, 385] on input "Lavanda9" at bounding box center [881, 381] width 62 height 21
click at [909, 382] on input "Lavanda9" at bounding box center [881, 381] width 62 height 21
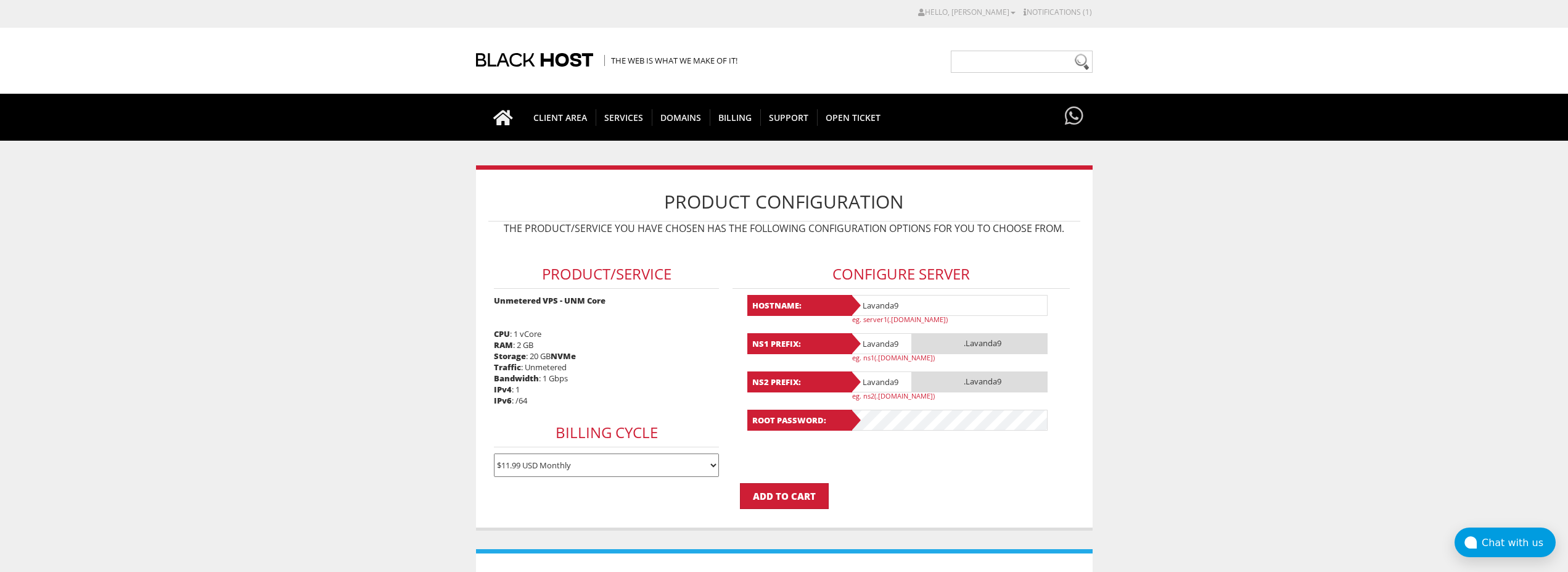
type input "Lavanda9"
click at [907, 340] on input "Lavanda9" at bounding box center [881, 343] width 62 height 21
type input "Lavanda9"
click at [919, 296] on input "Lavanda9" at bounding box center [949, 305] width 197 height 21
type input "Lavanda9"
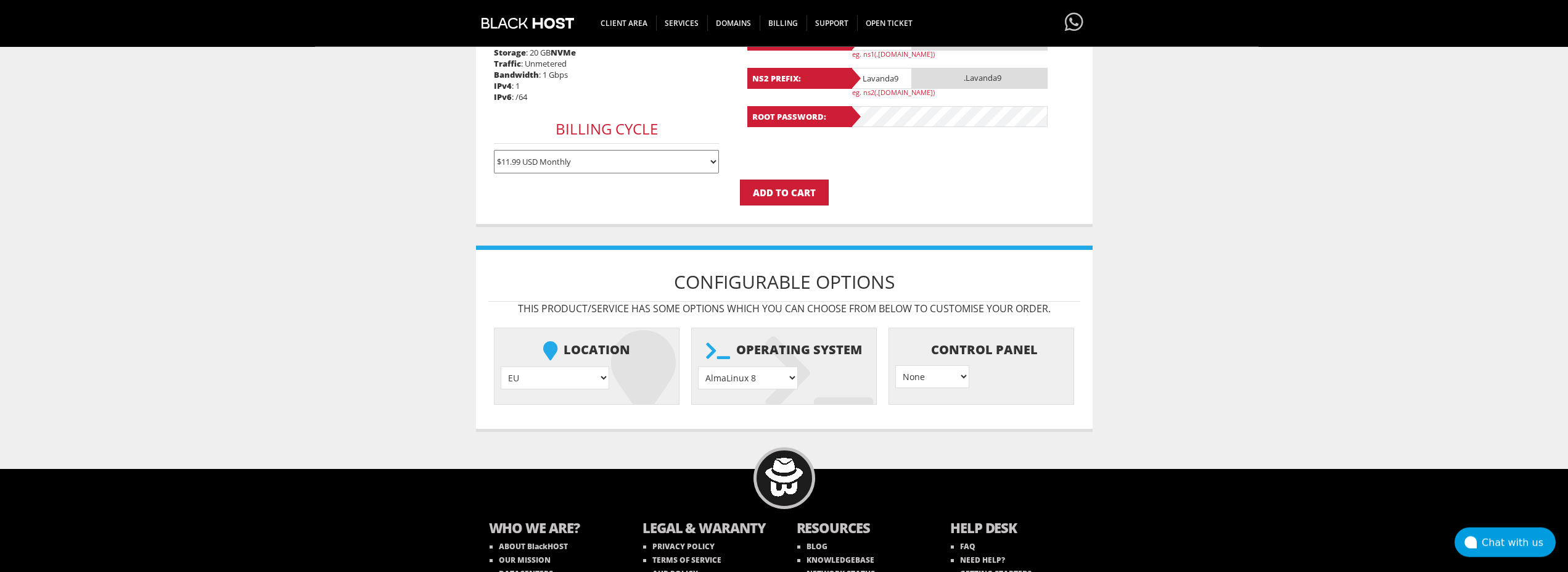
scroll to position [376, 0]
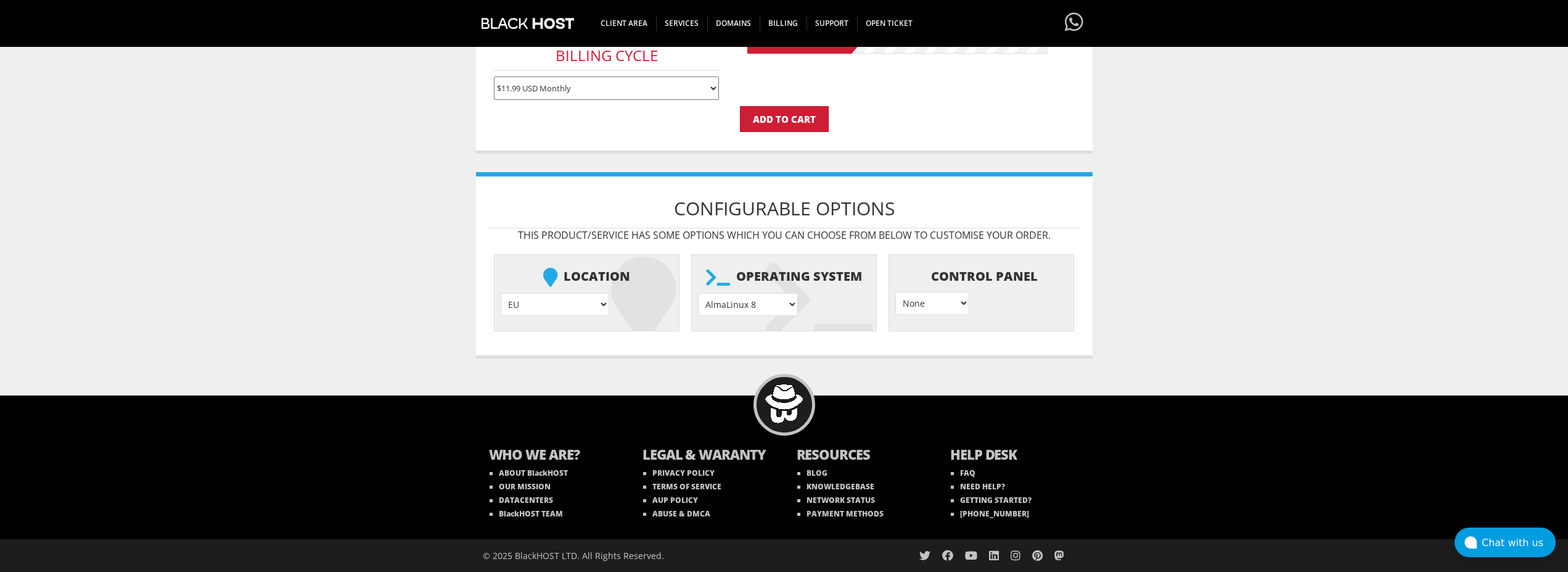
click at [698, 293] on select "AlmaLinux 8 } AlmaLinux 9 } AlmaLinux 10 } Rocky Linux 8 } Rocky Linux 9 } Cent…" at bounding box center [748, 304] width 100 height 23
select select "1208"
click option "Ubuntu 24.04" at bounding box center [0, 0] width 0 height 0
click at [785, 115] on input "Add to Cart" at bounding box center [784, 119] width 88 height 26
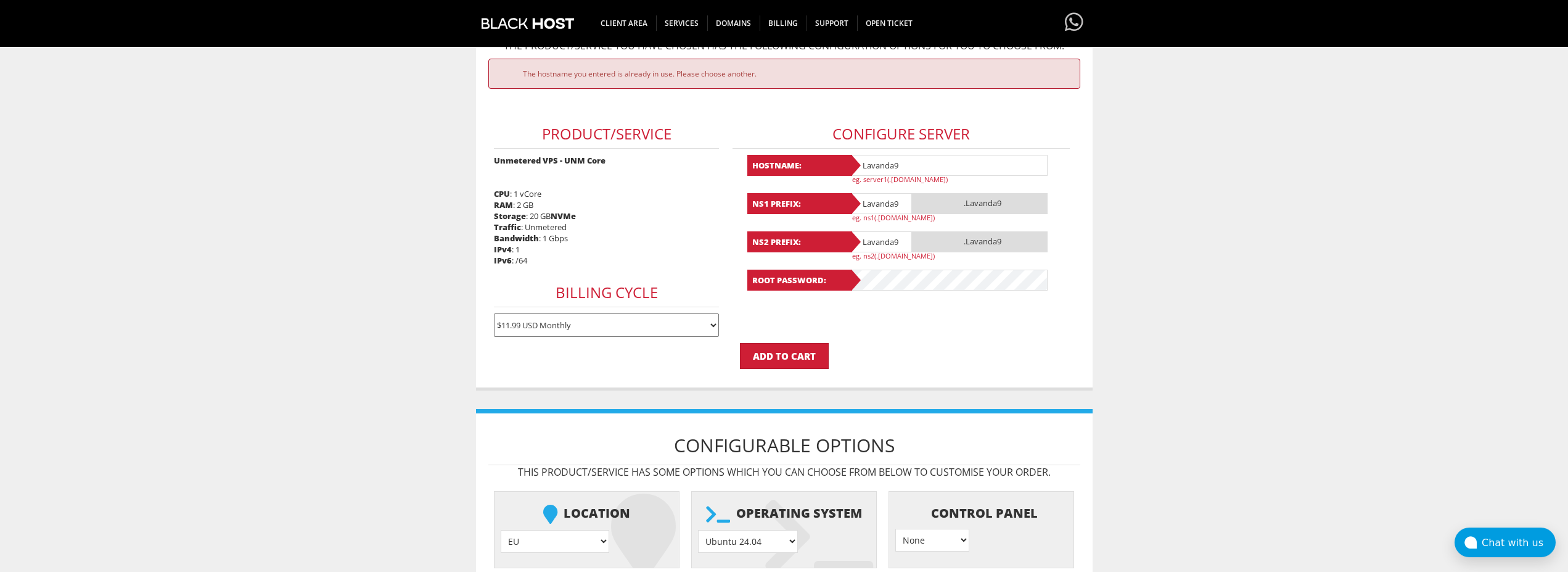
scroll to position [104, 0]
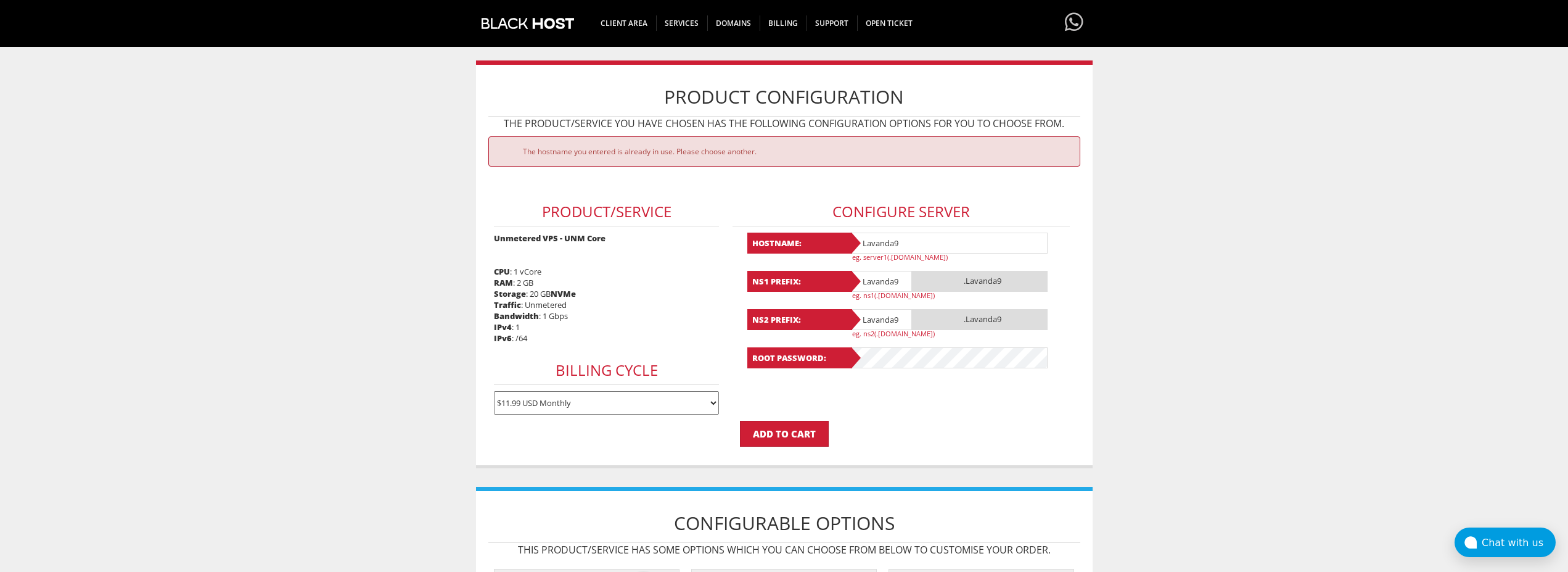
click at [909, 245] on input "Lavanda9" at bounding box center [949, 243] width 197 height 21
drag, startPoint x: 908, startPoint y: 244, endPoint x: 894, endPoint y: 243, distance: 14.0
click at [894, 243] on input "Lavanda9.1" at bounding box center [949, 243] width 197 height 21
type input "Lavanda9.1"
click at [897, 279] on input "Lavanda9" at bounding box center [881, 281] width 62 height 21
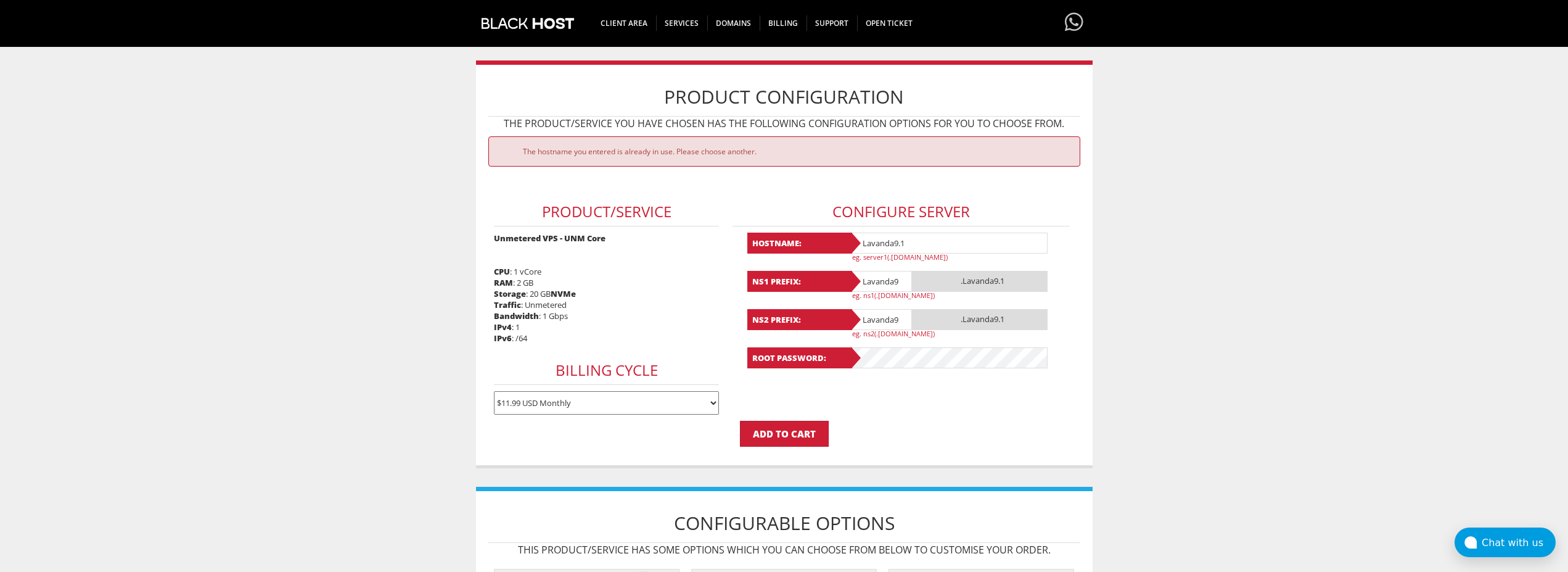
click at [897, 279] on input "Lavanda9" at bounding box center [881, 281] width 62 height 21
paste input "9.1"
type input "Lavanda9.1"
click at [900, 321] on input "Lavanda9" at bounding box center [881, 319] width 62 height 21
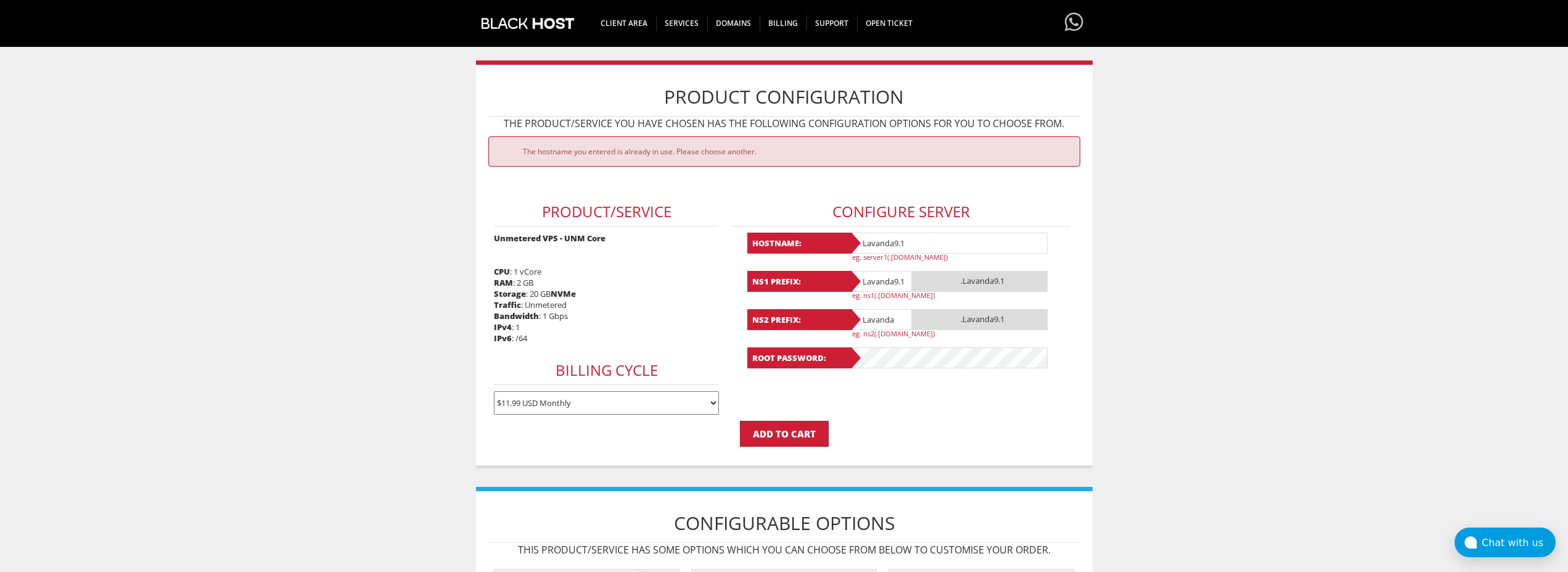
paste input "9.1"
type input "Lavanda9.1"
click at [903, 421] on p "Add to Cart" at bounding box center [785, 434] width 592 height 26
click at [781, 432] on input "Add to Cart" at bounding box center [784, 434] width 88 height 26
click at [918, 243] on input "Lavanda9.1" at bounding box center [949, 243] width 197 height 21
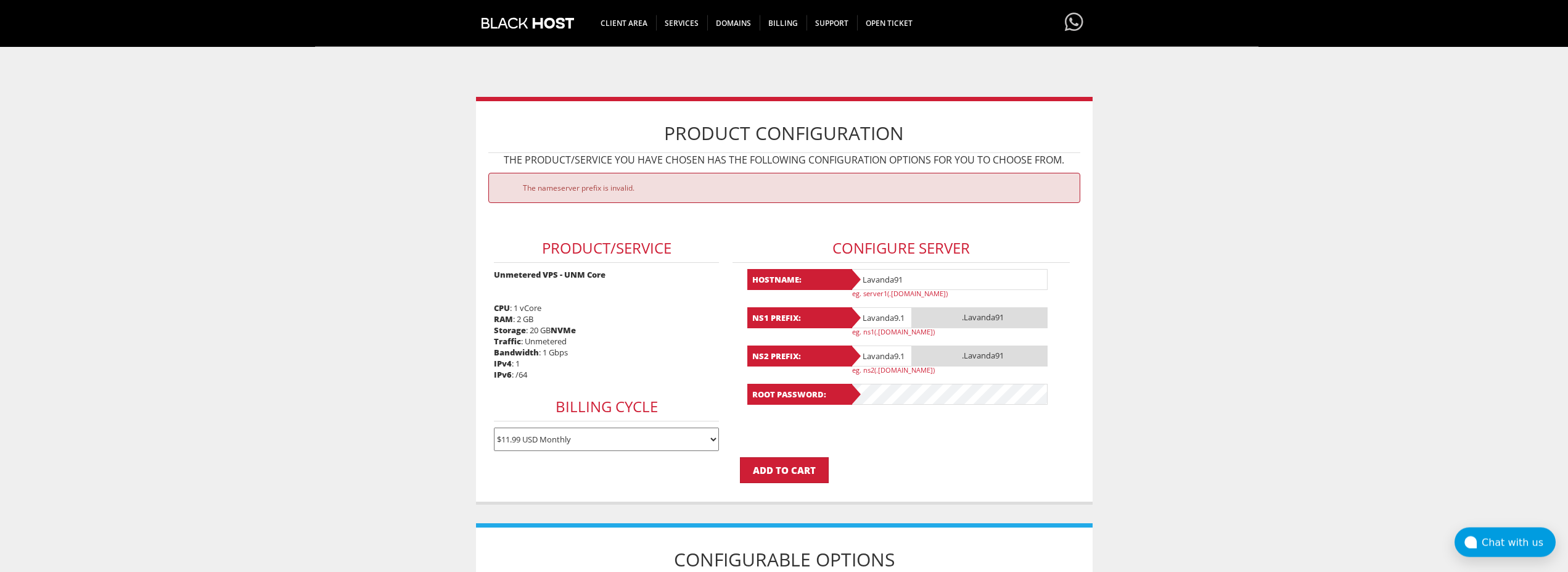
scroll to position [41, 0]
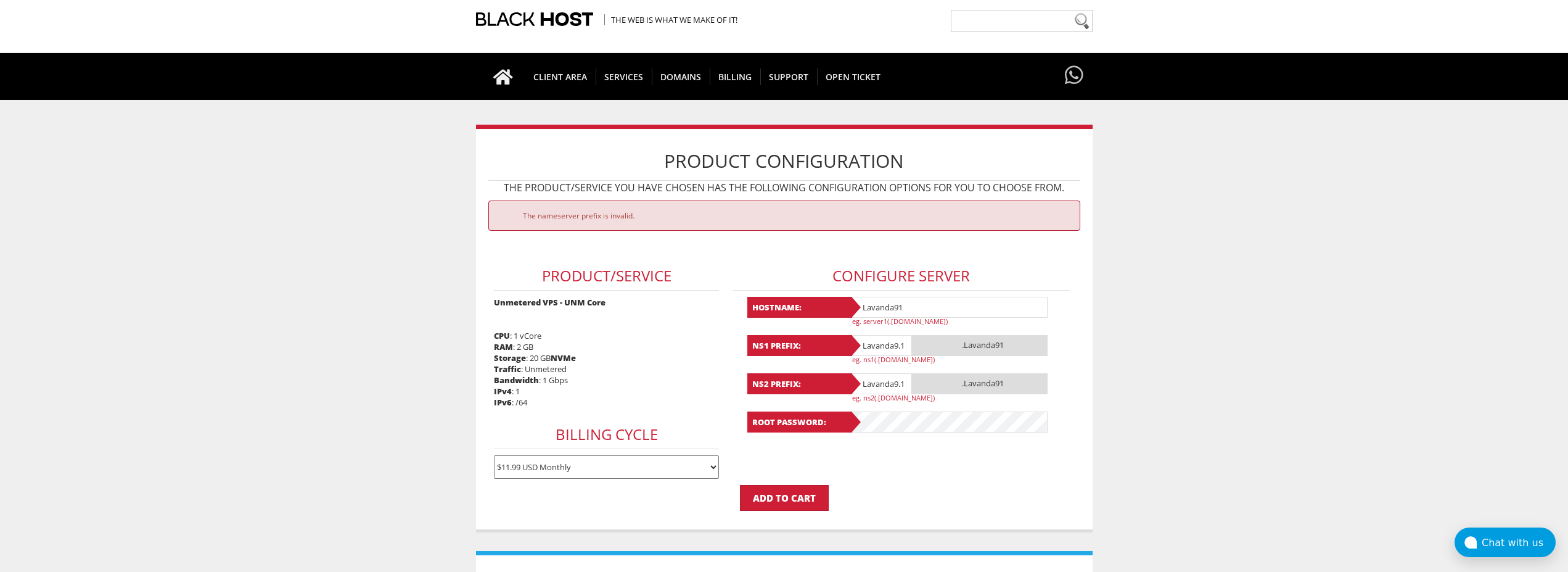
type input "Lavanda91"
click at [903, 346] on input "Lavanda9.1" at bounding box center [881, 345] width 62 height 21
type input "Lavanda91"
click at [903, 383] on input "Lavanda9.1" at bounding box center [881, 383] width 62 height 21
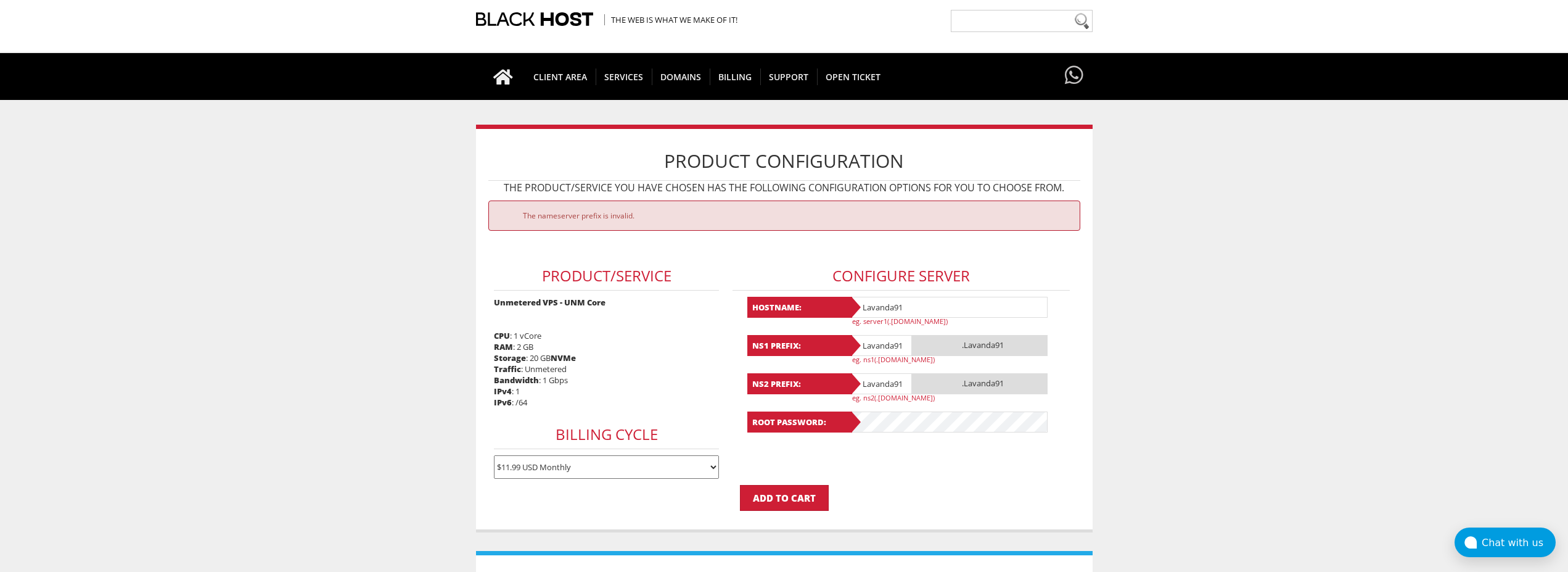
type input "Lavanda91"
click at [904, 466] on form "The nameserver prefix is invalid. Product/Service Unmetered VPS - UNM Core CPU …" at bounding box center [785, 355] width 592 height 311
click at [777, 493] on input "Add to Cart" at bounding box center [784, 498] width 88 height 26
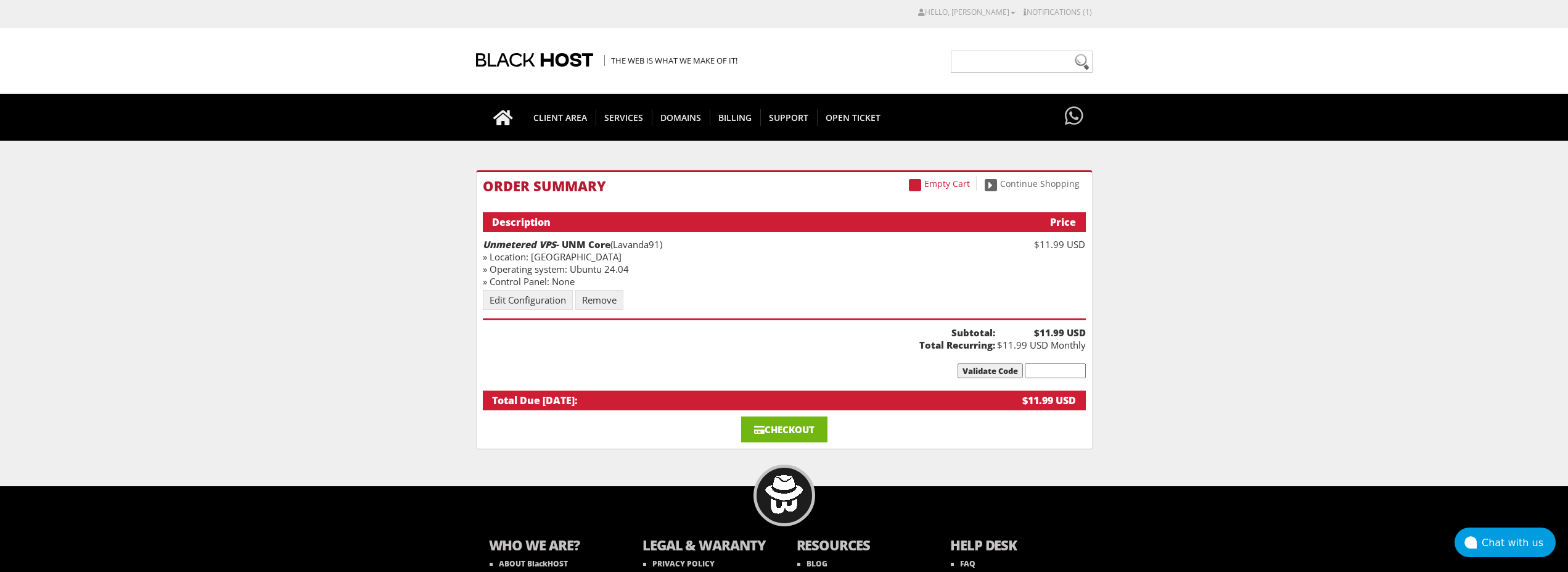
click at [781, 424] on link "Checkout" at bounding box center [784, 430] width 86 height 26
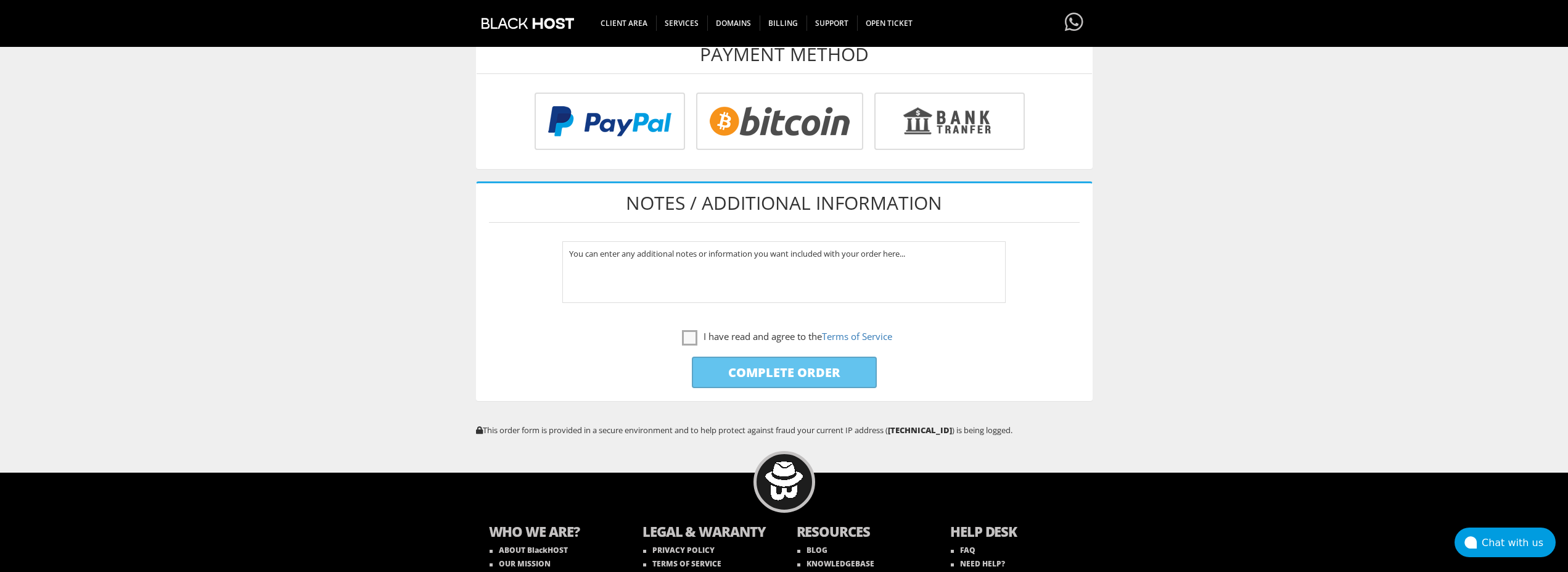
scroll to position [503, 0]
click at [687, 334] on label "I have read and agree to the Terms of Service" at bounding box center [787, 336] width 210 height 16
checkbox input "true"
click at [749, 130] on input "radio" at bounding box center [778, 124] width 167 height 57
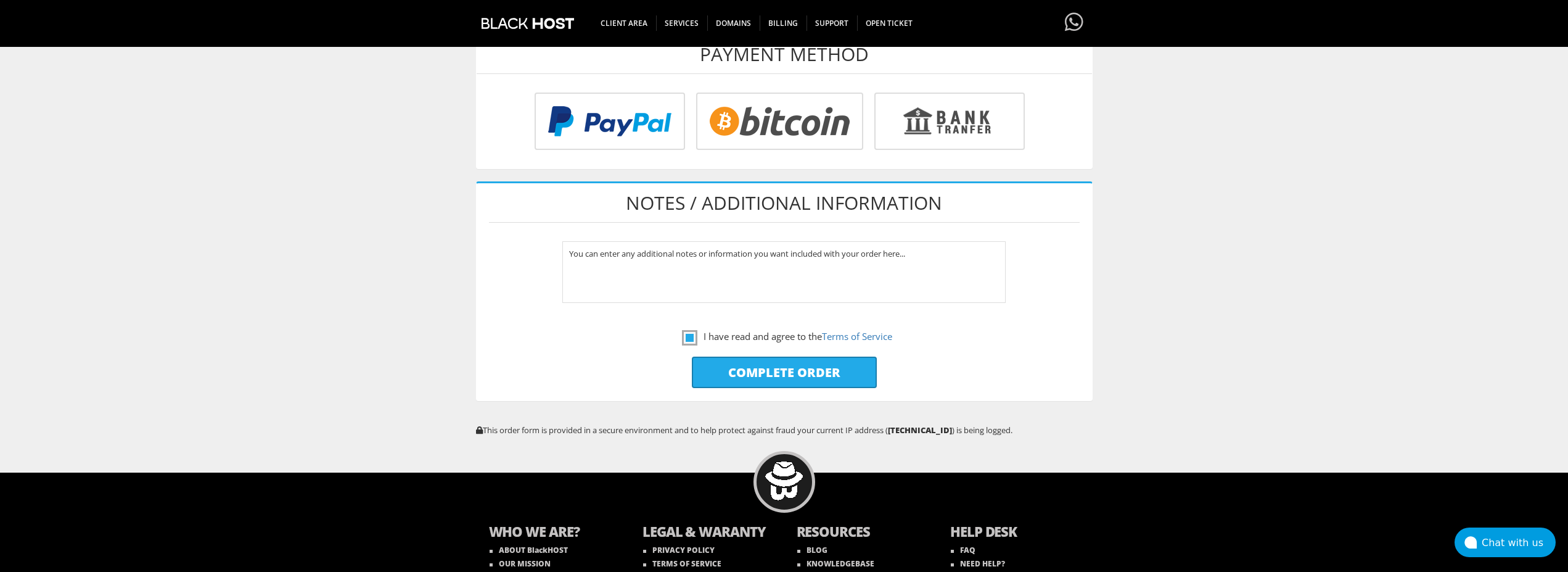
radio input "true"
click at [782, 364] on input "Complete Order" at bounding box center [785, 372] width 185 height 31
type input "Please Wait..."
